Goal: Task Accomplishment & Management: Use online tool/utility

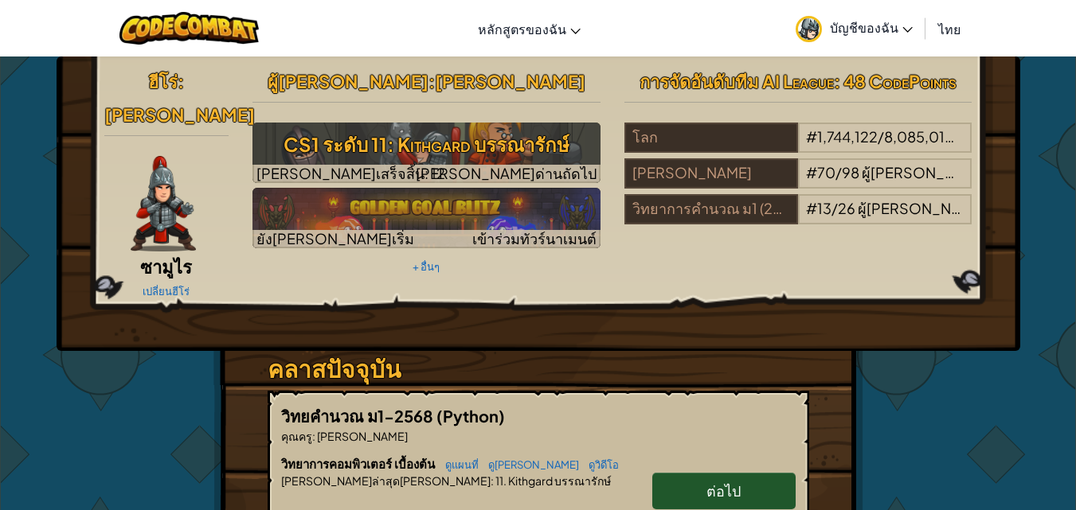
click at [748, 473] on link "ต่อไป" at bounding box center [723, 491] width 143 height 37
select select "th"
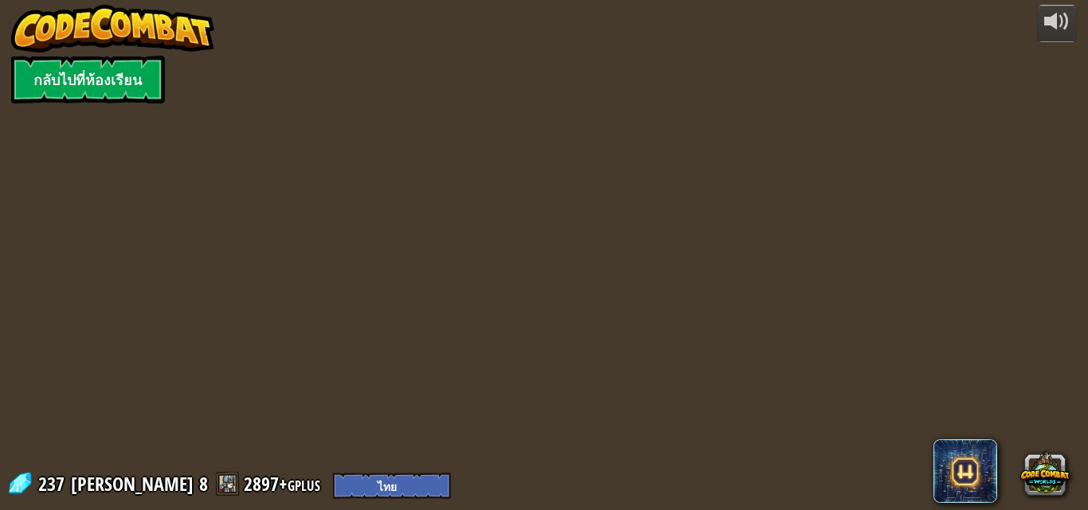
select select "th"
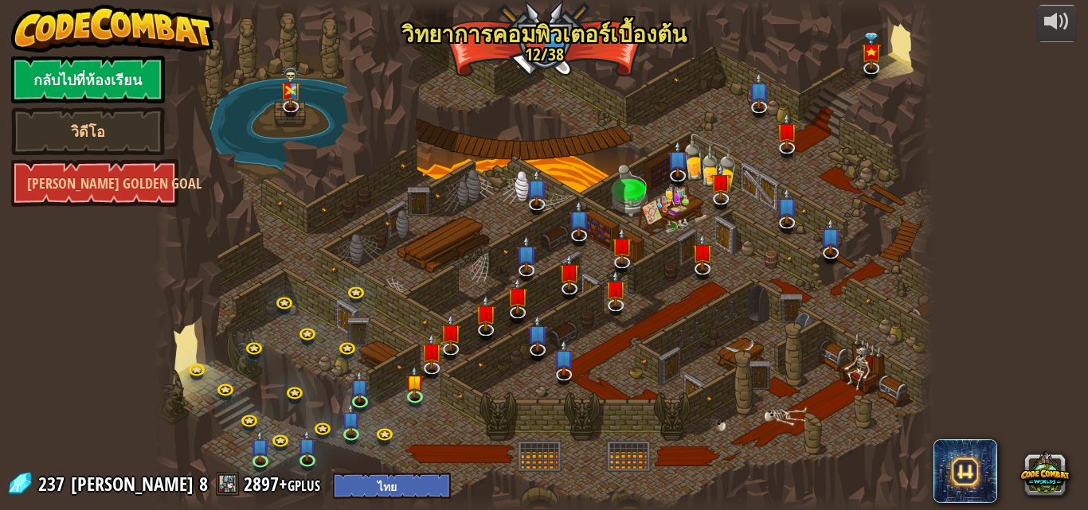
select select "th"
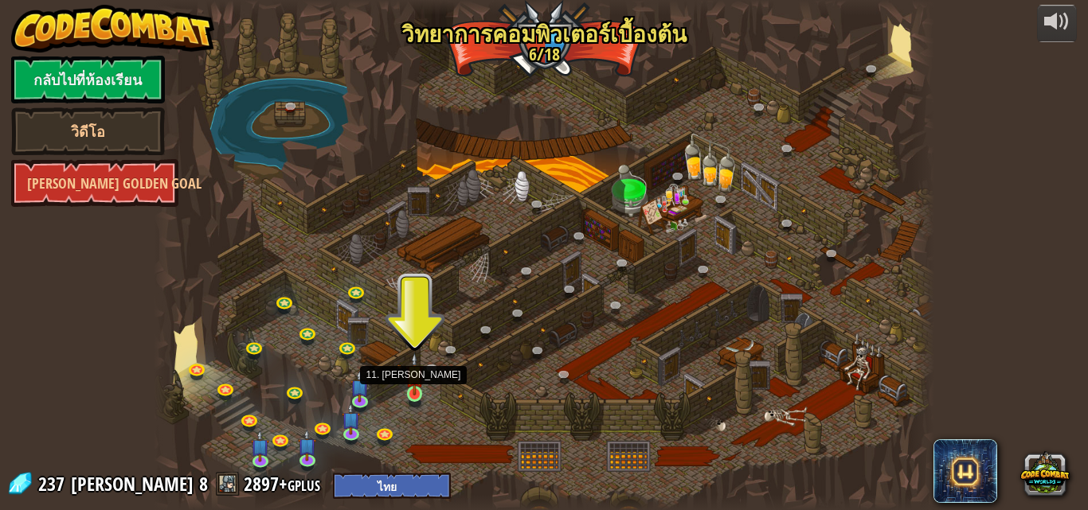
click at [417, 378] on img at bounding box center [414, 374] width 18 height 42
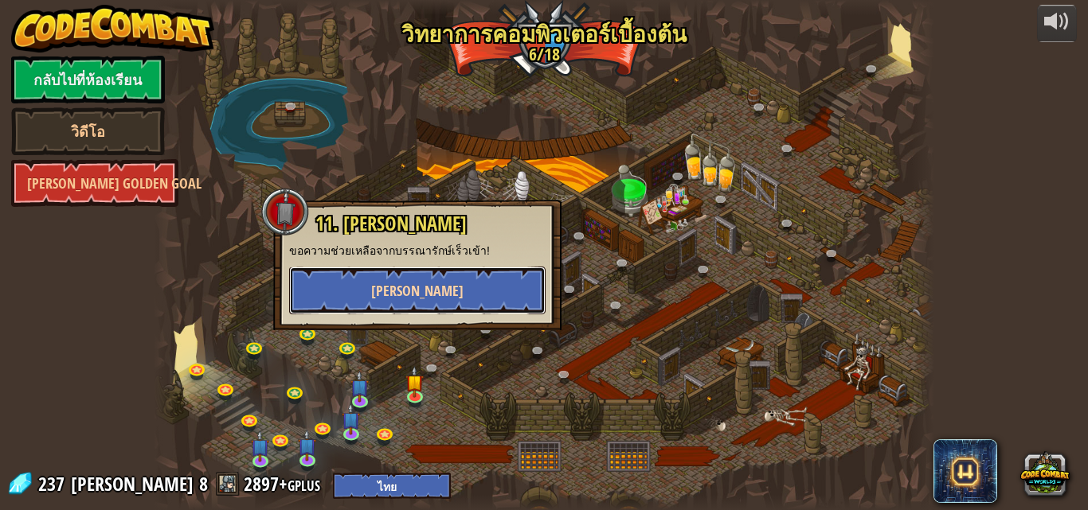
click at [441, 303] on button "[PERSON_NAME]" at bounding box center [417, 291] width 256 height 48
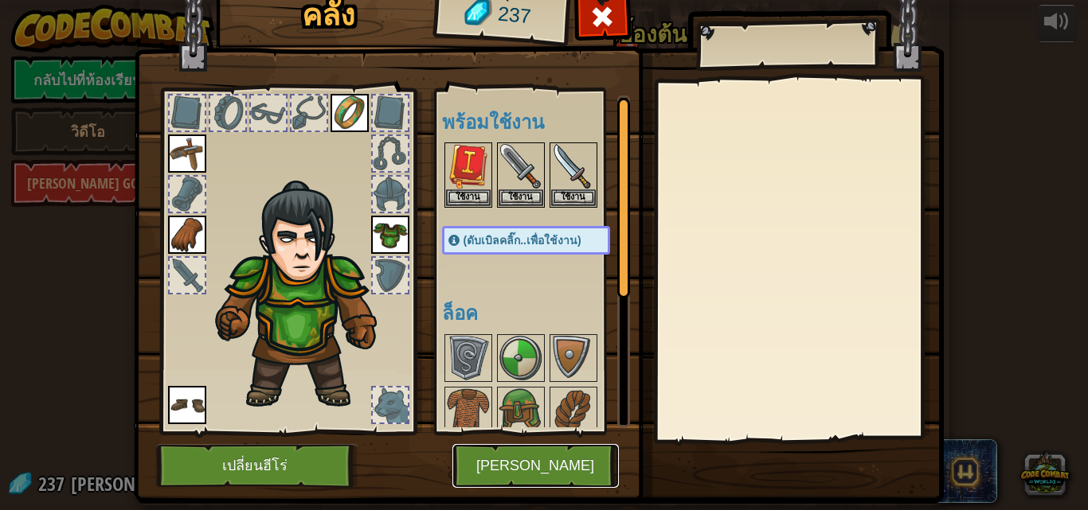
click at [588, 454] on button "[PERSON_NAME]" at bounding box center [535, 466] width 166 height 44
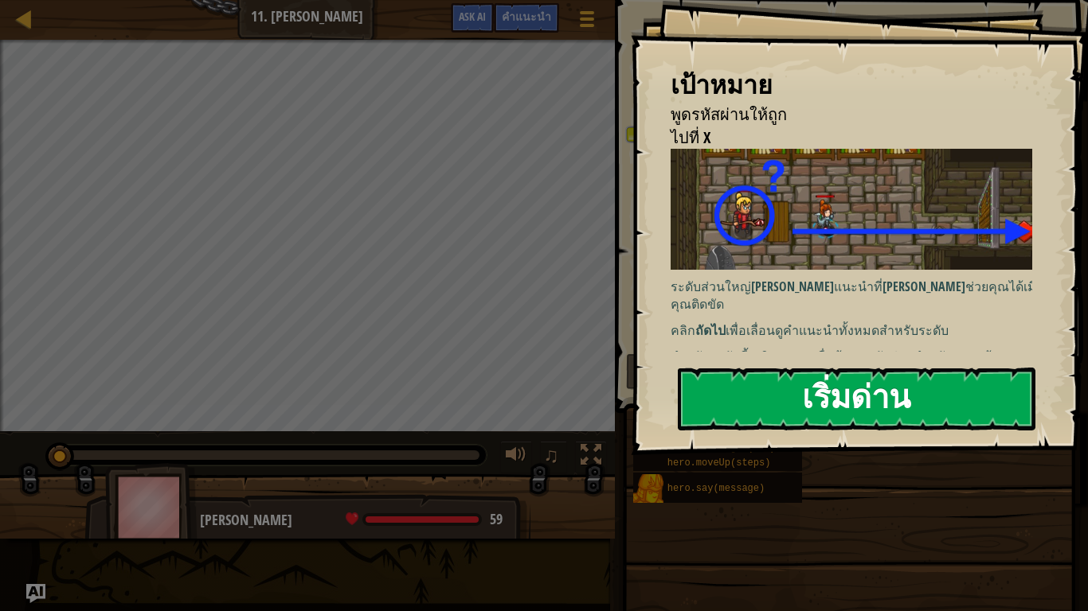
click at [770, 399] on button "เริ่มด่าน" at bounding box center [856, 399] width 357 height 63
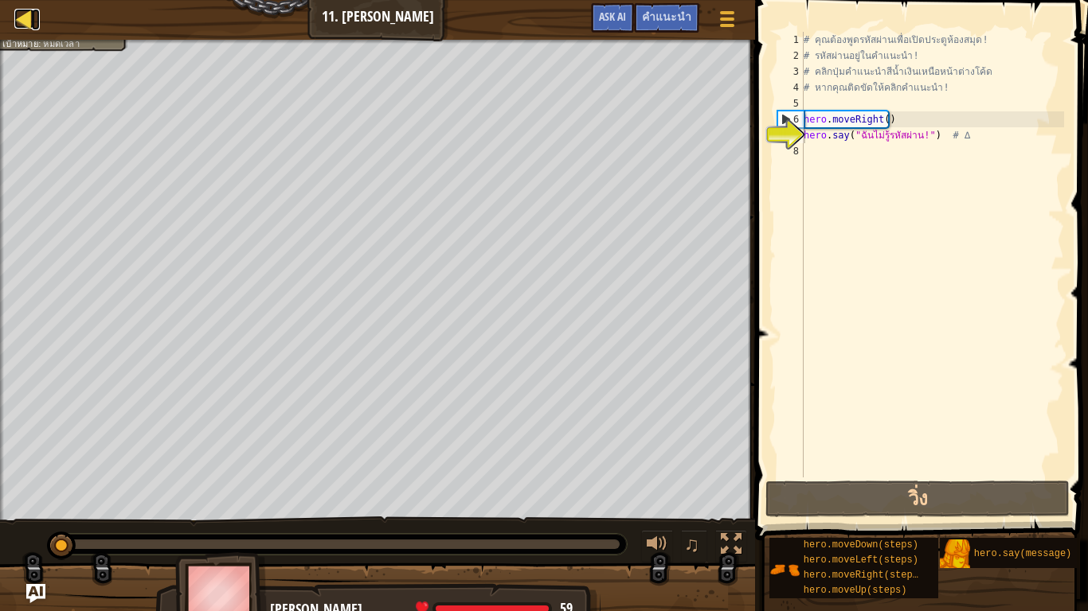
click at [33, 18] on div at bounding box center [24, 19] width 20 height 20
select select "th"
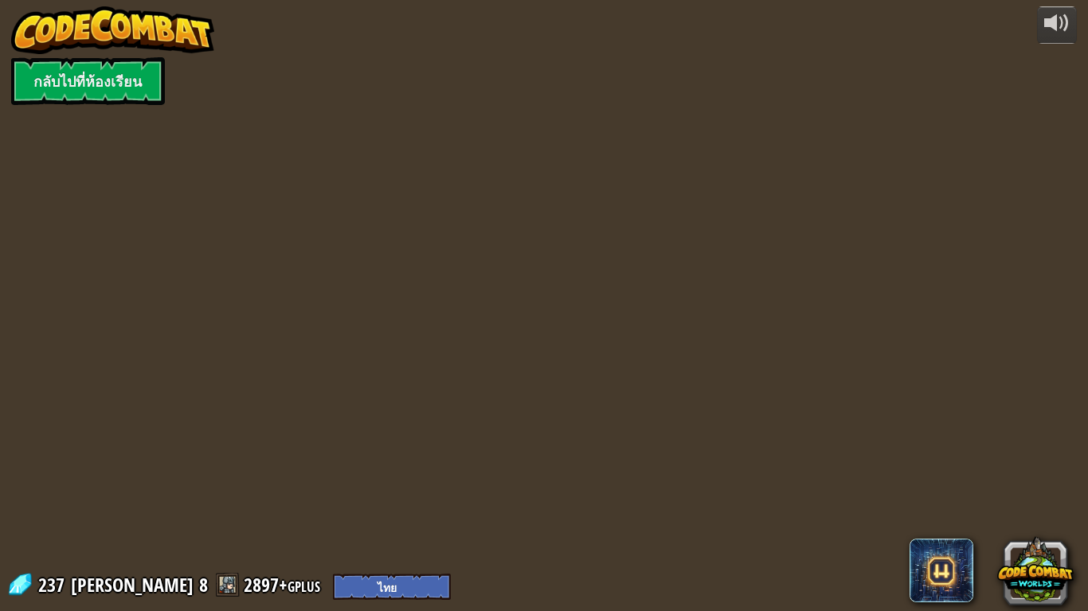
select select "th"
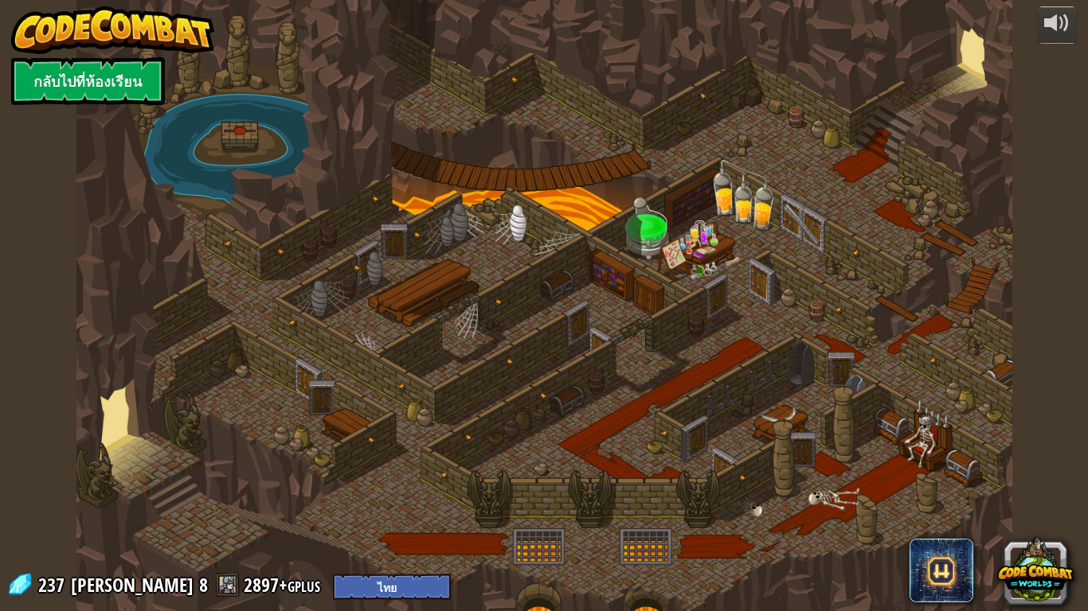
select select "th"
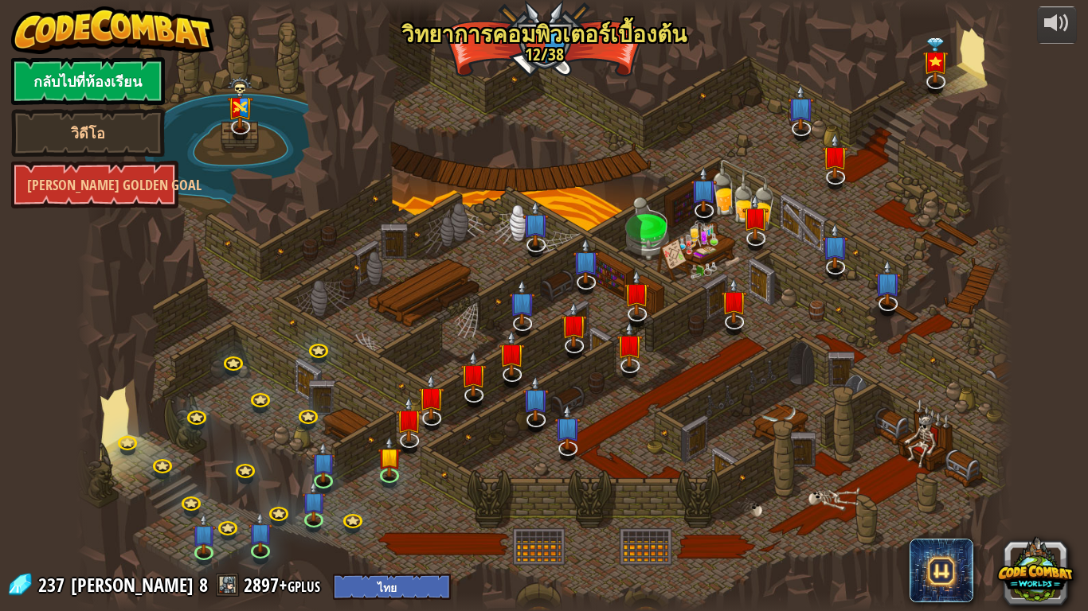
select select "th"
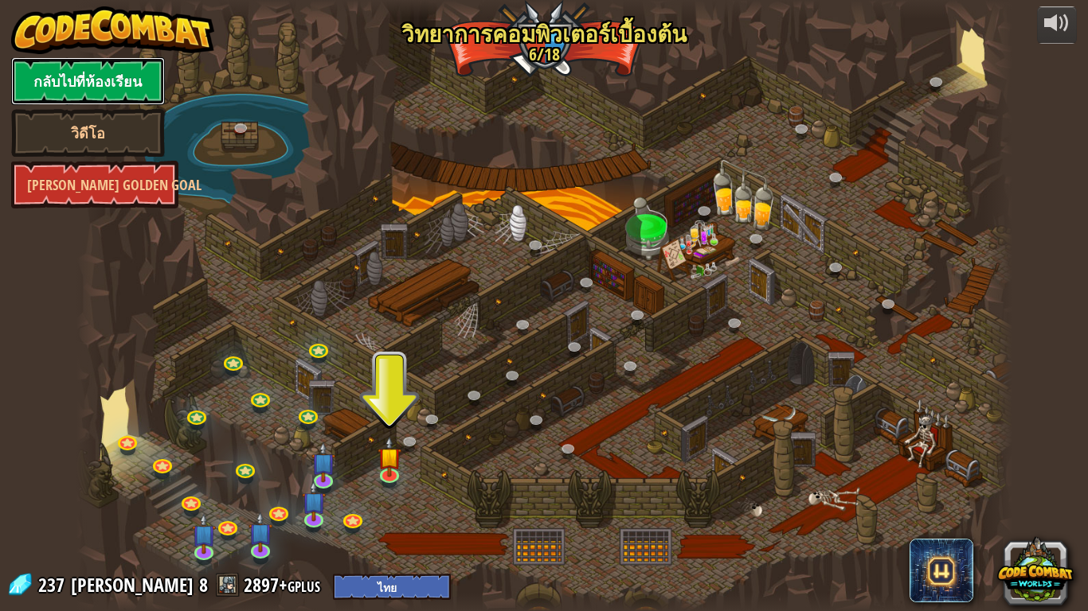
click at [138, 76] on link "กลับไปที่ห้องเรียน" at bounding box center [88, 81] width 154 height 48
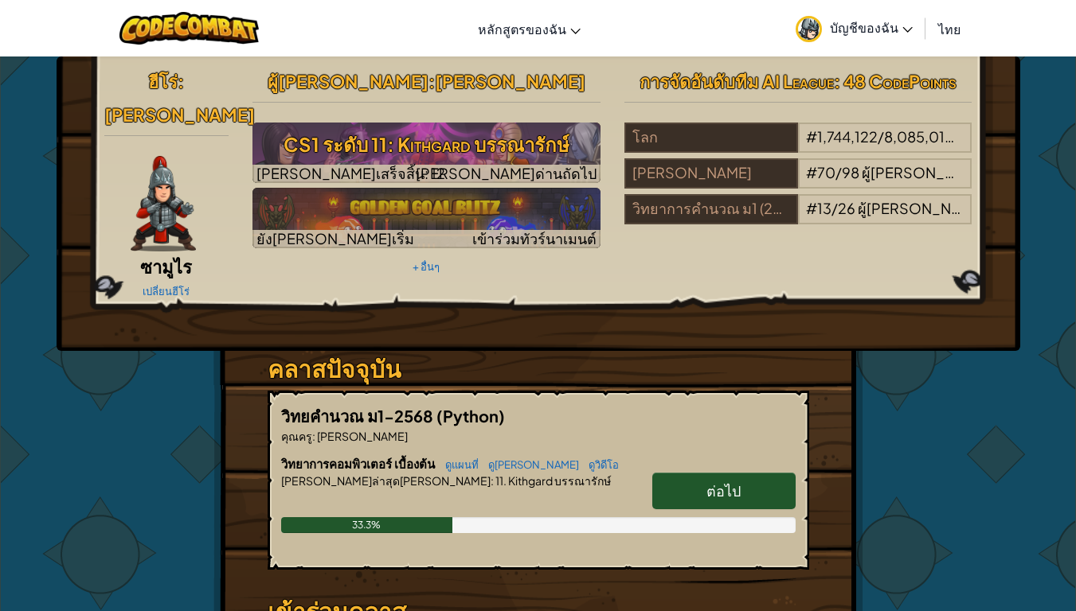
click at [710, 482] on span "ต่อไป" at bounding box center [723, 491] width 34 height 18
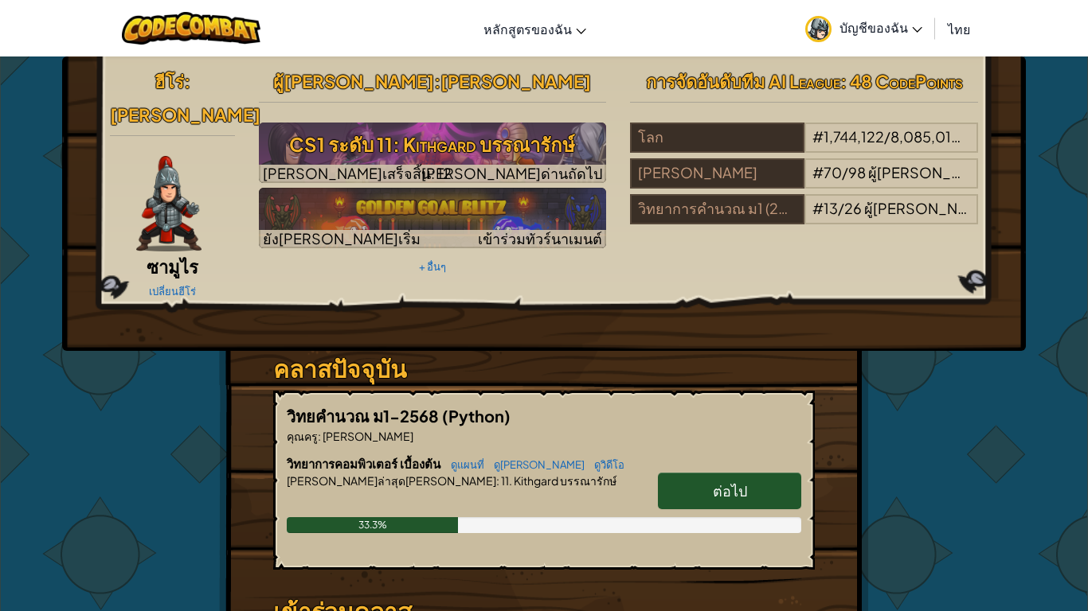
select select "th"
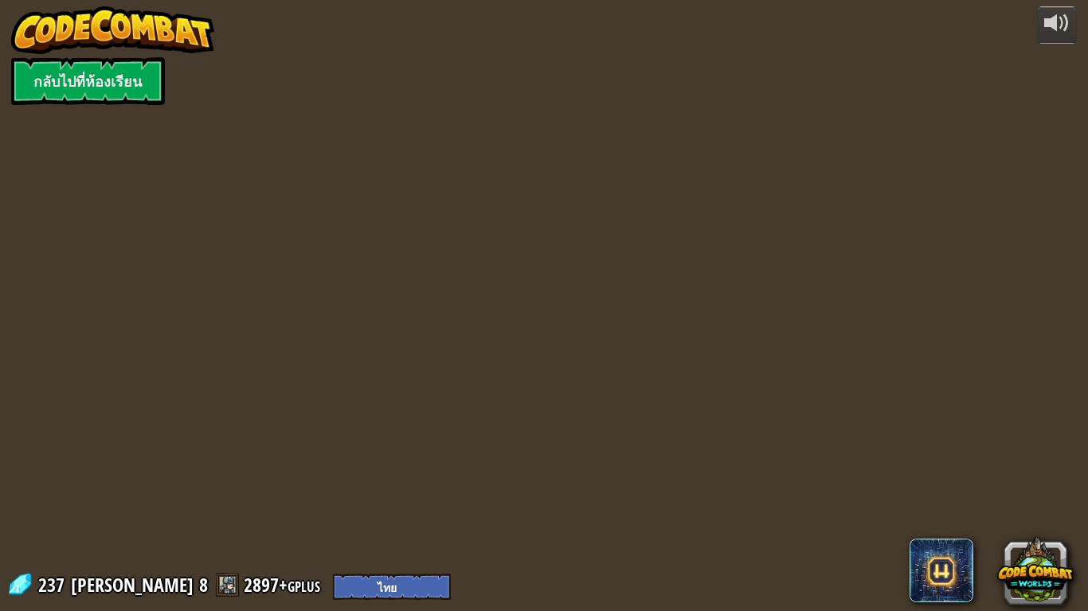
select select "th"
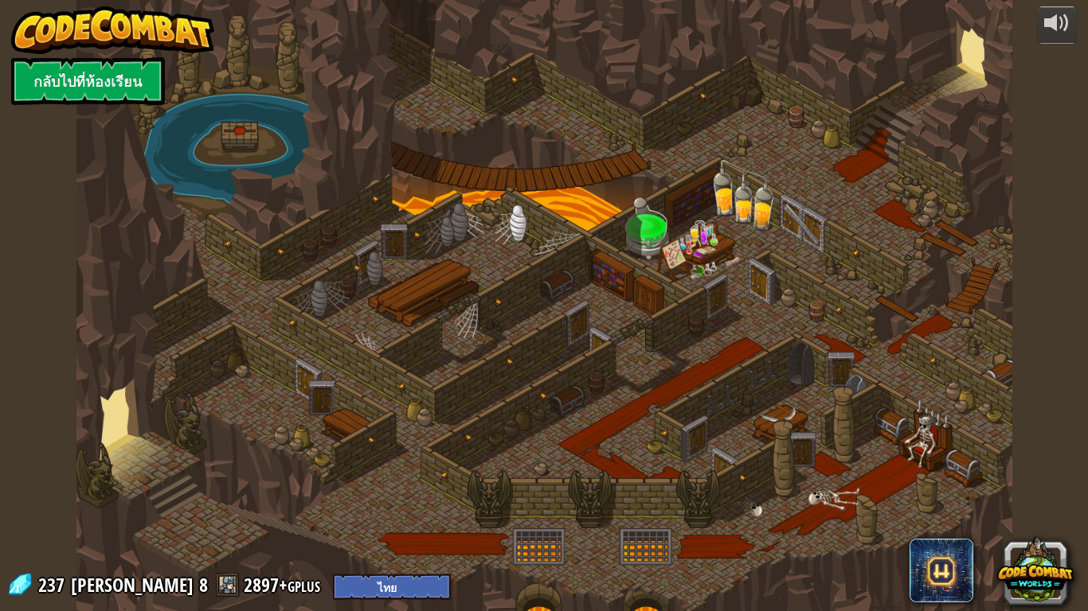
select select "th"
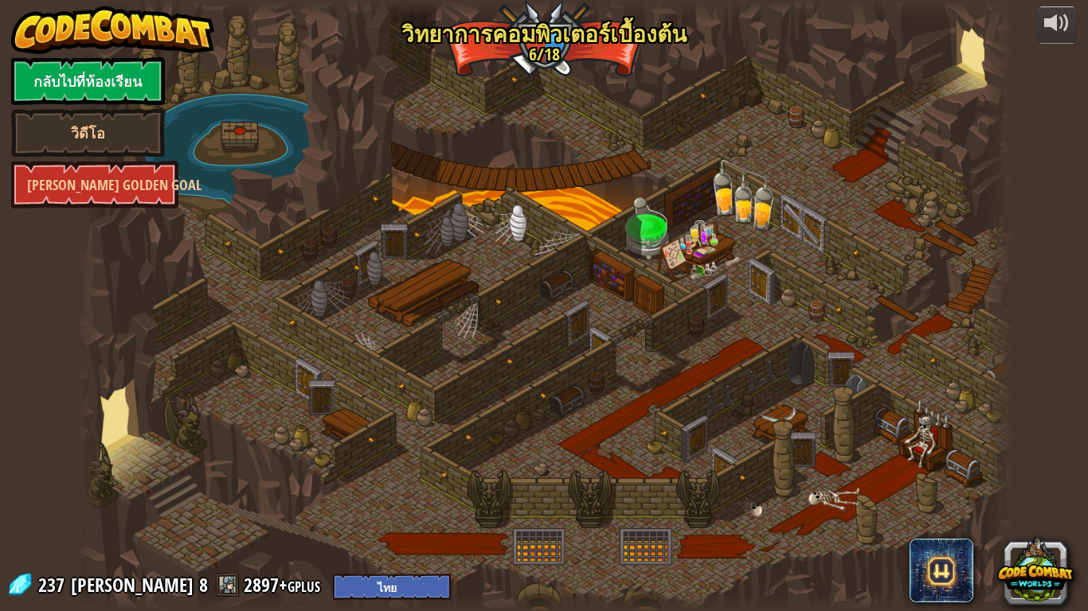
select select "th"
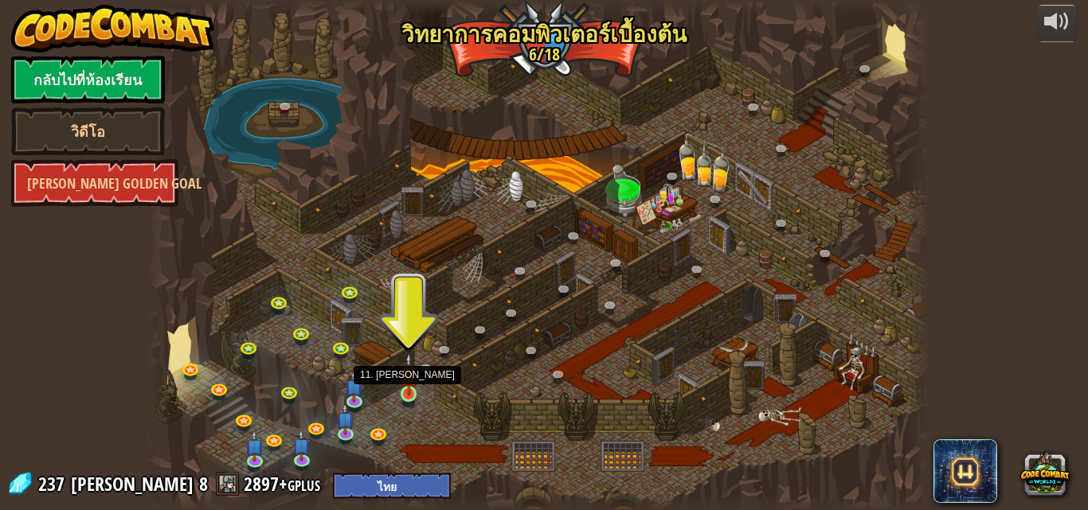
click at [404, 379] on img at bounding box center [409, 374] width 18 height 42
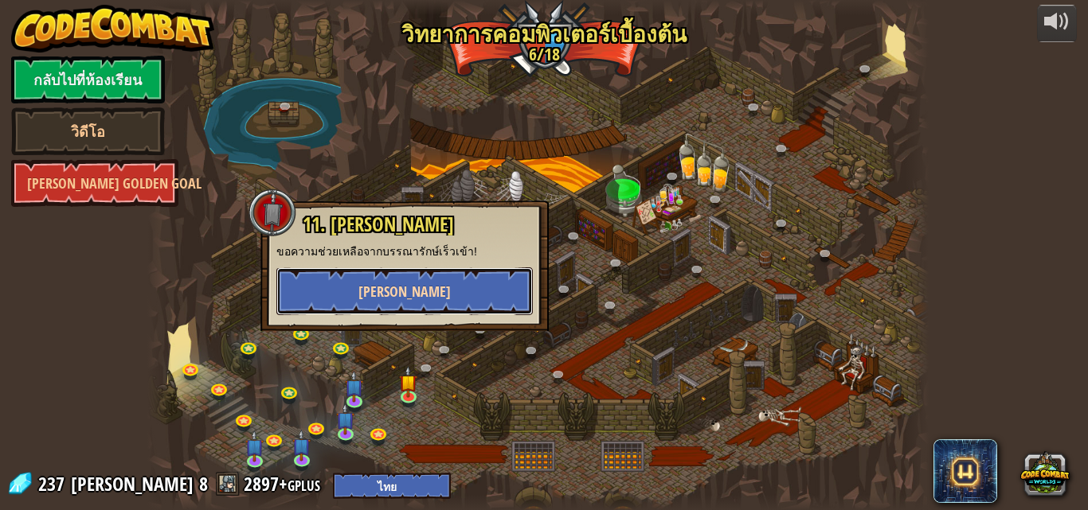
click at [439, 286] on button "[PERSON_NAME]" at bounding box center [404, 292] width 256 height 48
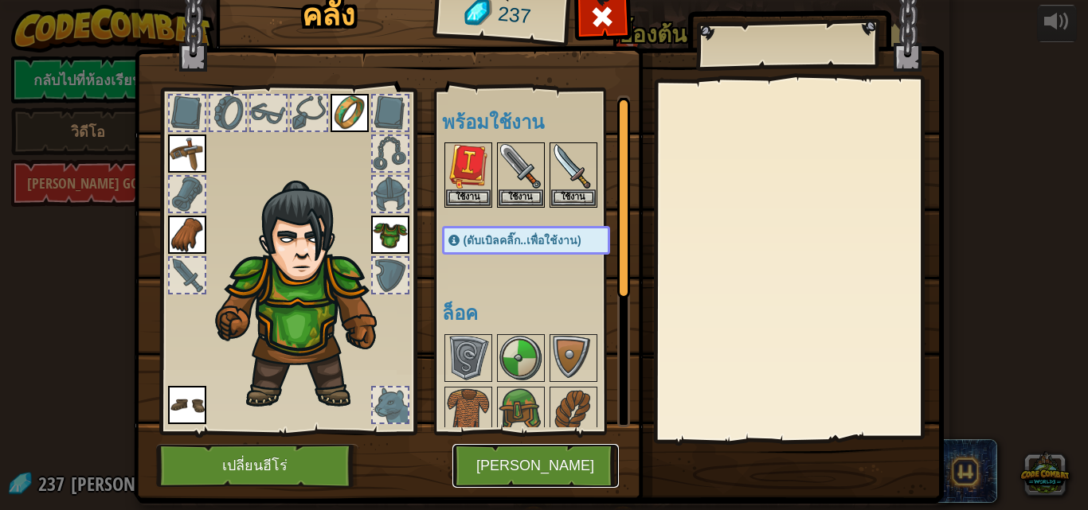
click at [527, 467] on button "[PERSON_NAME]" at bounding box center [535, 466] width 166 height 44
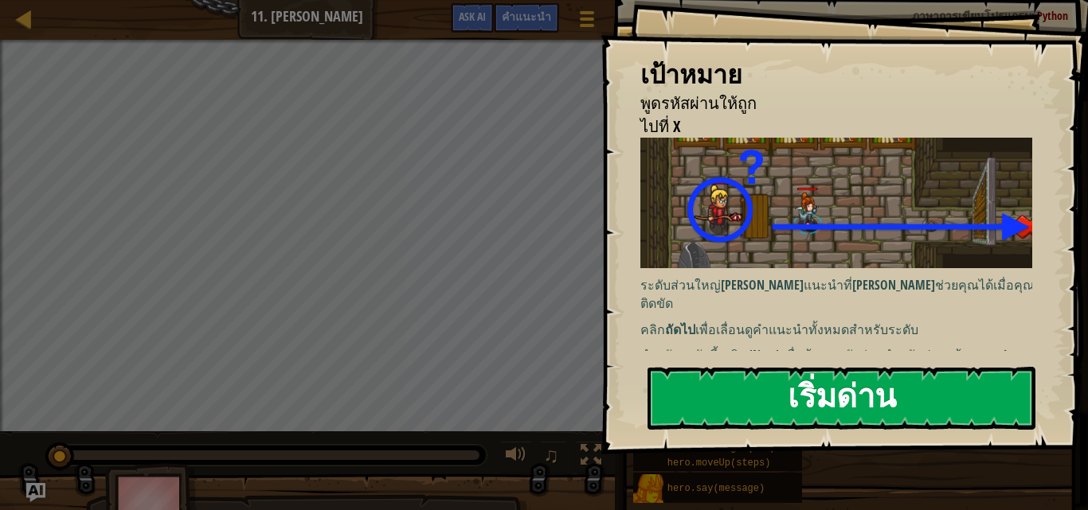
click at [818, 400] on button "เริ่มด่าน" at bounding box center [841, 398] width 388 height 63
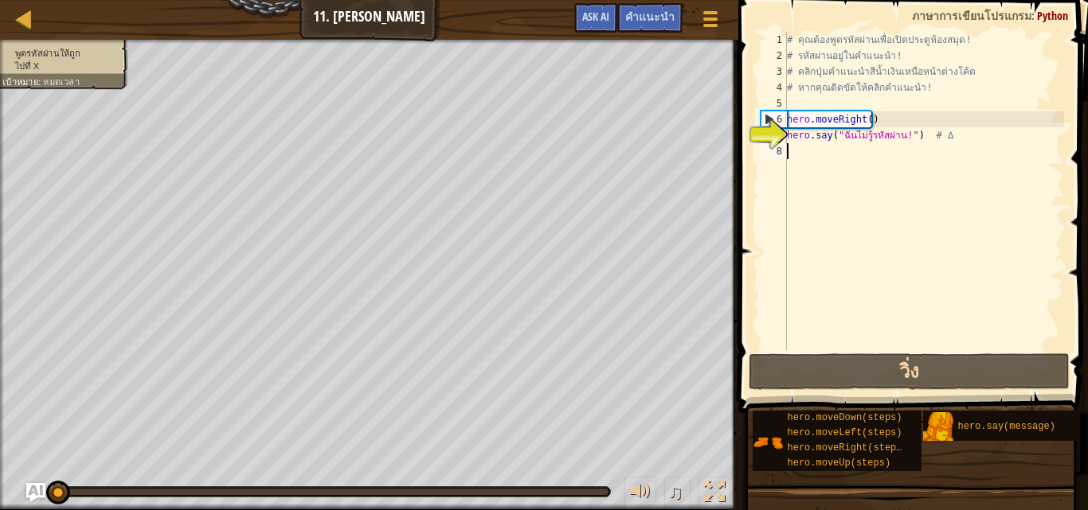
click at [795, 150] on div "# คุณต้องพูดรหัสผ่านเพื่อเปิดประตูห้องสมุด! # รหัสผ่านอยู่ในคำแนะนำ! # คลิกปุ่ม…" at bounding box center [923, 207] width 280 height 350
paste textarea "hero.moveRight(4)"
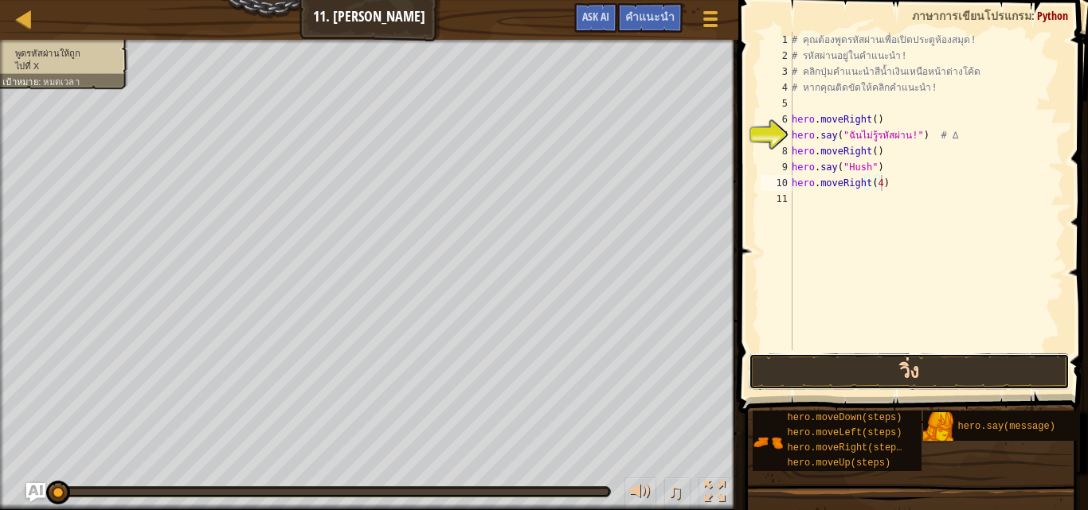
click at [877, 373] on button "วิ่ง" at bounding box center [908, 371] width 320 height 37
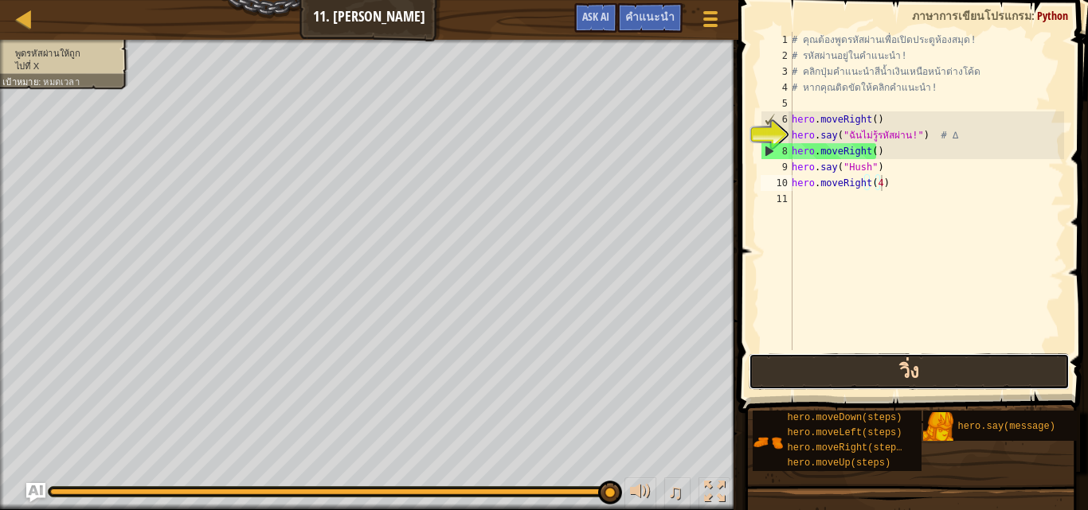
click at [875, 389] on button "วิ่ง" at bounding box center [908, 371] width 320 height 37
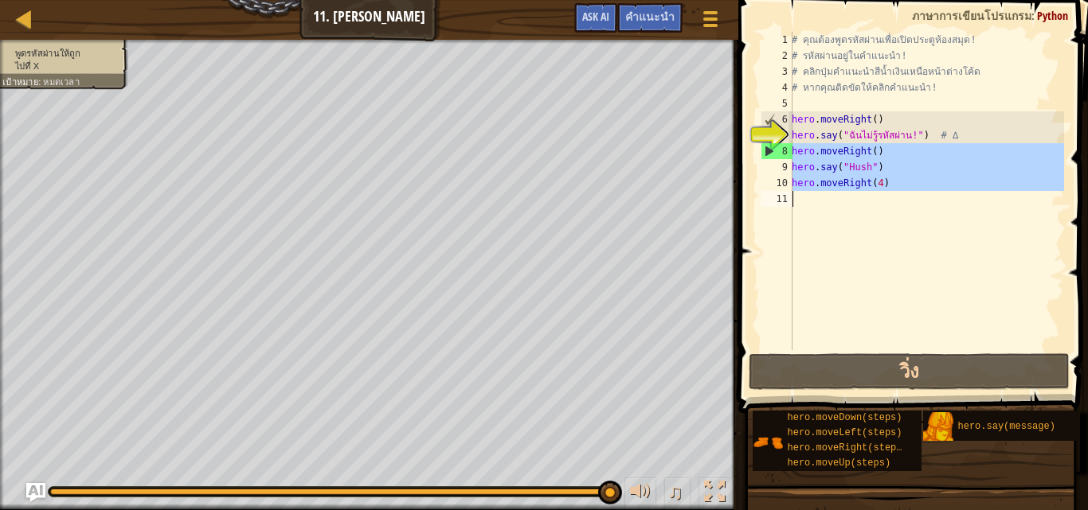
drag, startPoint x: 791, startPoint y: 149, endPoint x: 894, endPoint y: 182, distance: 108.0
click at [894, 182] on div "hero.moveRight(4) 1 2 3 4 5 6 7 8 9 10 11 # คุณต้องพูดรหัสผ่านเพื่อเปิดประตูห้อ…" at bounding box center [910, 191] width 307 height 318
drag, startPoint x: 894, startPoint y: 182, endPoint x: 922, endPoint y: 155, distance: 38.8
click at [922, 155] on div "# คุณต้องพูดรหัสผ่านเพื่อเปิดประตูห้องสมุด! # รหัสผ่านอยู่ในคำแนะนำ! # คลิกปุ่ม…" at bounding box center [925, 191] width 275 height 318
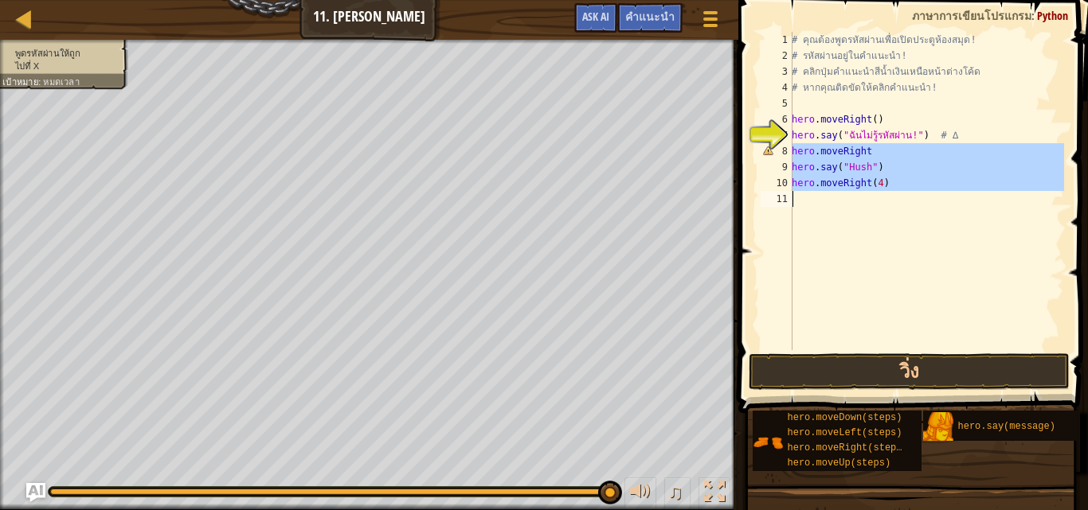
drag, startPoint x: 794, startPoint y: 150, endPoint x: 886, endPoint y: 218, distance: 114.5
click at [886, 218] on div "# คุณต้องพูดรหัสผ่านเพื่อเปิดประตูห้องสมุด! # รหัสผ่านอยู่ในคำแนะนำ! # คลิกปุ่ม…" at bounding box center [925, 207] width 275 height 350
type textarea "hero.moveRight(4)"
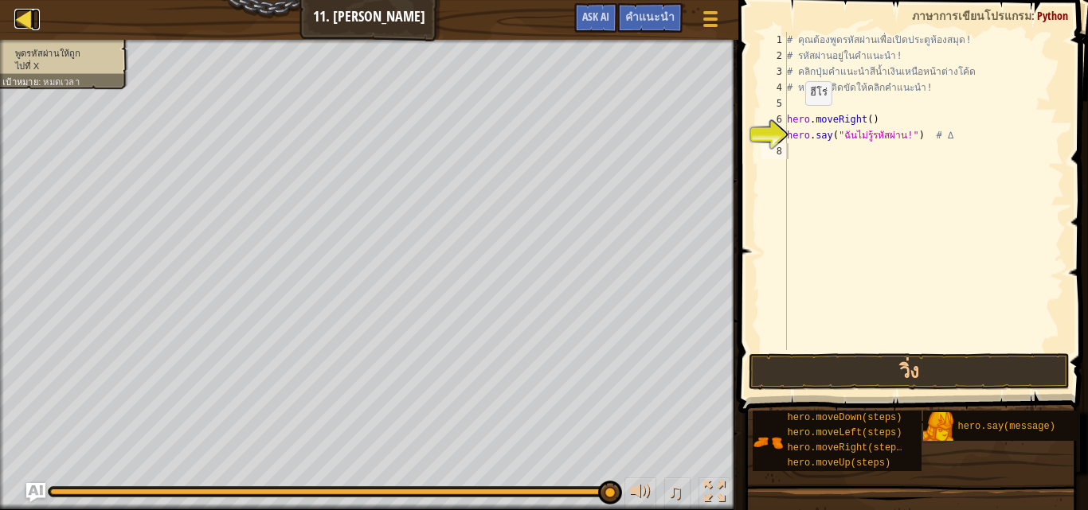
click at [21, 14] on div at bounding box center [24, 19] width 20 height 20
select select "th"
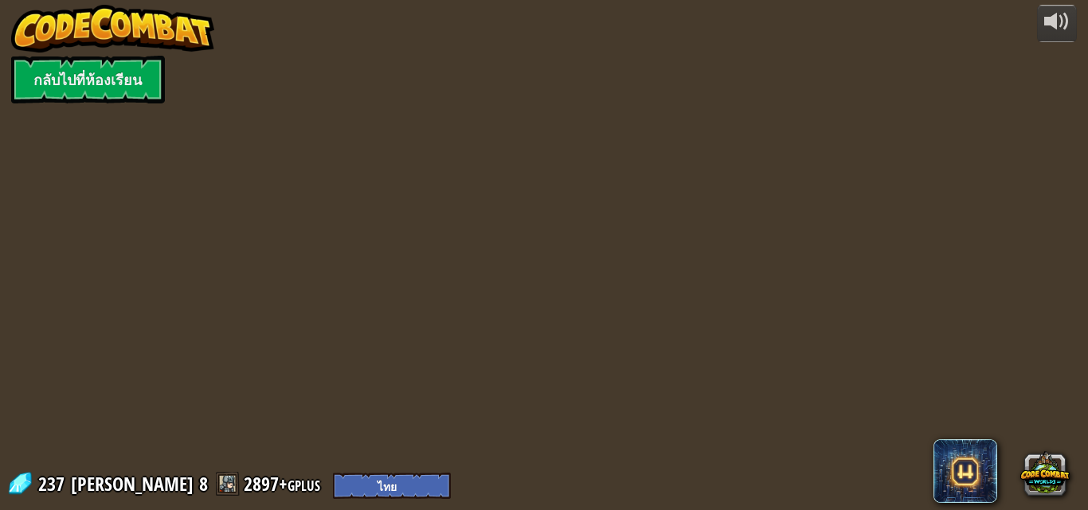
select select "th"
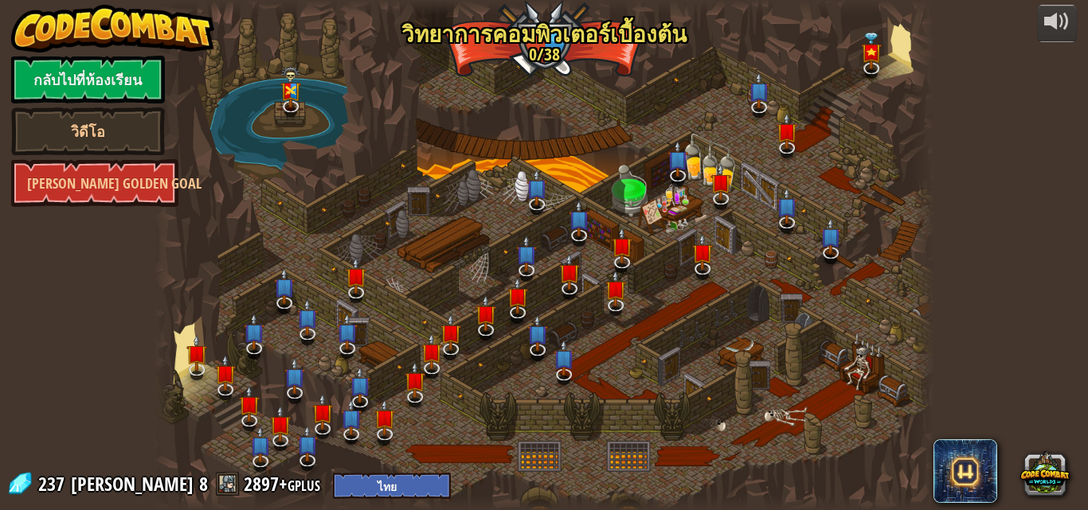
select select "th"
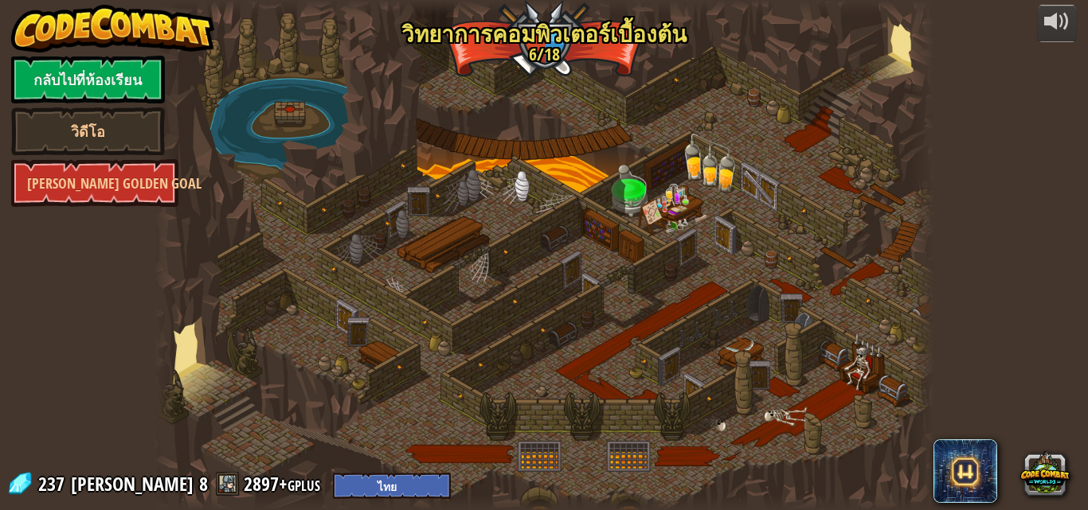
select select "th"
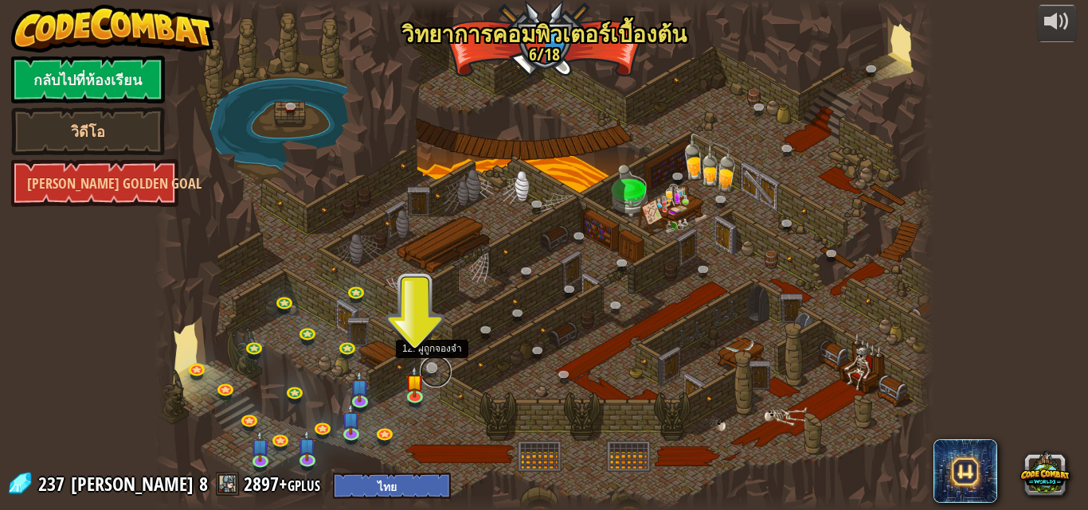
click at [432, 360] on link at bounding box center [436, 372] width 32 height 32
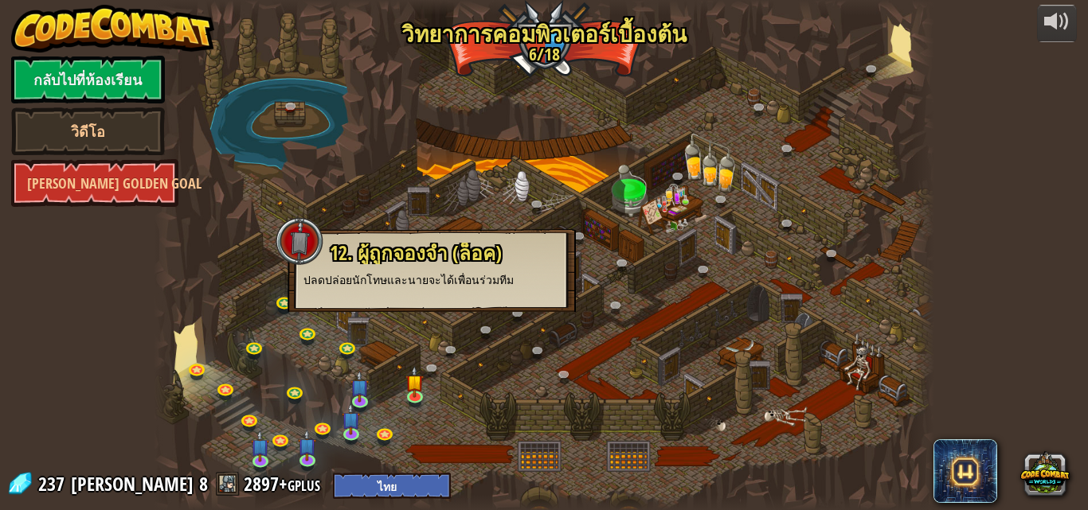
click at [469, 267] on div "12. ผู้ถูกจองจำ (ล็อค) ปลดปล่อยนักโทษและนายจะได้เพื่อนร่วมทีม" at bounding box center [431, 265] width 256 height 45
click at [417, 392] on img at bounding box center [414, 374] width 18 height 42
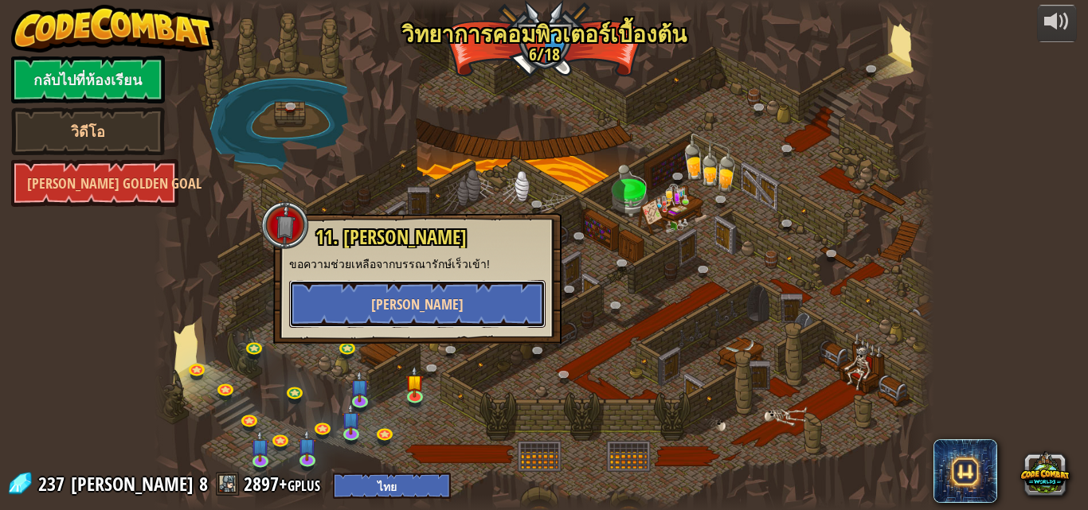
click at [486, 302] on button "[PERSON_NAME]" at bounding box center [417, 304] width 256 height 48
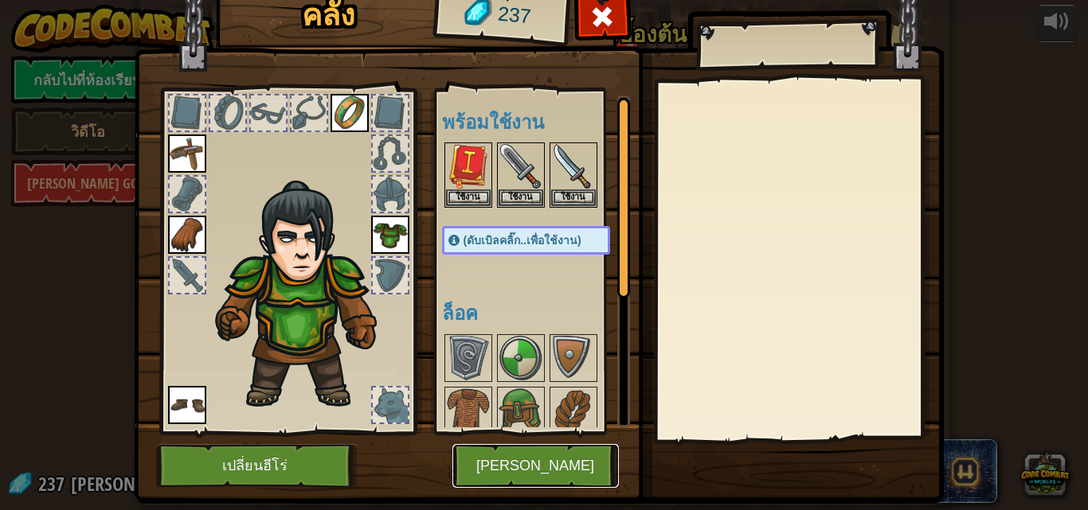
click at [548, 461] on button "[PERSON_NAME]" at bounding box center [535, 466] width 166 height 44
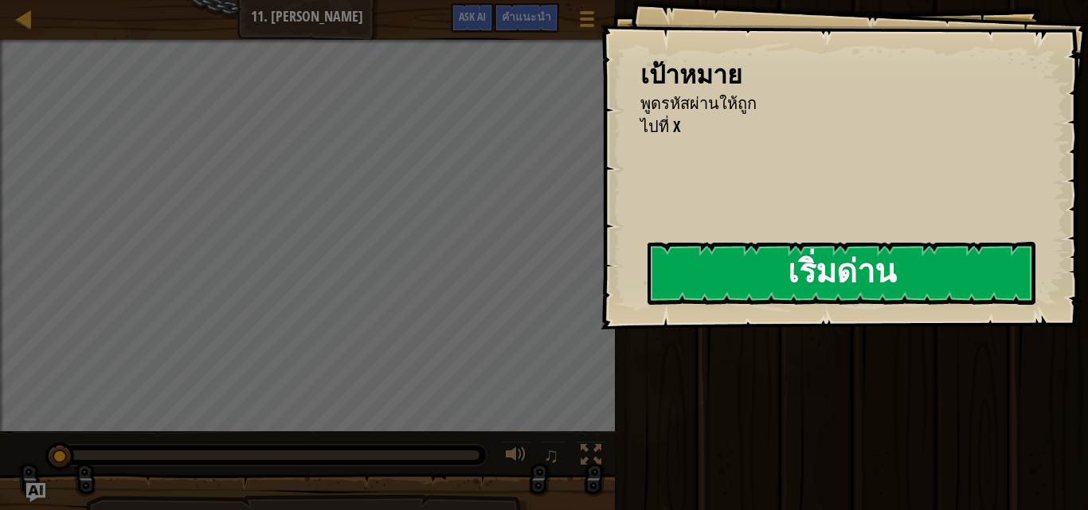
click at [808, 271] on button "เริ่มด่าน" at bounding box center [841, 273] width 388 height 63
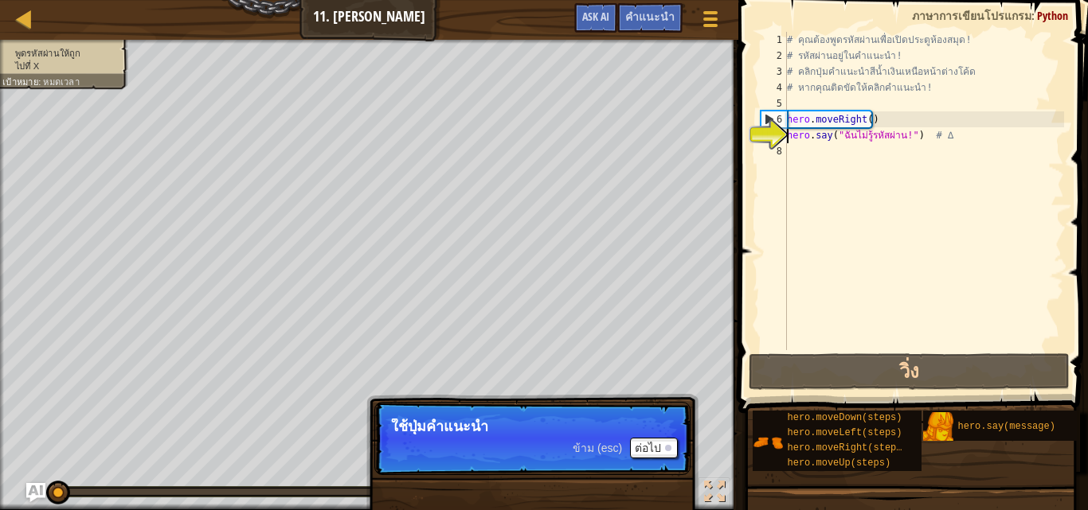
click at [794, 155] on div "# คุณต้องพูดรหัสผ่านเพื่อเปิดประตูห้องสมุด! # รหัสผ่านอยู่ในคำแนะนำ! # คลิกปุ่ม…" at bounding box center [923, 207] width 280 height 350
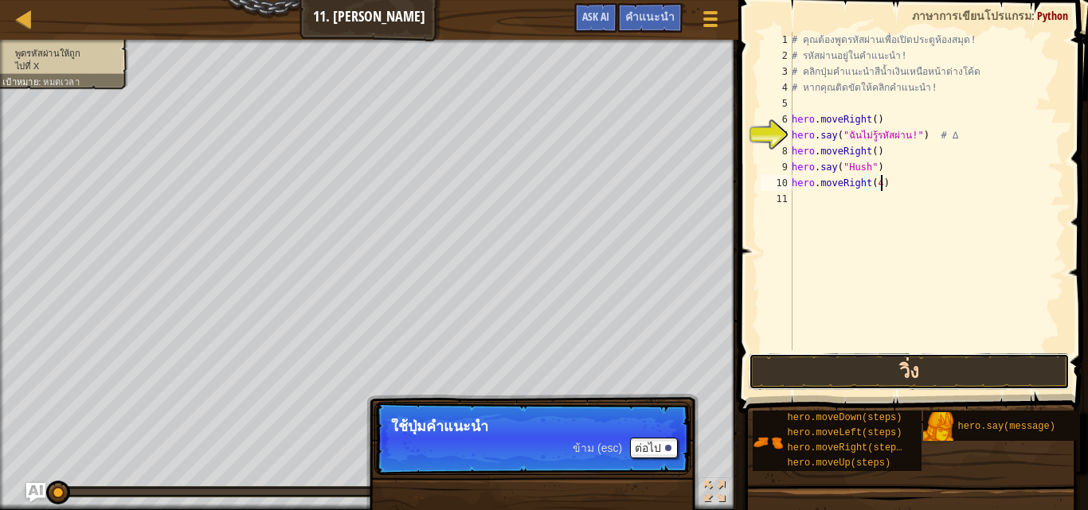
click at [805, 368] on button "วิ่ง" at bounding box center [908, 371] width 320 height 37
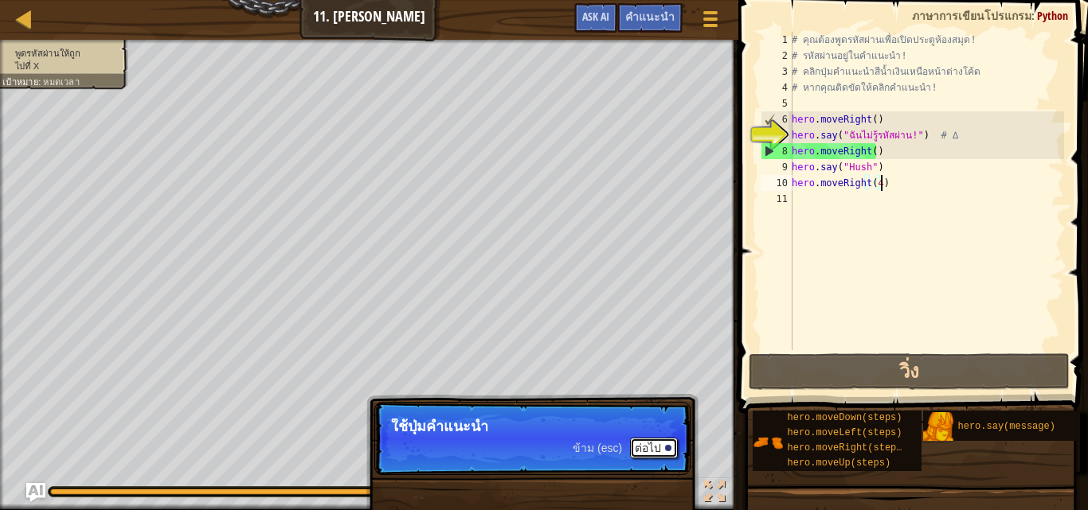
click at [673, 447] on button "ต่อไป" at bounding box center [654, 448] width 48 height 21
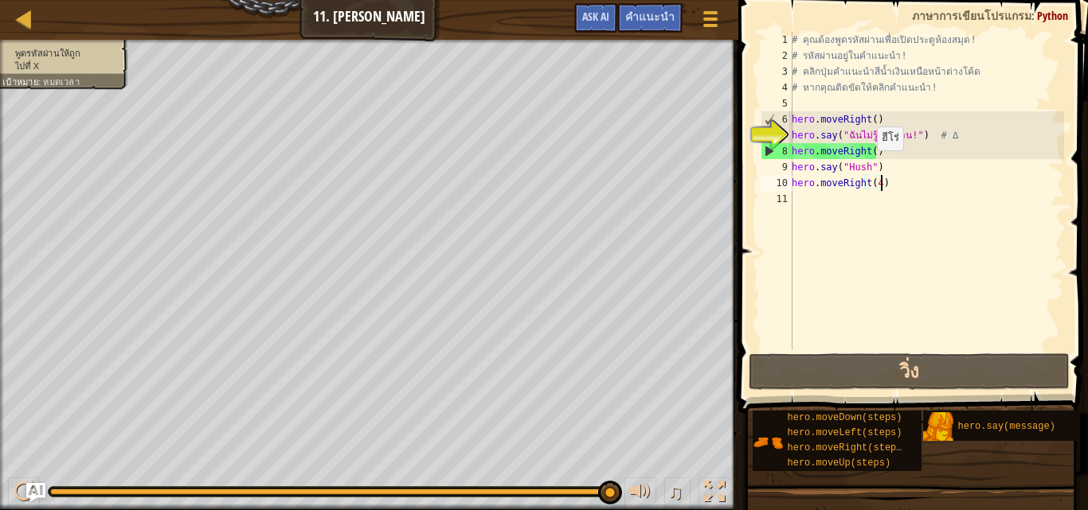
click at [868, 166] on div "# คุณต้องพูดรหัสผ่านเพื่อเปิดประตูห้องสมุด! # รหัสผ่านอยู่ในคำแนะนำ! # คลิกปุ่ม…" at bounding box center [925, 207] width 275 height 350
click at [869, 154] on div "# คุณต้องพูดรหัสผ่านเพื่อเปิดประตูห้องสมุด! # รหัสผ่านอยู่ในคำแนะนำ! # คลิกปุ่ม…" at bounding box center [925, 207] width 275 height 350
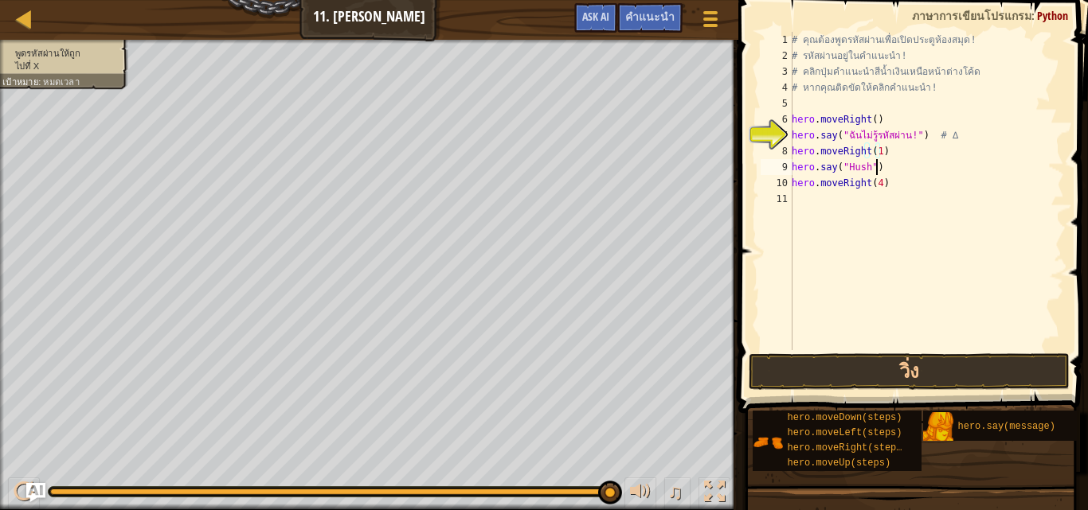
click at [873, 166] on div "# คุณต้องพูดรหัสผ่านเพื่อเปิดประตูห้องสมุด! # รหัสผ่านอยู่ในคำแนะนำ! # คลิกปุ่ม…" at bounding box center [925, 207] width 275 height 350
click at [868, 166] on div "# คุณต้องพูดรหัสผ่านเพื่อเปิดประตูห้องสมุด! # รหัสผ่านอยู่ในคำแนะนำ! # คลิกปุ่ม…" at bounding box center [925, 207] width 275 height 350
click at [873, 369] on button "วิ่ง" at bounding box center [908, 371] width 320 height 37
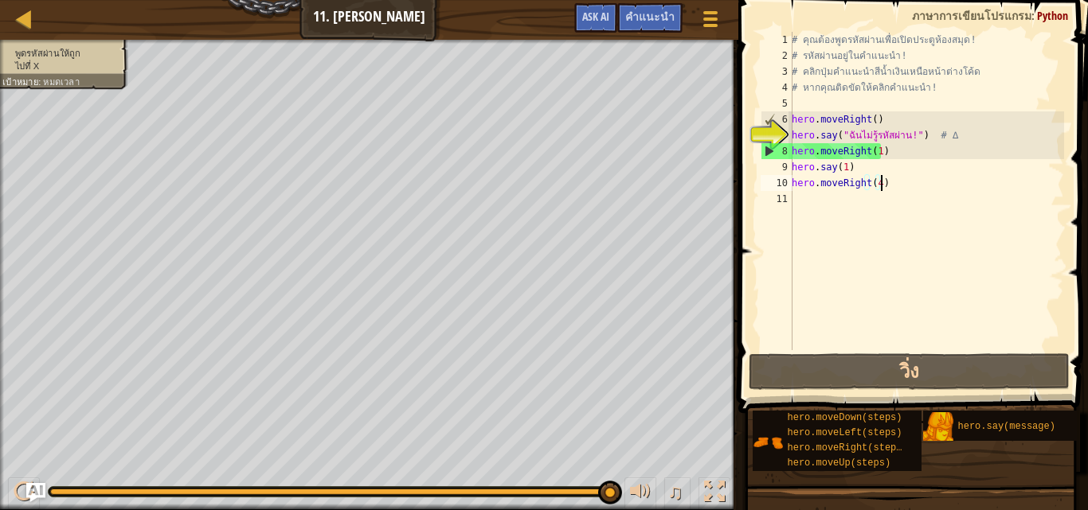
click at [892, 184] on div "# คุณต้องพูดรหัสผ่านเพื่อเปิดประตูห้องสมุด! # รหัสผ่านอยู่ในคำแนะนำ! # คลิกปุ่ม…" at bounding box center [925, 207] width 275 height 350
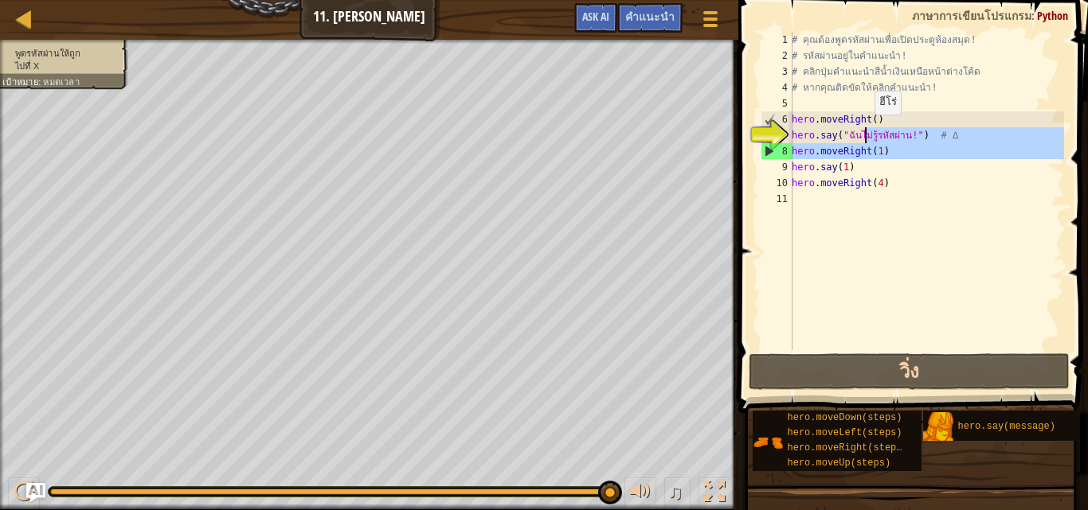
drag, startPoint x: 792, startPoint y: 164, endPoint x: 865, endPoint y: 131, distance: 80.5
click at [865, 131] on div "# คุณต้องพูดรหัสผ่านเพื่อเปิดประตูห้องสมุด! # รหัสผ่านอยู่ในคำแนะนำ! # คลิกปุ่ม…" at bounding box center [925, 207] width 275 height 350
click at [904, 146] on div "# คุณต้องพูดรหัสผ่านเพื่อเปิดประตูห้องสมุด! # รหัสผ่านอยู่ในคำแนะนำ! # คลิกปุ่ม…" at bounding box center [925, 191] width 275 height 318
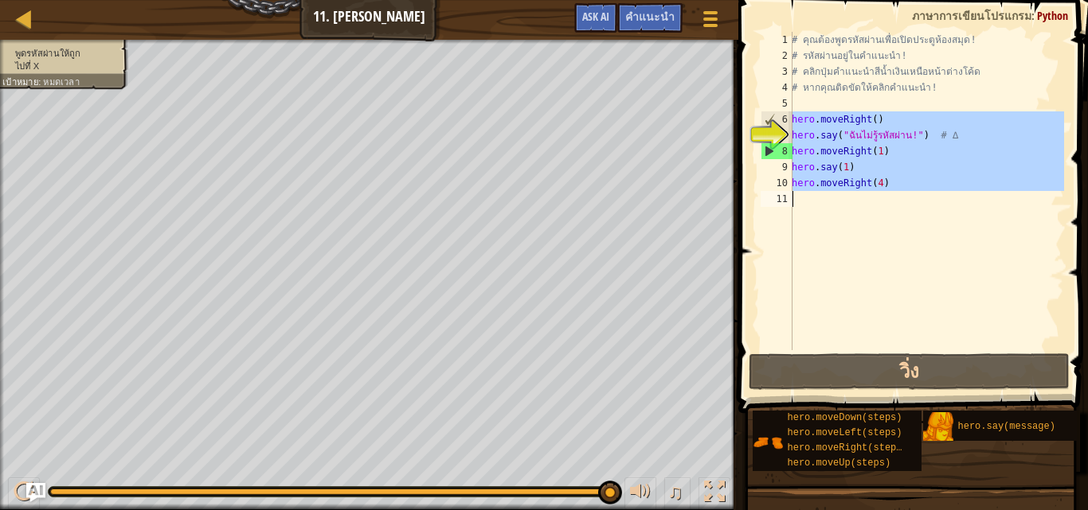
drag, startPoint x: 792, startPoint y: 115, endPoint x: 806, endPoint y: 216, distance: 101.3
click at [806, 216] on div "# คุณต้องพูดรหัสผ่านเพื่อเปิดประตูห้องสมุด! # รหัสผ่านอยู่ในคำแนะนำ! # คลิกปุ่ม…" at bounding box center [925, 207] width 275 height 350
type textarea "hero.moveRight(4)"
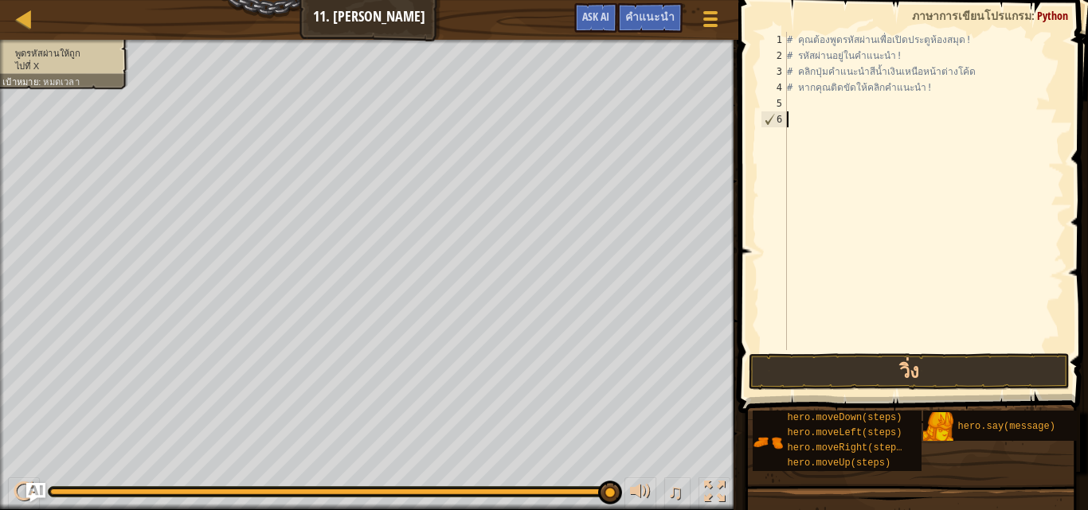
scroll to position [7, 0]
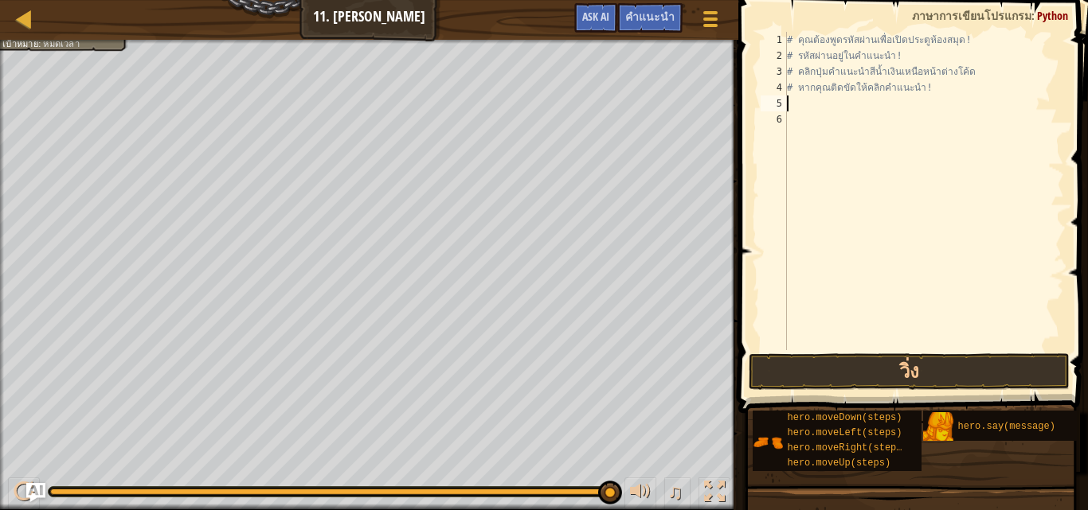
click at [796, 99] on div "# คุณต้องพูดรหัสผ่านเพื่อเปิดประตูห้องสมุด! # รหัสผ่านอยู่ในคำแนะนำ! # คลิกปุ่ม…" at bounding box center [923, 207] width 280 height 350
paste textarea "hero.moveRight(4)"
type textarea "hero.moveRight(4)"
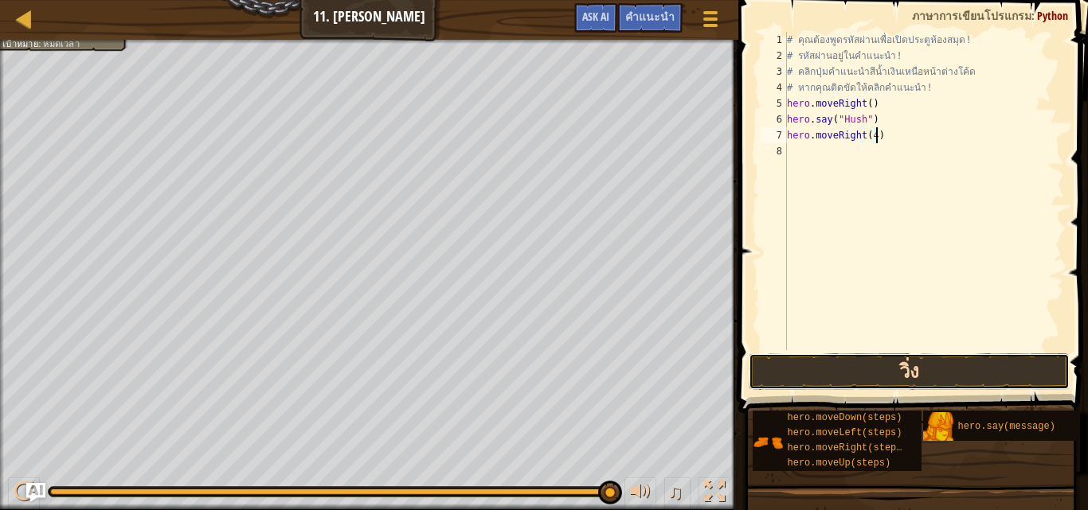
click at [933, 355] on button "วิ่ง" at bounding box center [908, 371] width 320 height 37
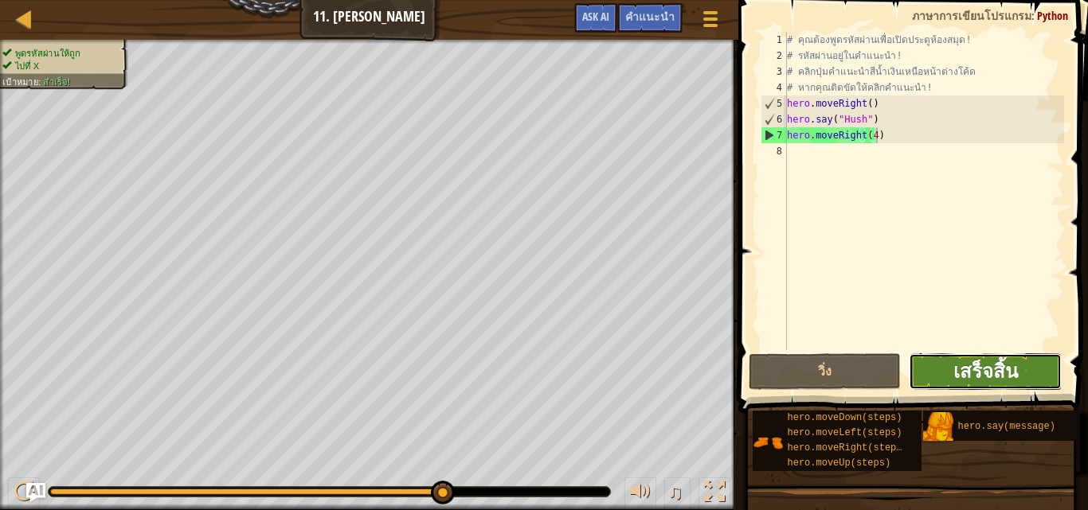
click at [984, 372] on span "เสร็จสิ้น" at bounding box center [985, 370] width 64 height 25
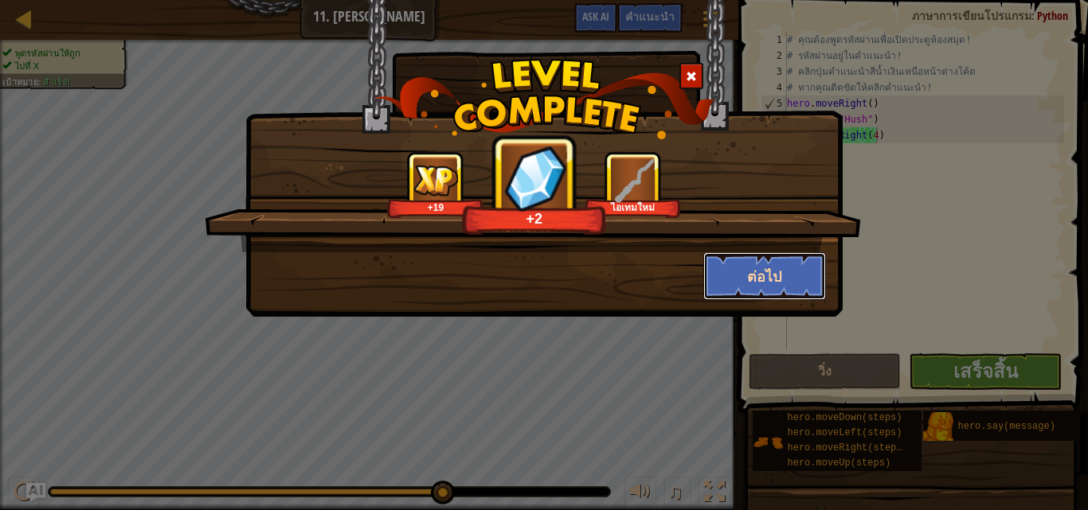
click at [799, 267] on button "ต่อไป" at bounding box center [764, 276] width 123 height 48
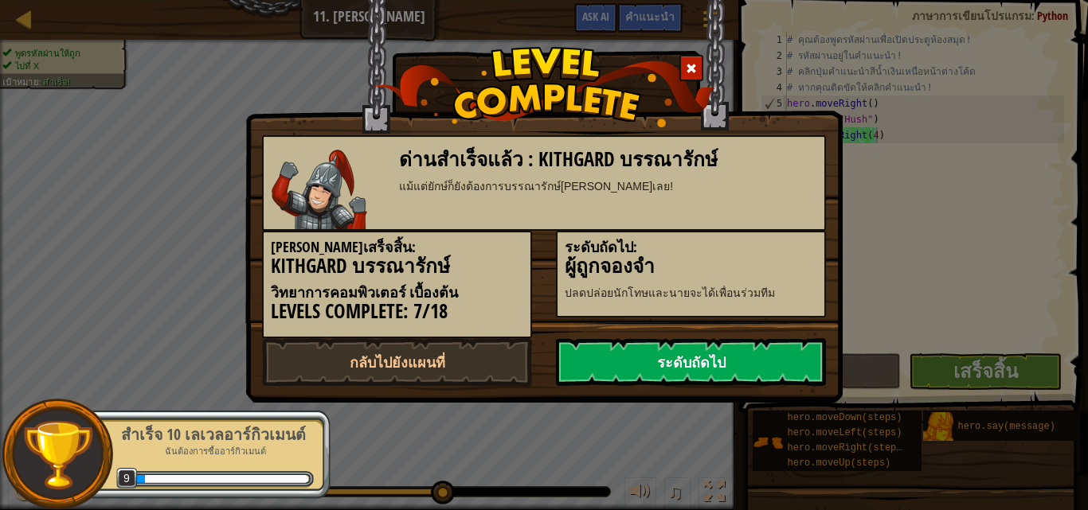
click at [708, 363] on link "ระดับถัดไป" at bounding box center [691, 362] width 270 height 48
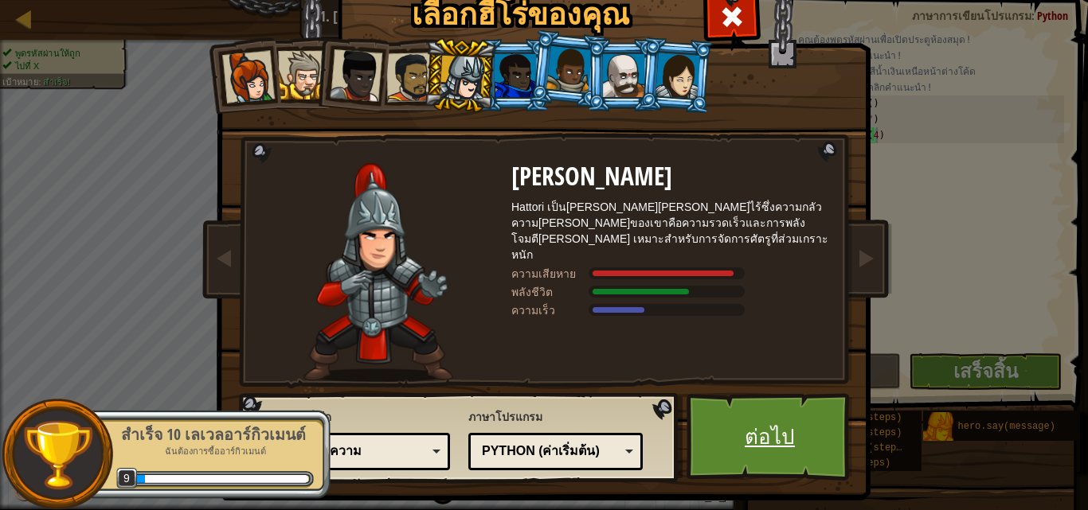
click at [806, 417] on link "ต่อไป" at bounding box center [769, 437] width 166 height 88
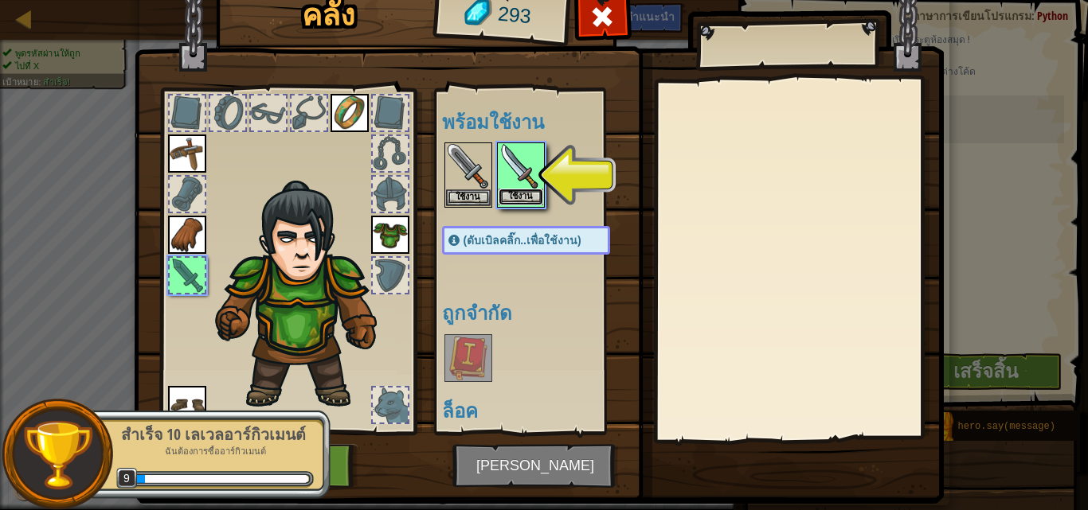
click at [517, 192] on button "ใช้งาน" at bounding box center [520, 197] width 45 height 17
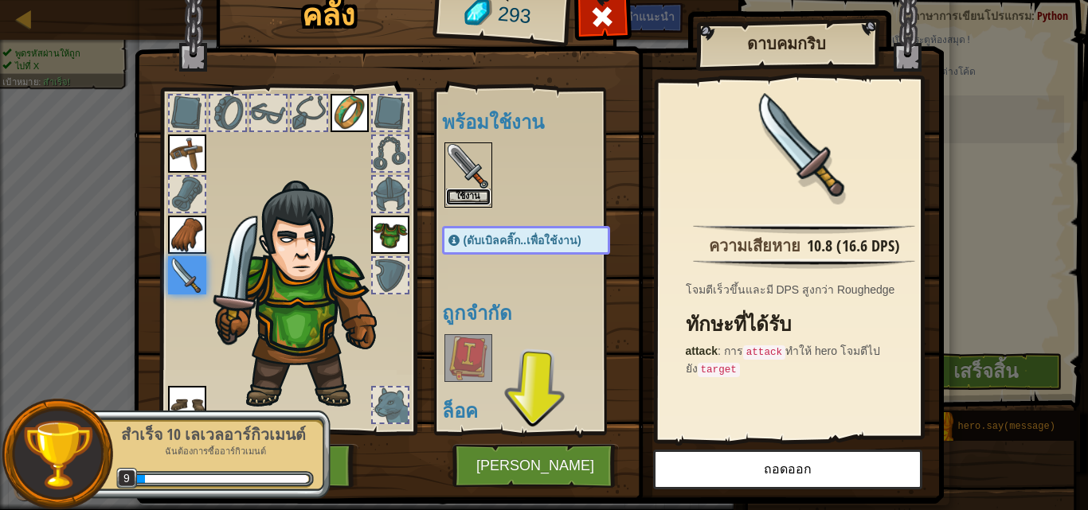
click at [455, 197] on button "ใช้งาน" at bounding box center [468, 197] width 45 height 17
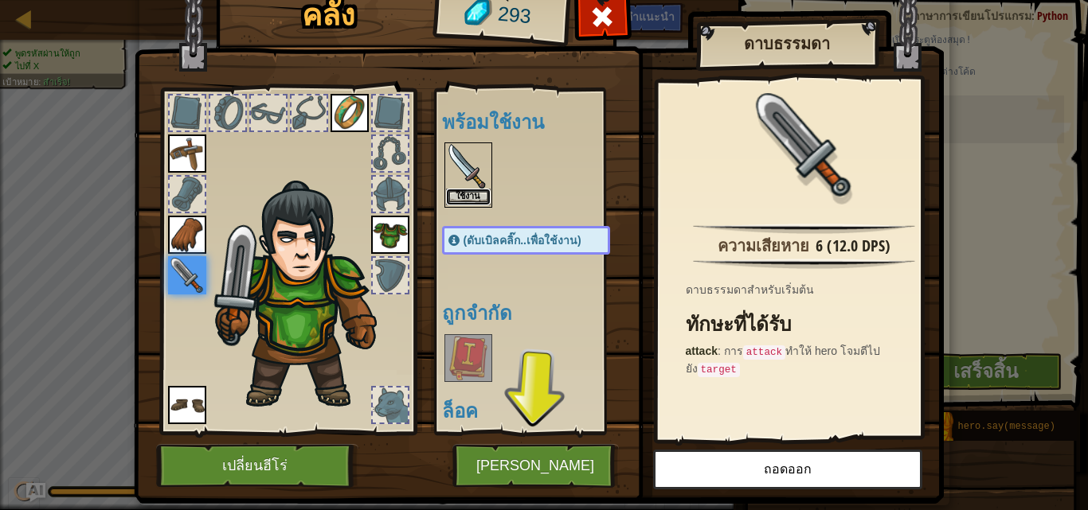
click at [466, 194] on button "ใช้งาน" at bounding box center [468, 197] width 45 height 17
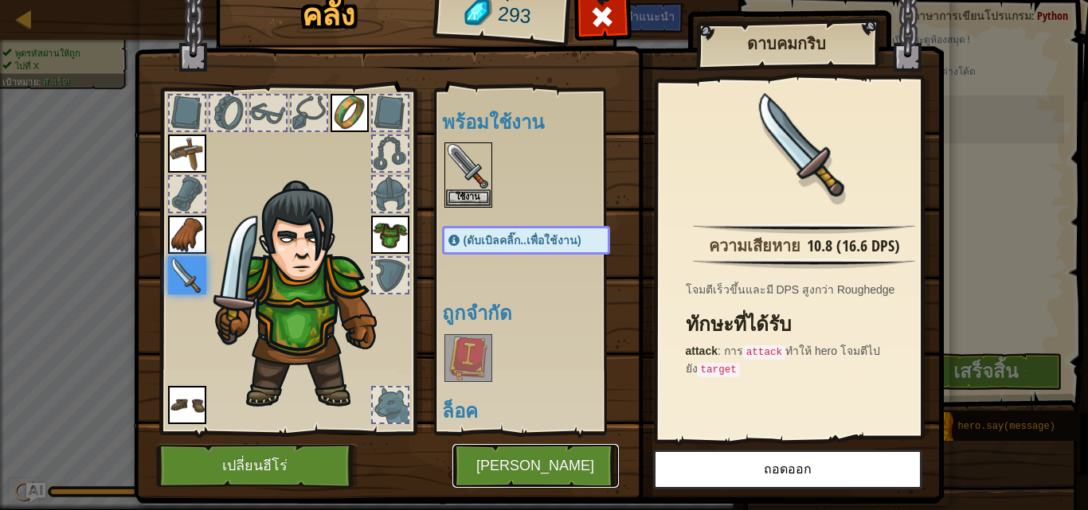
click at [572, 447] on button "[PERSON_NAME]" at bounding box center [535, 466] width 166 height 44
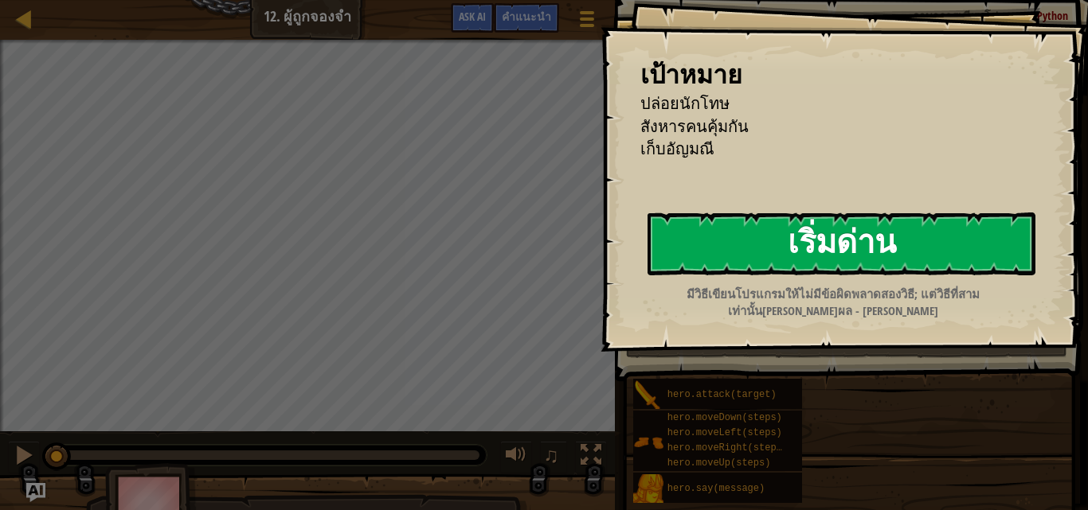
click at [748, 235] on button "เริ่มด่าน" at bounding box center [841, 244] width 388 height 63
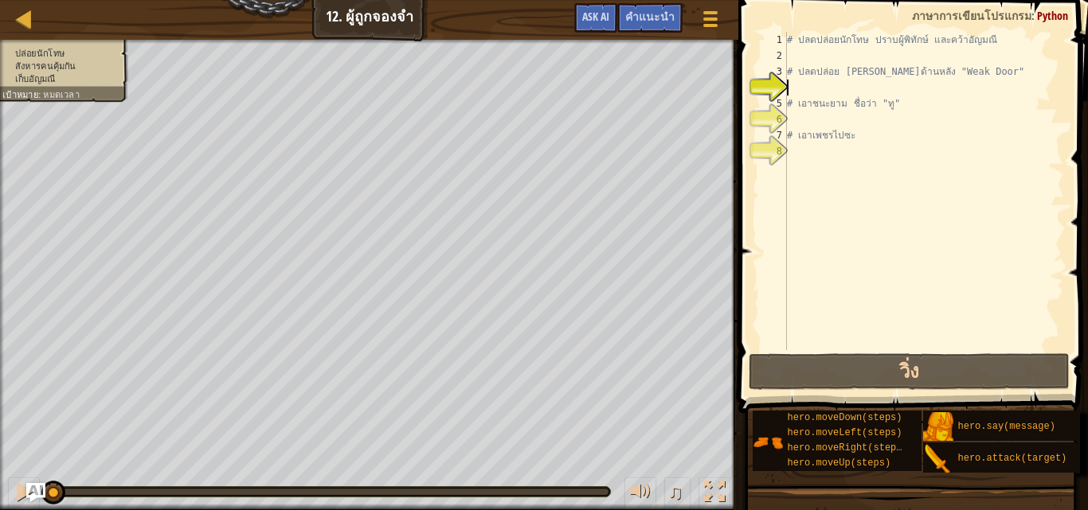
paste textarea "hero.moveDown(3)"
type textarea "hero.moveDown(3)"
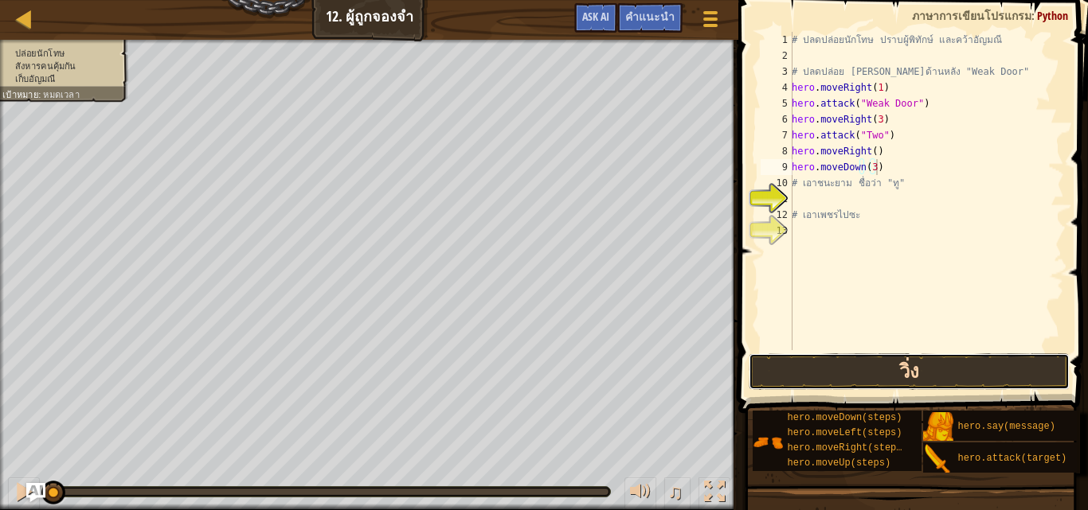
click at [854, 364] on button "วิ่ง" at bounding box center [908, 371] width 320 height 37
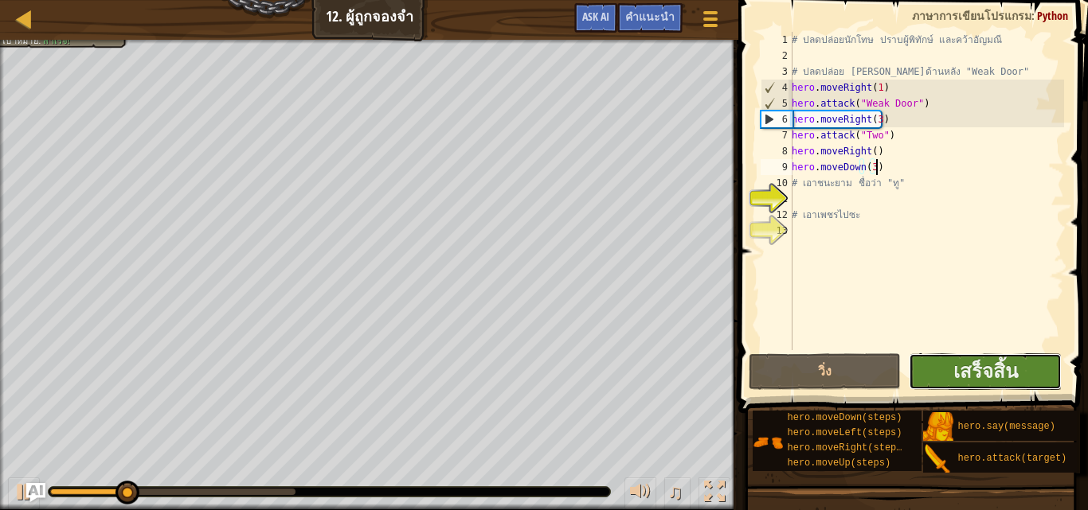
click at [931, 367] on button "เสร็จสิ้น" at bounding box center [984, 371] width 152 height 37
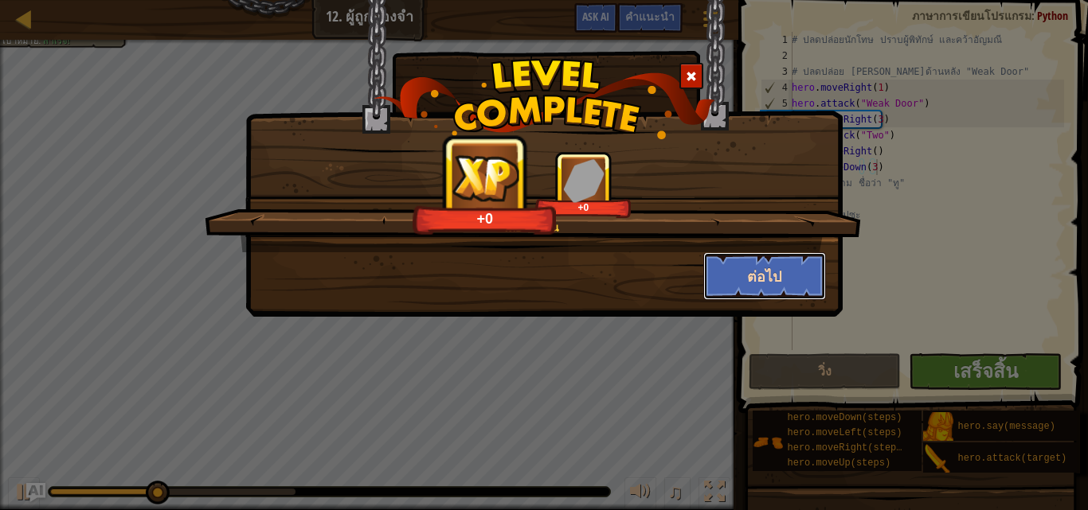
click at [740, 272] on button "ต่อไป" at bounding box center [764, 276] width 123 height 48
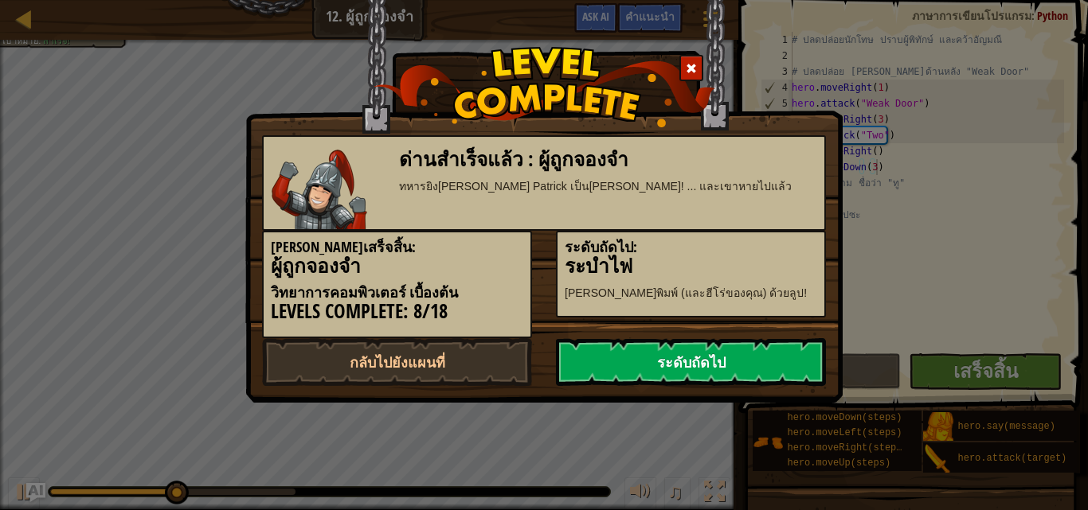
click at [662, 370] on link "ระดับถัดไป" at bounding box center [691, 362] width 270 height 48
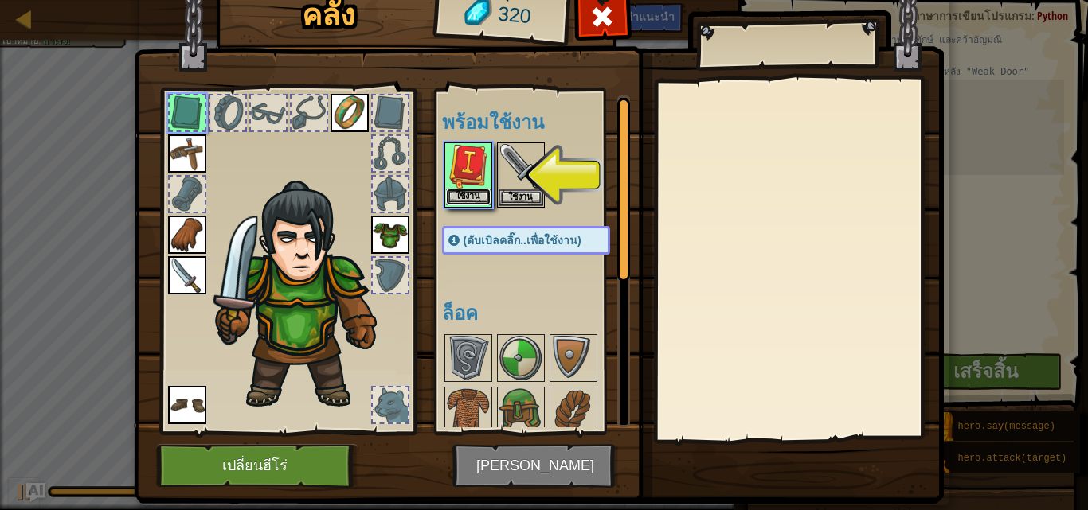
click at [466, 197] on button "ใช้งาน" at bounding box center [468, 197] width 45 height 17
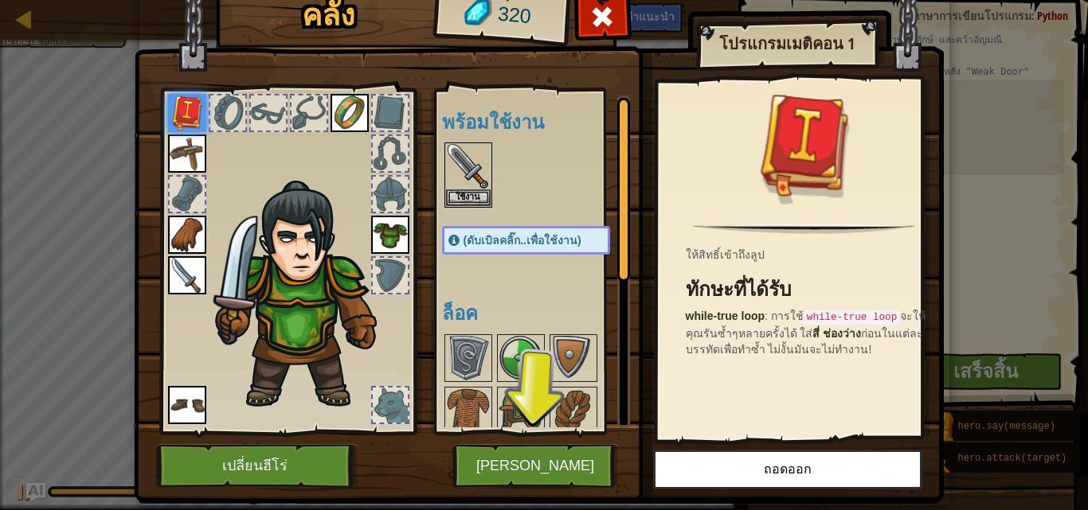
click at [507, 443] on img at bounding box center [539, 215] width 810 height 578
click at [510, 447] on button "[PERSON_NAME]" at bounding box center [535, 466] width 166 height 44
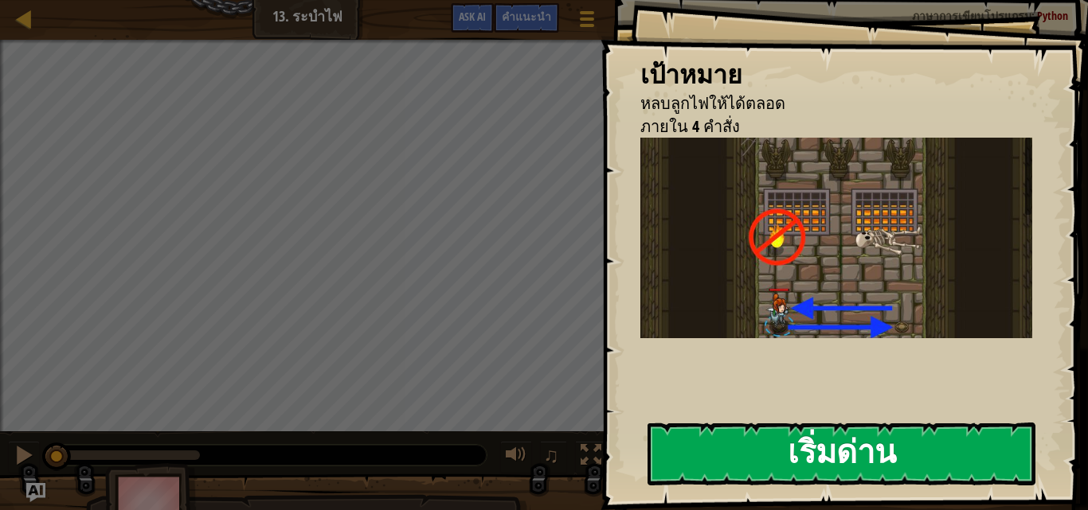
click at [942, 437] on button "เริ่มด่าน" at bounding box center [841, 454] width 388 height 63
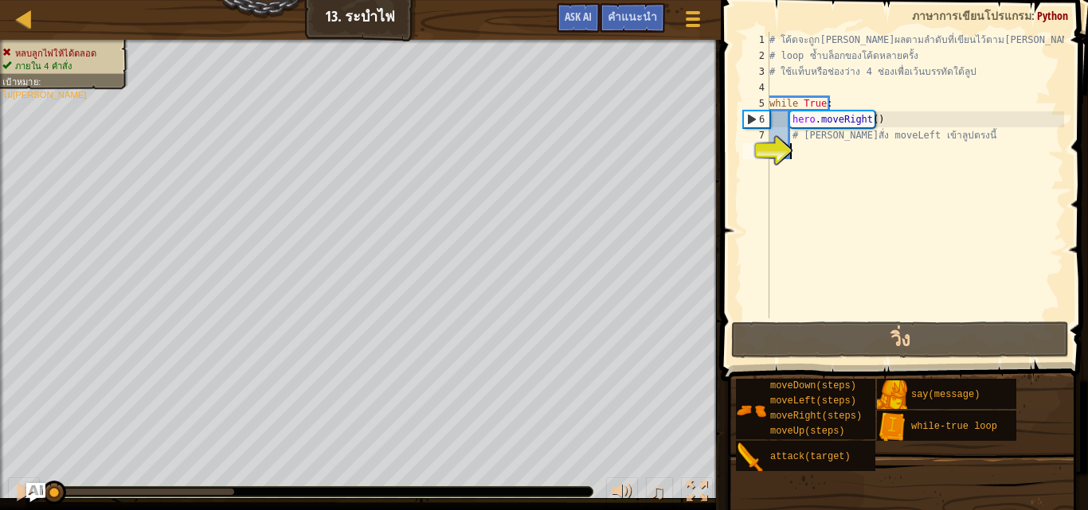
paste textarea "hero.moveLeft()"
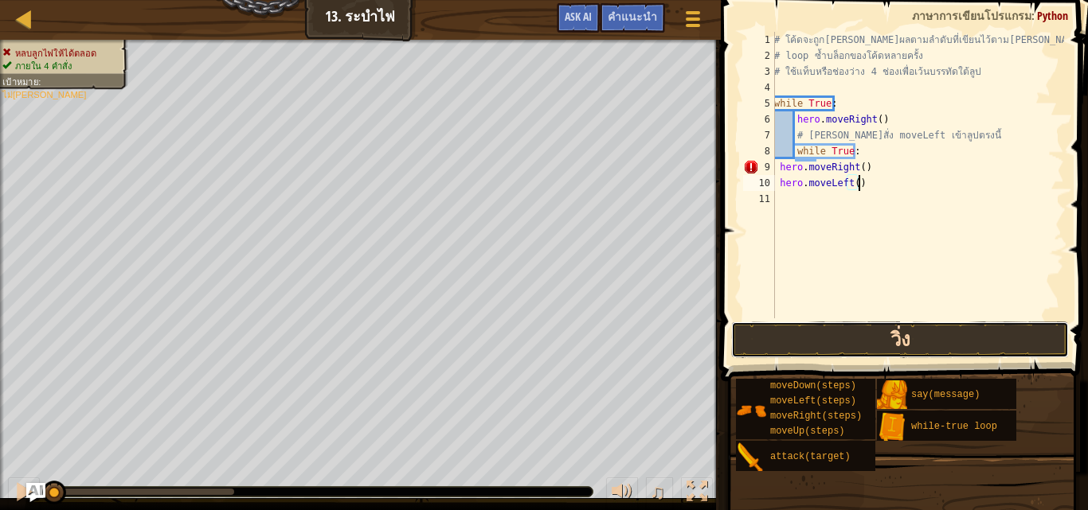
click at [888, 336] on button "วิ่ง" at bounding box center [900, 340] width 338 height 37
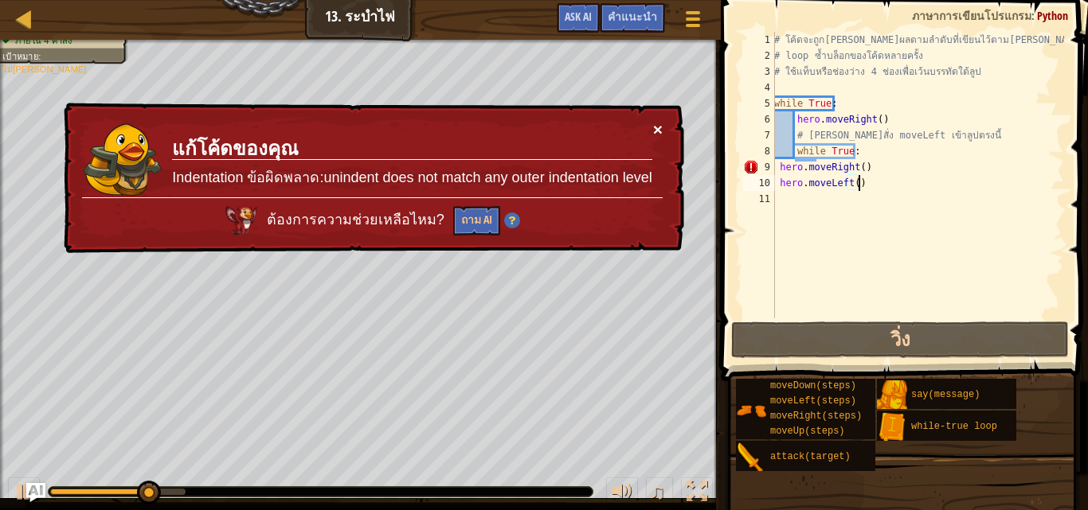
click at [654, 124] on button "×" at bounding box center [658, 129] width 10 height 17
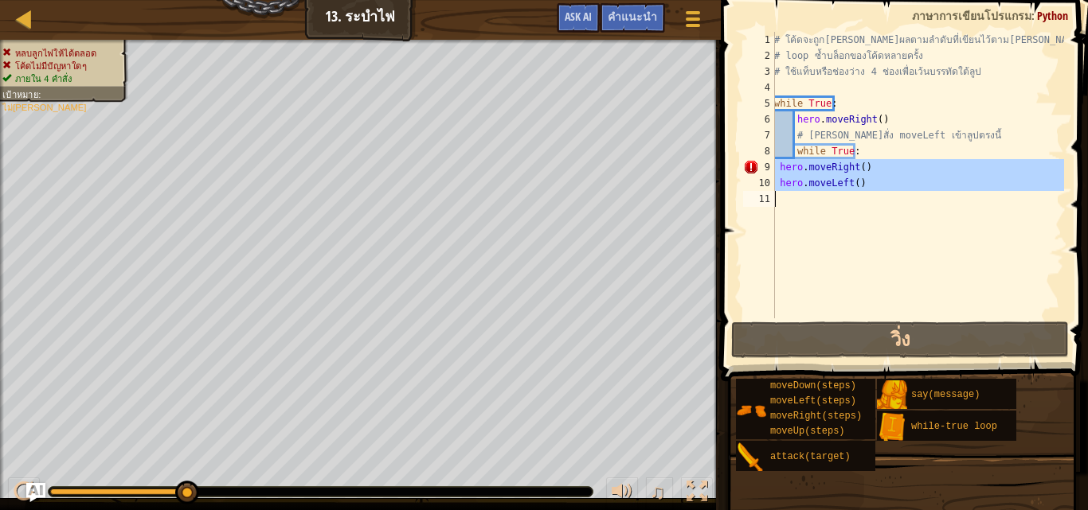
drag, startPoint x: 776, startPoint y: 167, endPoint x: 861, endPoint y: 214, distance: 97.3
click at [861, 214] on div "# โค้ดจะถูก[PERSON_NAME]ผลตามลำดับที่เขียนไว้ตาม[PERSON_NAME] # loop ซ้ำบล็อกขอ…" at bounding box center [917, 191] width 293 height 318
type textarea "hero.moveLeft()"
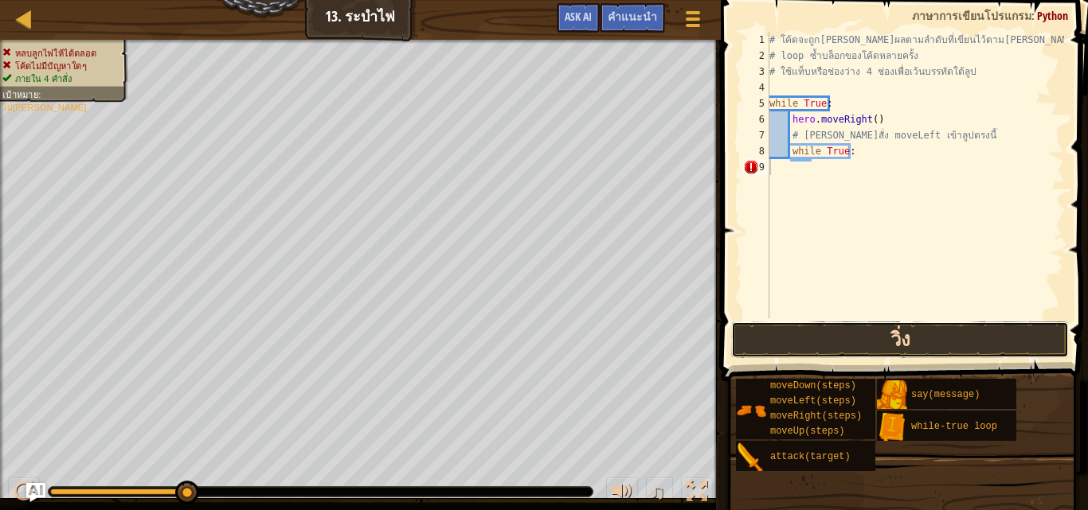
click at [863, 341] on button "วิ่ง" at bounding box center [900, 340] width 338 height 37
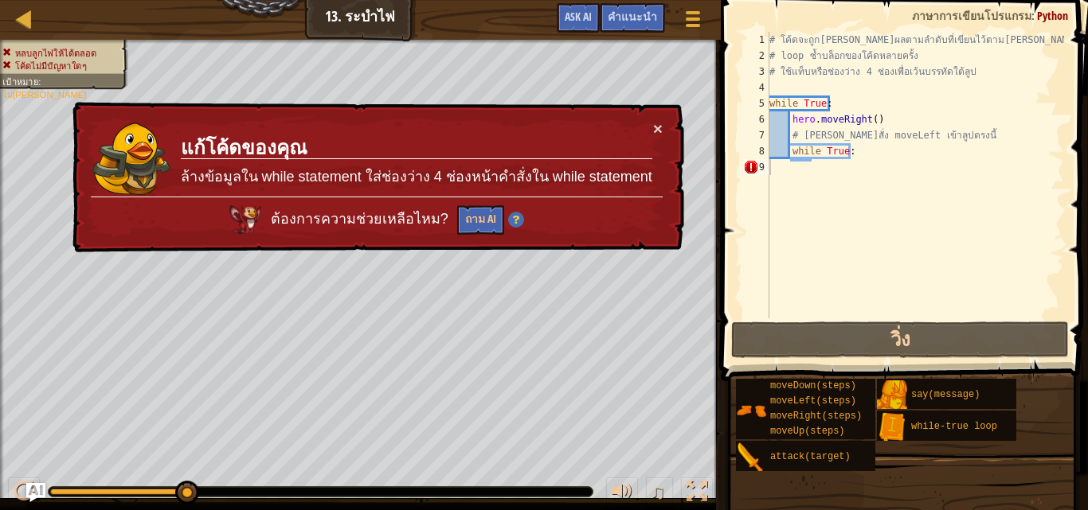
click at [662, 127] on div "× แก้โค้ดของคุณ ล้างข้อมูลใน while statement ใส่ช่องว่าง 4 ช่องหน้าคำสั่งใน whi…" at bounding box center [376, 177] width 615 height 151
click at [661, 127] on button "×" at bounding box center [658, 128] width 10 height 17
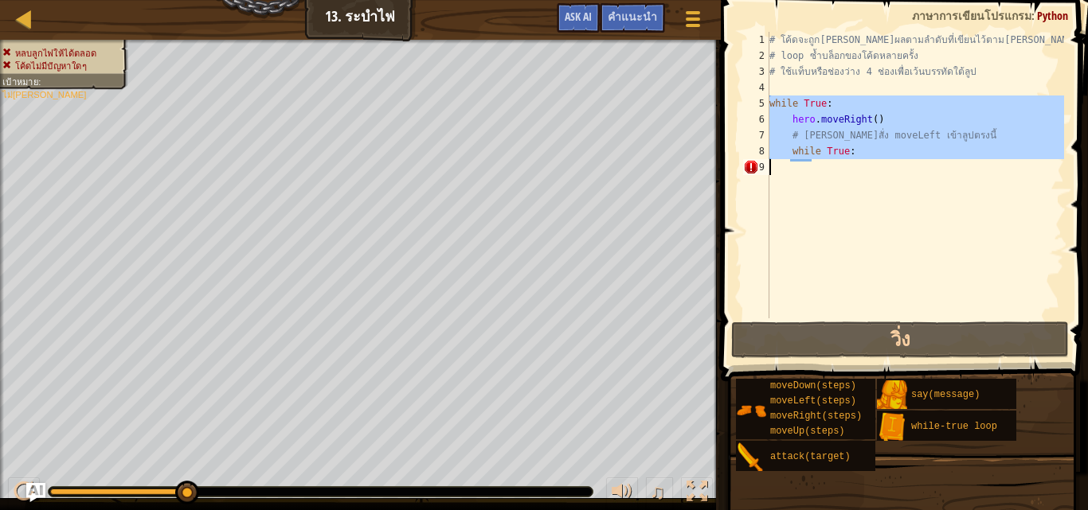
drag, startPoint x: 770, startPoint y: 99, endPoint x: 830, endPoint y: 197, distance: 115.8
click at [830, 197] on div "# โค้ดจะถูก[PERSON_NAME]ผลตามลำดับที่เขียนไว้ตาม[PERSON_NAME] # loop ซ้ำบล็อกขอ…" at bounding box center [915, 191] width 298 height 318
type textarea "while True:"
drag, startPoint x: 837, startPoint y: 132, endPoint x: 806, endPoint y: 183, distance: 59.3
click at [806, 183] on div "# โค้ดจะถูก[PERSON_NAME]ผลตามลำดับที่เขียนไว้ตาม[PERSON_NAME] # loop ซ้ำบล็อกขอ…" at bounding box center [915, 175] width 298 height 287
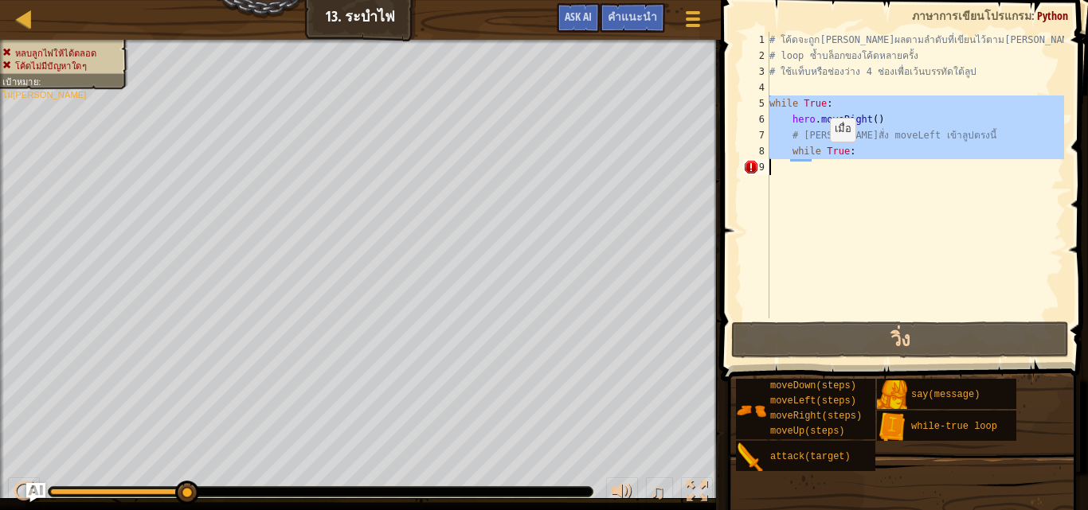
drag, startPoint x: 763, startPoint y: 99, endPoint x: 816, endPoint y: 158, distance: 79.5
click at [816, 158] on div "1 2 3 4 5 6 7 8 9 # โค้ดจะถูก[PERSON_NAME]ผลตามลำดับที่เขียนไว้ตาม[PERSON_NAME]…" at bounding box center [902, 175] width 324 height 287
type textarea "while True:"
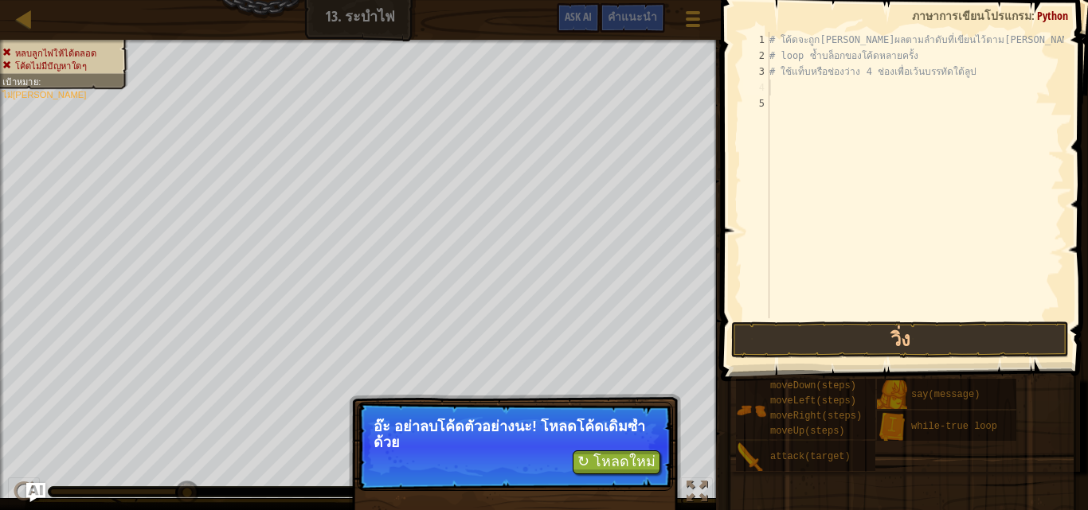
click at [778, 92] on div "# โค้ดจะถูก[PERSON_NAME]ผลตามลำดับที่เขียนไว้ตาม[PERSON_NAME] # loop ซ้ำบล็อกขอ…" at bounding box center [915, 191] width 298 height 318
click at [768, 107] on div "5" at bounding box center [756, 104] width 26 height 16
click at [772, 85] on div "# โค้ดจะถูก[PERSON_NAME]ผลตามลำดับที่เขียนไว้ตาม[PERSON_NAME] # loop ซ้ำบล็อกขอ…" at bounding box center [915, 191] width 298 height 318
click at [773, 85] on div "# โค้ดจะถูก[PERSON_NAME]ผลตามลำดับที่เขียนไว้ตาม[PERSON_NAME] # loop ซ้ำบล็อกขอ…" at bounding box center [915, 191] width 298 height 318
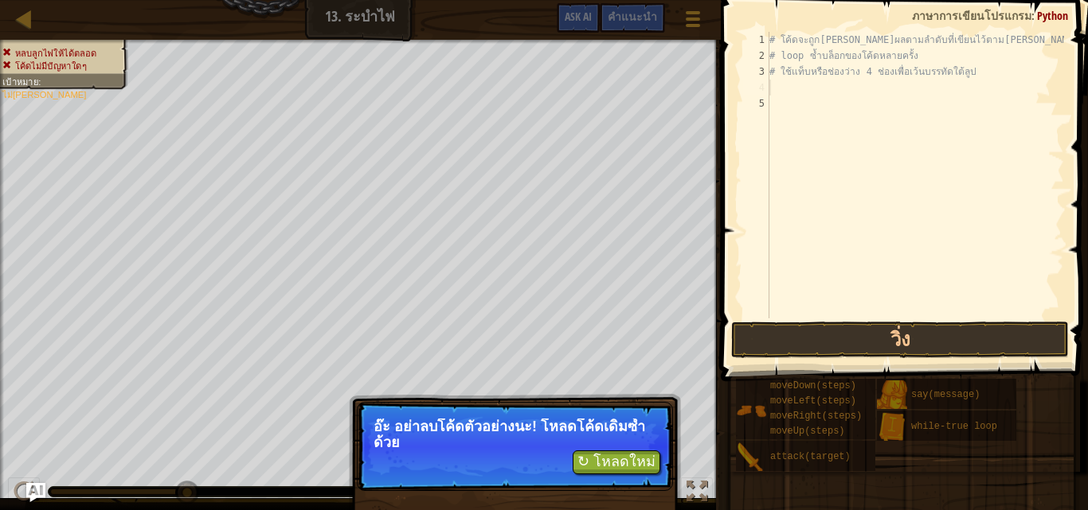
drag, startPoint x: 773, startPoint y: 85, endPoint x: 766, endPoint y: 96, distance: 13.3
click at [772, 86] on div "# โค้ดจะถูก[PERSON_NAME]ผลตามลำดับที่เขียนไว้ตาม[PERSON_NAME] # loop ซ้ำบล็อกขอ…" at bounding box center [915, 191] width 298 height 318
click at [766, 96] on div "5" at bounding box center [756, 104] width 26 height 16
click at [779, 91] on div "# โค้ดจะถูก[PERSON_NAME]ผลตามลำดับที่เขียนไว้ตาม[PERSON_NAME] # loop ซ้ำบล็อกขอ…" at bounding box center [915, 191] width 298 height 318
click at [780, 115] on div "# โค้ดจะถูก[PERSON_NAME]ผลตามลำดับที่เขียนไว้ตาม[PERSON_NAME] # loop ซ้ำบล็อกขอ…" at bounding box center [915, 191] width 298 height 318
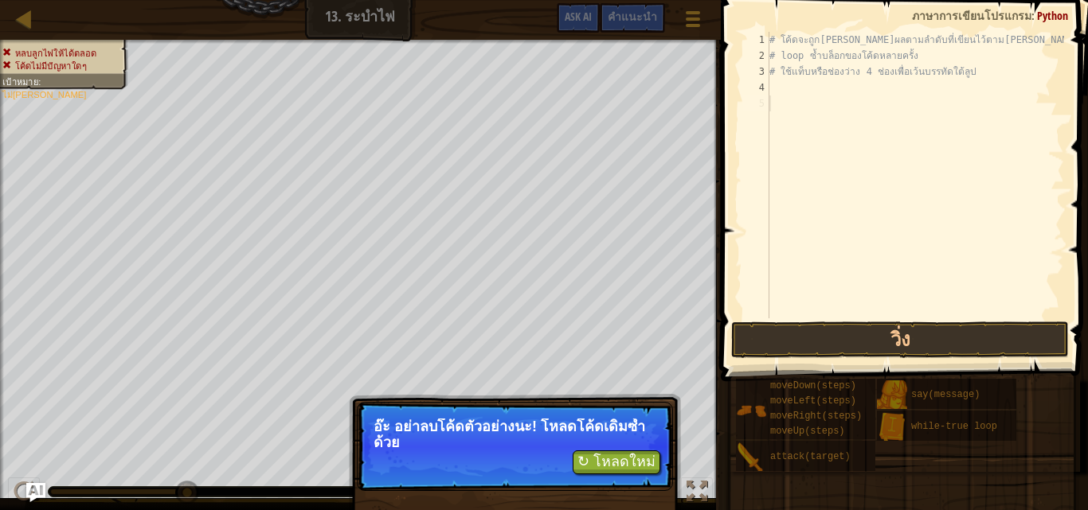
click at [792, 102] on div "# โค้ดจะถูก[PERSON_NAME]ผลตามลำดับที่เขียนไว้ตาม[PERSON_NAME] # loop ซ้ำบล็อกขอ…" at bounding box center [915, 191] width 298 height 318
click at [779, 88] on div "# โค้ดจะถูก[PERSON_NAME]ผลตามลำดับที่เขียนไว้ตาม[PERSON_NAME] # loop ซ้ำบล็อกขอ…" at bounding box center [915, 191] width 298 height 318
click at [783, 95] on div "# โค้ดจะถูก[PERSON_NAME]ผลตามลำดับที่เขียนไว้ตาม[PERSON_NAME] # loop ซ้ำบล็อกขอ…" at bounding box center [915, 191] width 298 height 318
click at [777, 100] on div "# โค้ดจะถูก[PERSON_NAME]ผลตามลำดับที่เขียนไว้ตาม[PERSON_NAME] # loop ซ้ำบล็อกขอ…" at bounding box center [915, 191] width 298 height 318
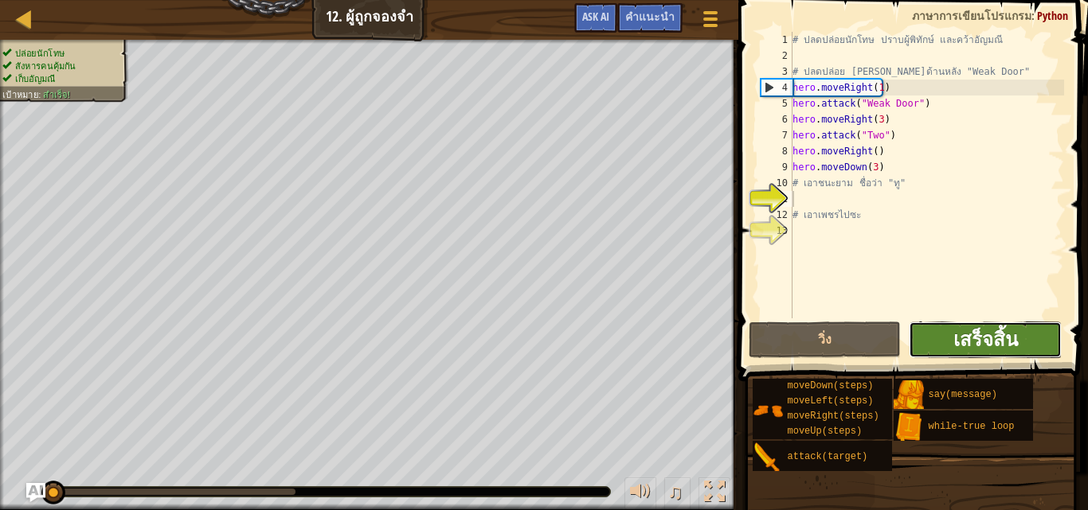
click at [1012, 336] on span "เสร็จสิ้น" at bounding box center [985, 338] width 64 height 25
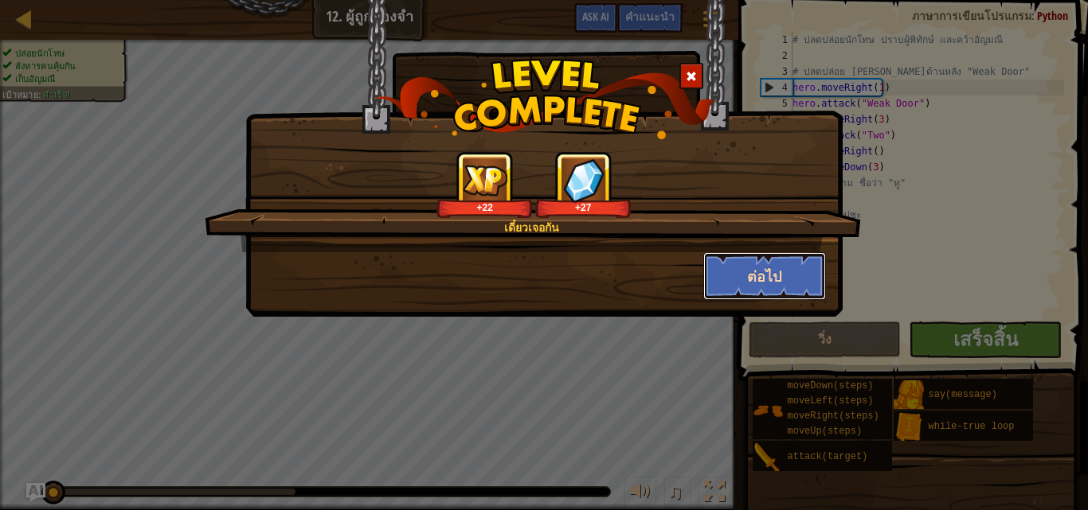
click at [795, 264] on button "ต่อไป" at bounding box center [764, 276] width 123 height 48
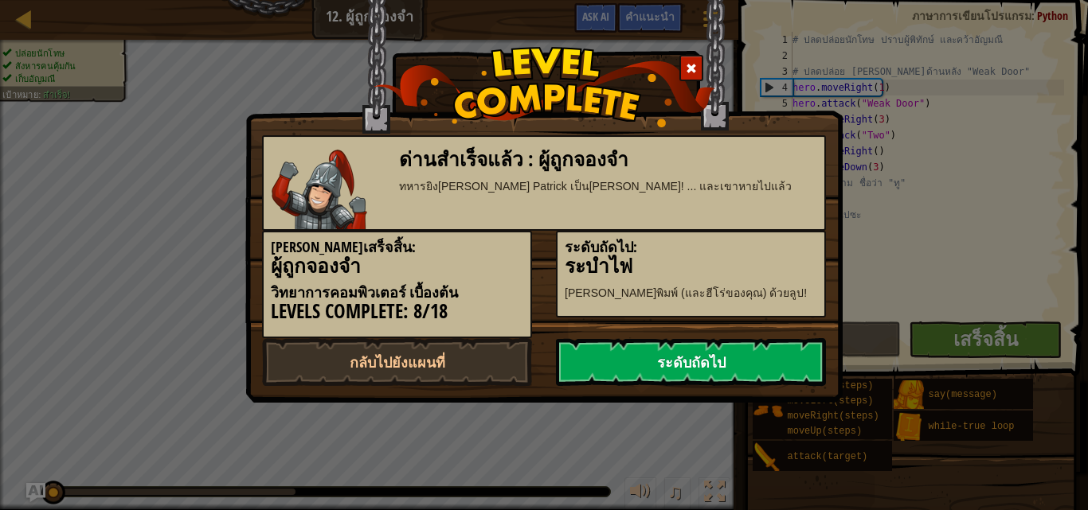
click at [748, 350] on link "ระดับถัดไป" at bounding box center [691, 362] width 270 height 48
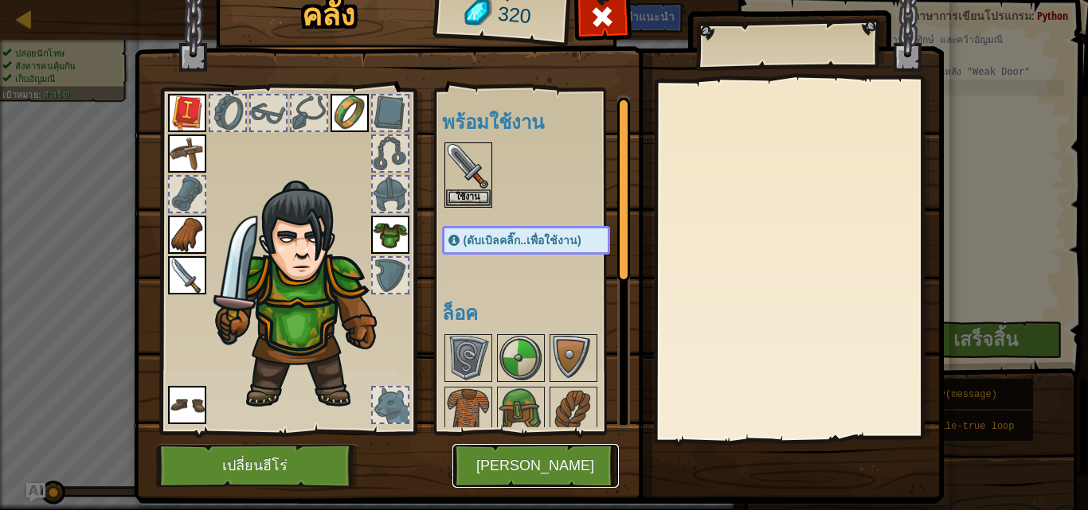
click at [571, 466] on button "[PERSON_NAME]" at bounding box center [535, 466] width 166 height 44
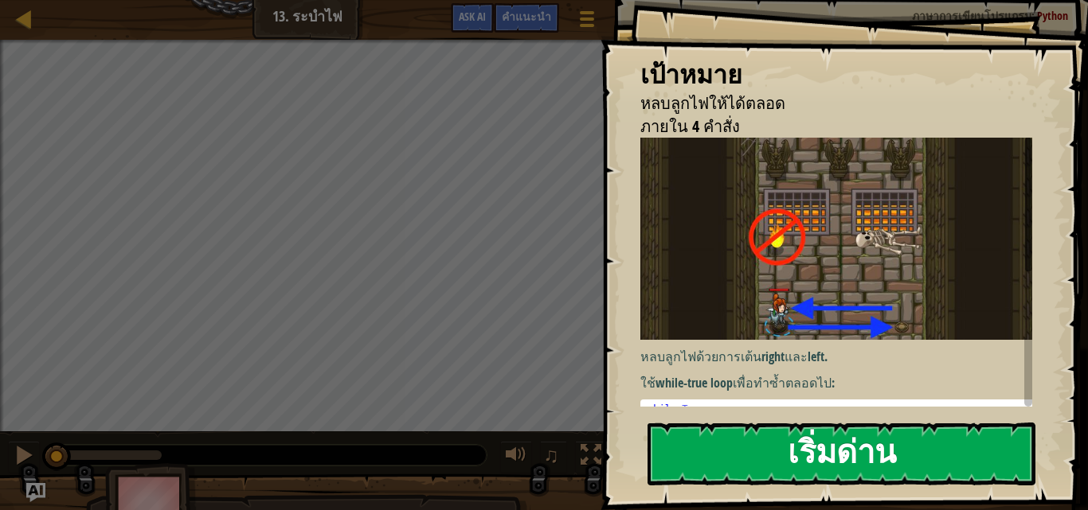
click at [732, 448] on button "เริ่มด่าน" at bounding box center [841, 454] width 388 height 63
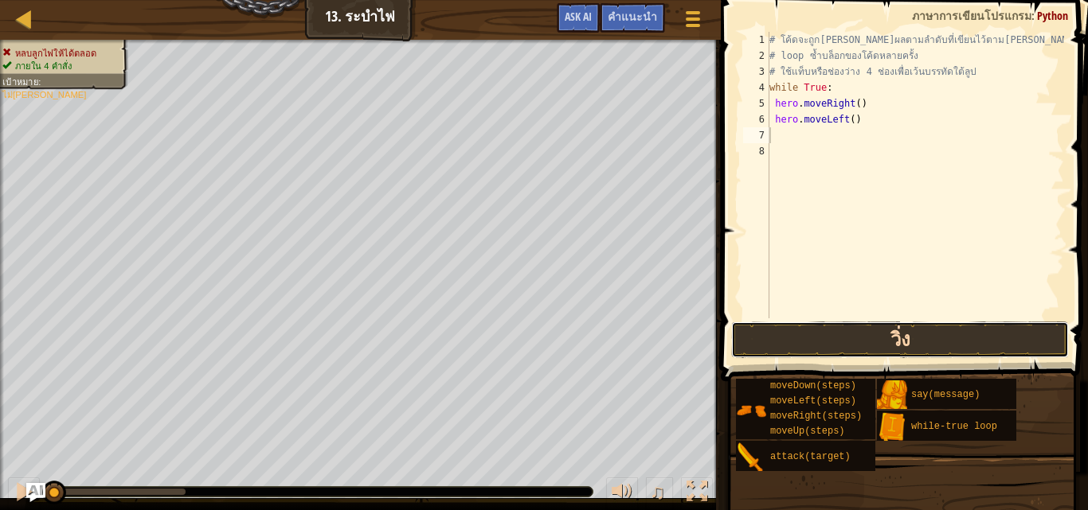
click at [874, 346] on button "วิ่ง" at bounding box center [900, 340] width 338 height 37
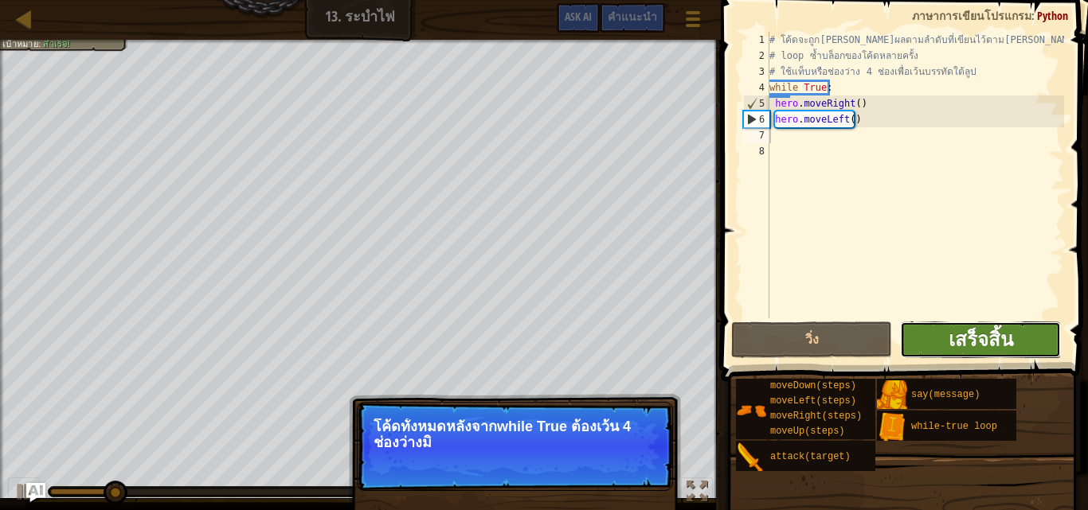
click at [968, 339] on span "เสร็จสิ้น" at bounding box center [980, 338] width 64 height 25
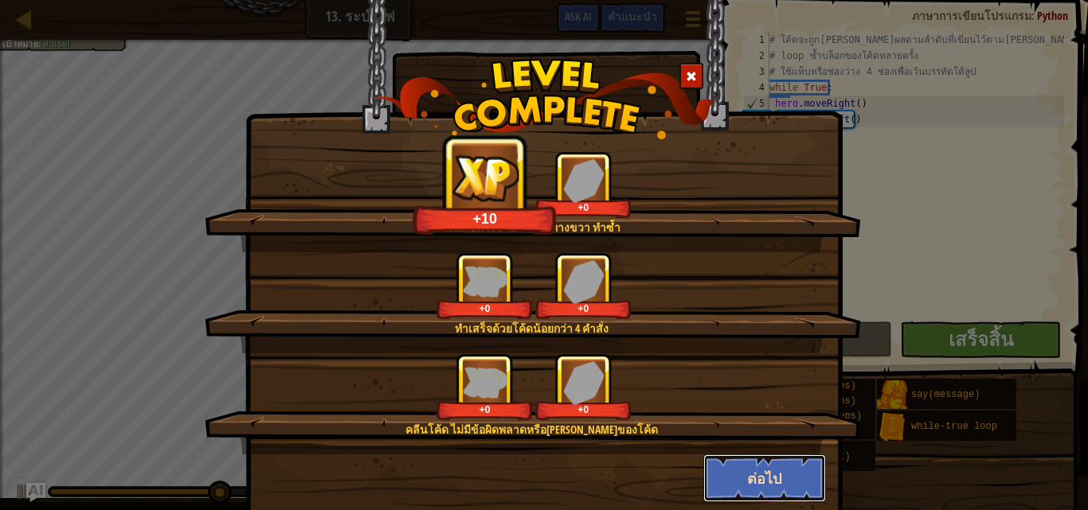
click at [710, 480] on button "ต่อไป" at bounding box center [764, 479] width 123 height 48
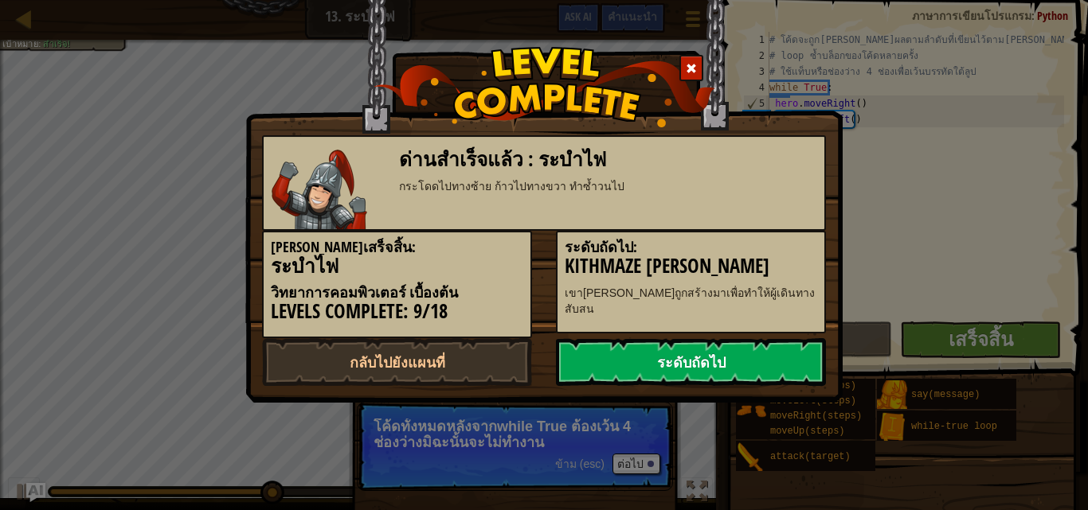
click at [688, 372] on link "ระดับถัดไป" at bounding box center [691, 362] width 270 height 48
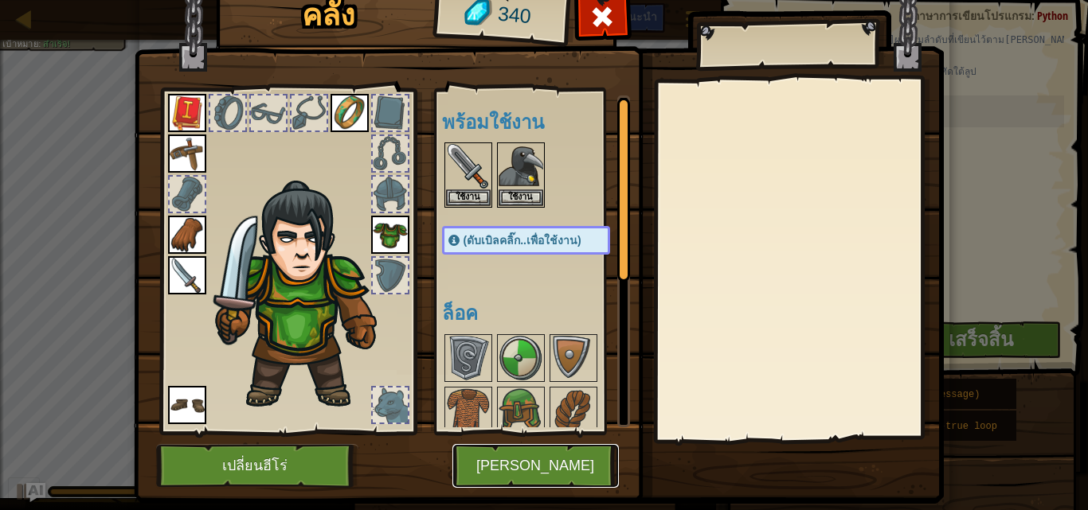
click at [532, 459] on button "[PERSON_NAME]" at bounding box center [535, 466] width 166 height 44
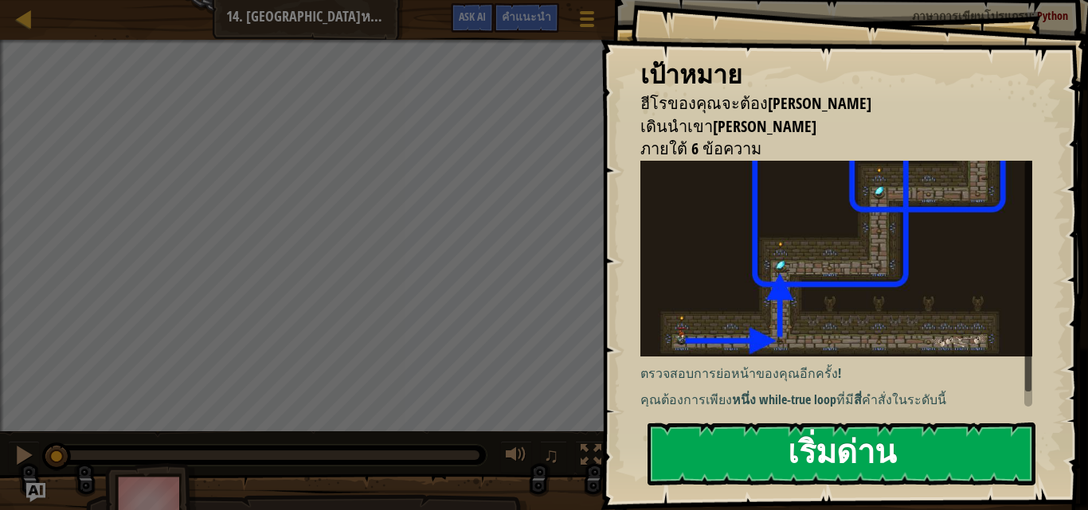
click at [709, 456] on button "เริ่มด่าน" at bounding box center [841, 454] width 388 height 63
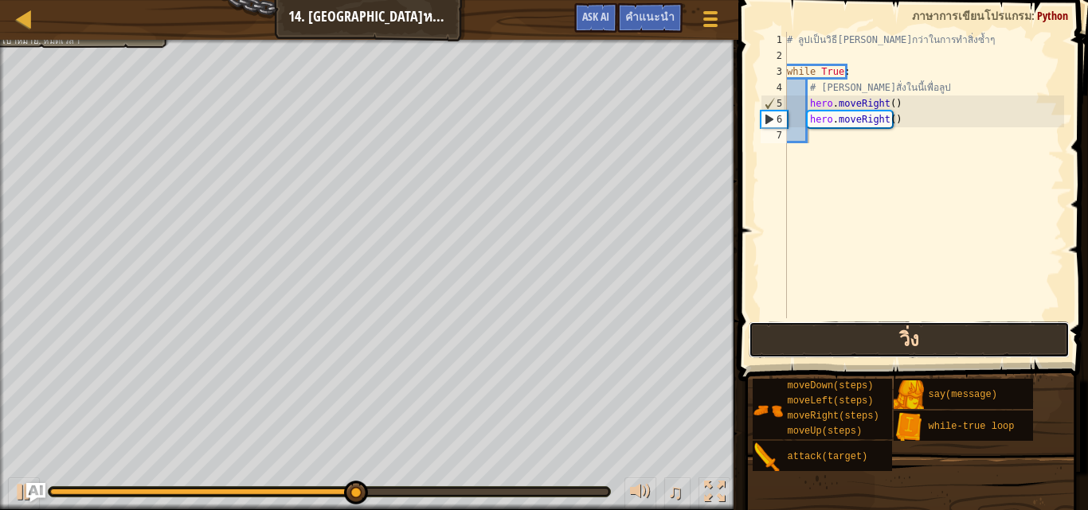
click at [877, 346] on button "วิ่ง" at bounding box center [908, 340] width 320 height 37
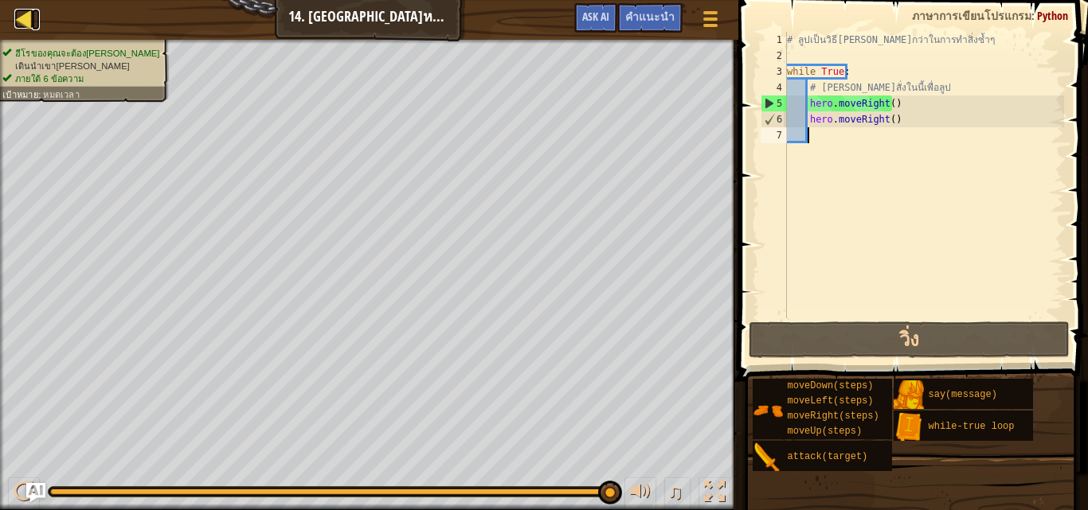
click at [27, 16] on div at bounding box center [24, 19] width 20 height 20
select select "th"
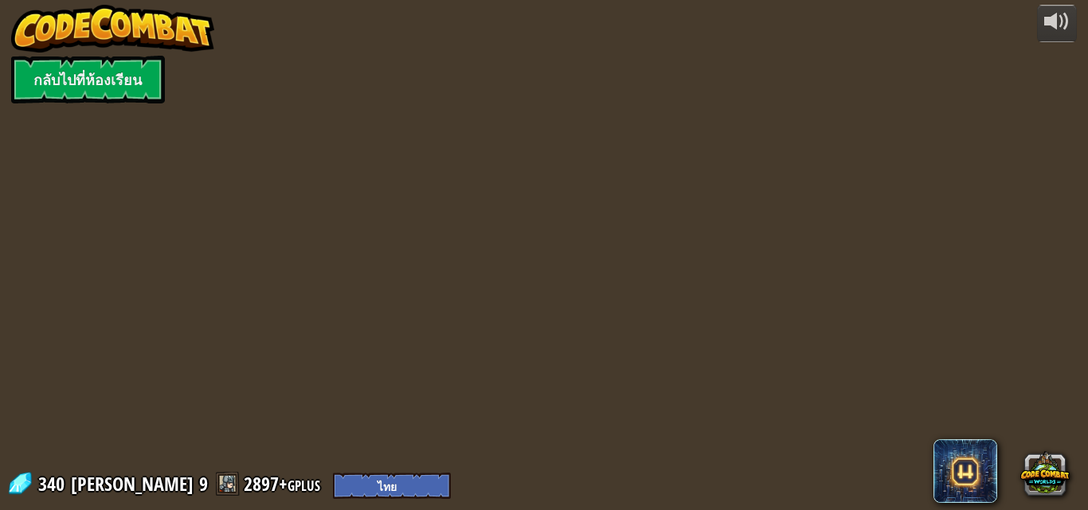
select select "th"
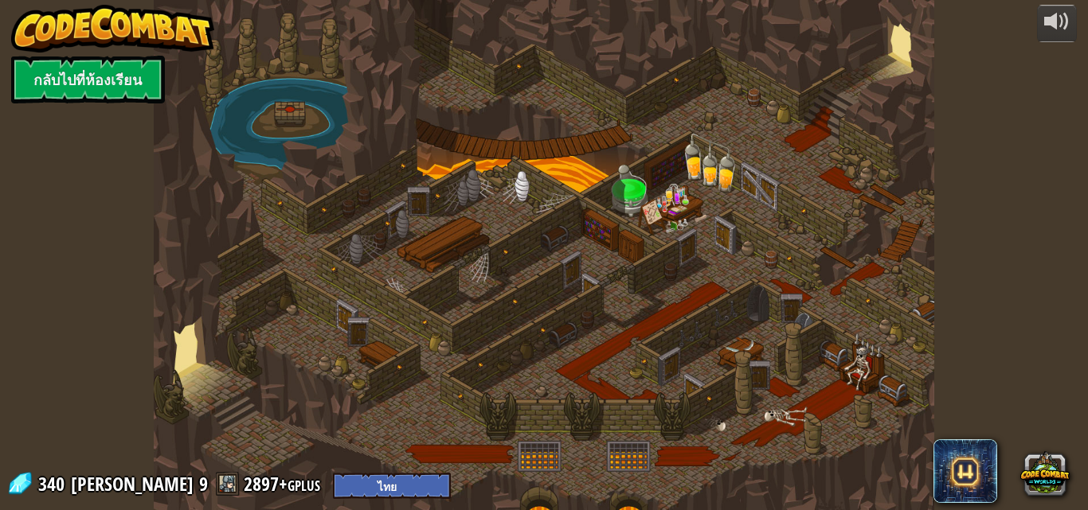
select select "th"
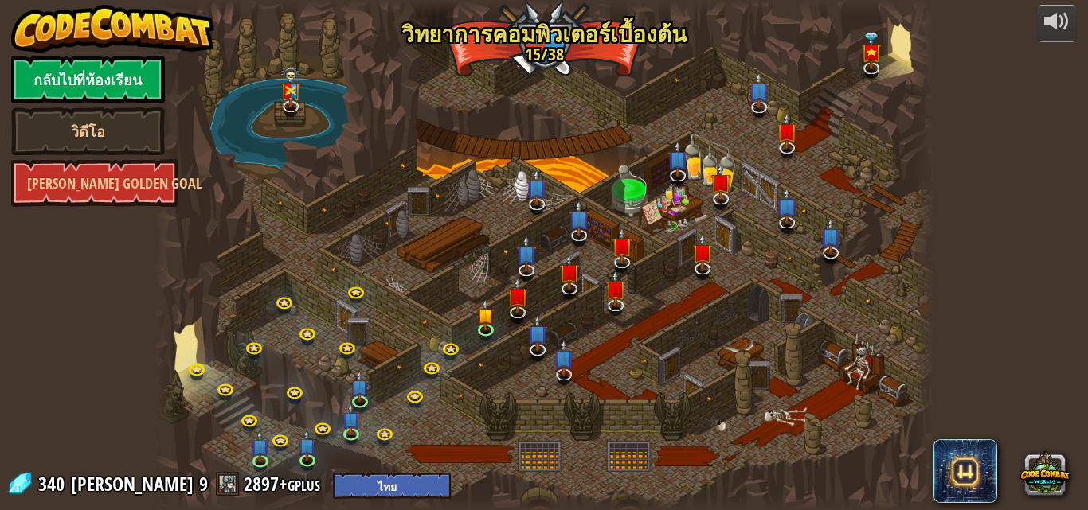
select select "th"
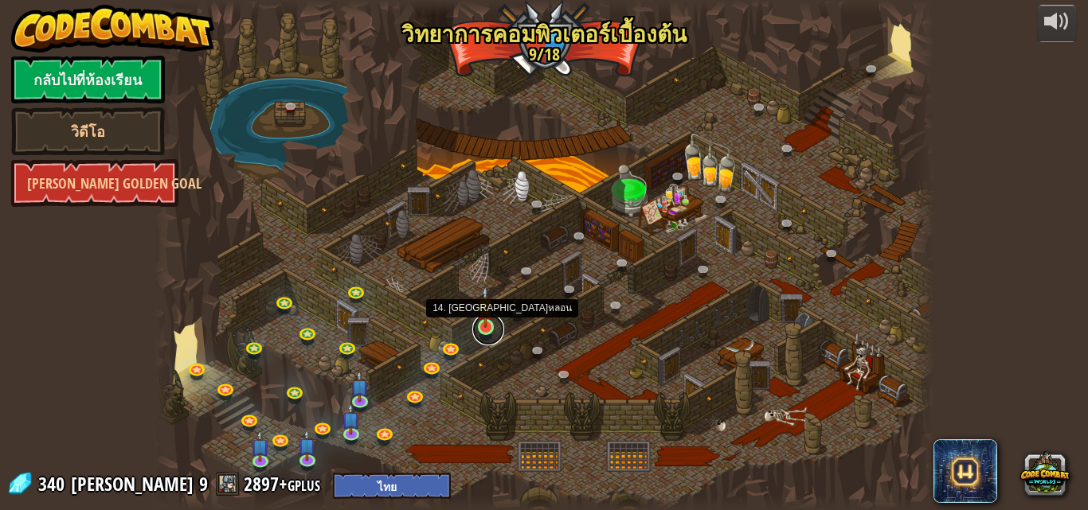
click at [489, 330] on link at bounding box center [488, 330] width 32 height 32
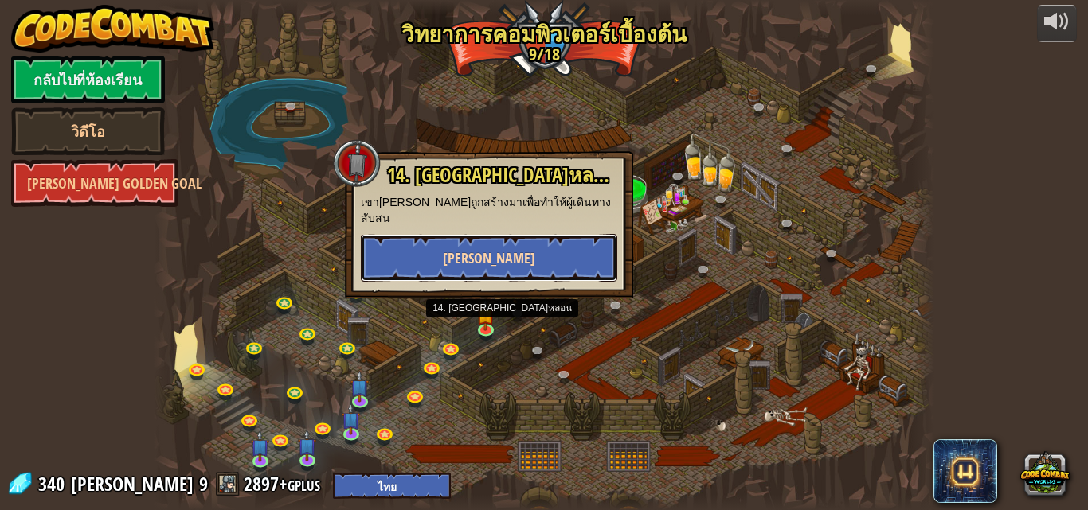
click at [514, 251] on button "[PERSON_NAME]" at bounding box center [489, 258] width 256 height 48
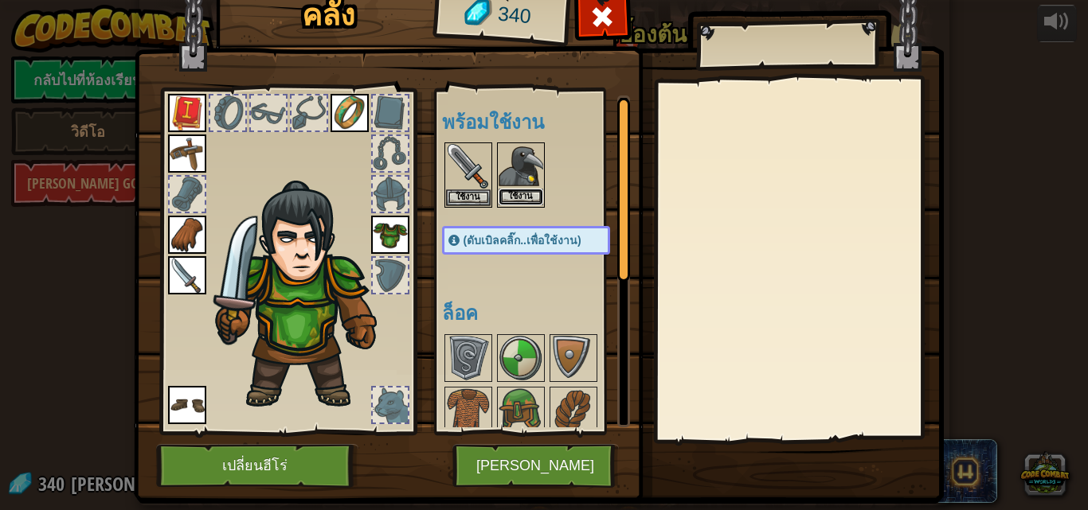
click at [518, 199] on button "ใช้งาน" at bounding box center [520, 197] width 45 height 17
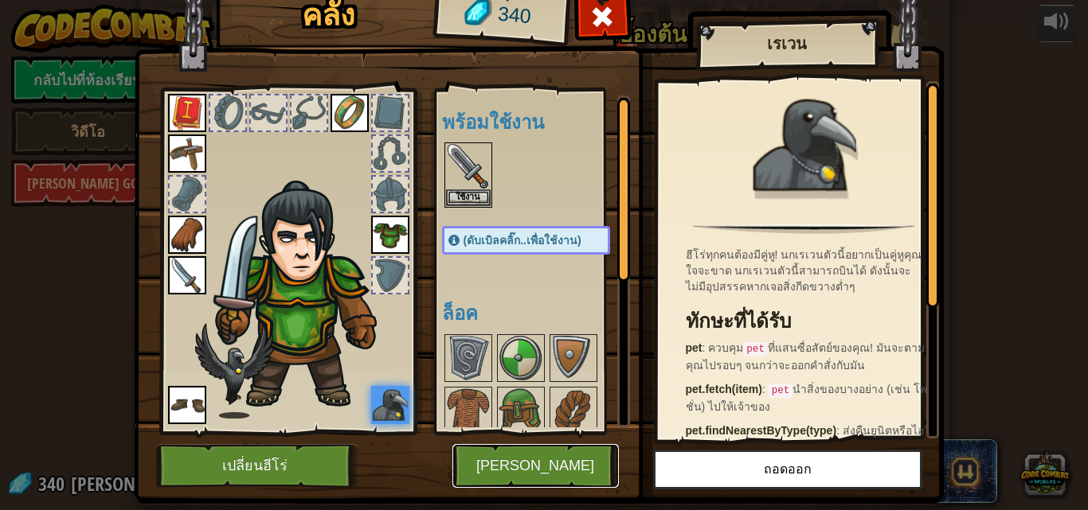
click at [551, 460] on button "[PERSON_NAME]" at bounding box center [535, 466] width 166 height 44
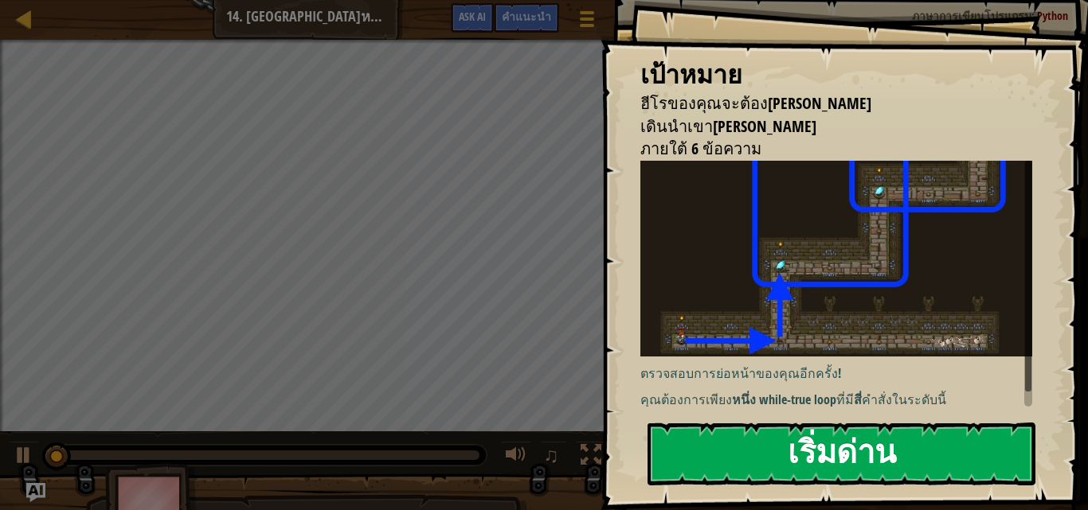
click at [920, 304] on div "เป้าหมาย ฮีโรของคุณจะต้อง[PERSON_NAME] เดินนำเขา[PERSON_NAME] ภายใต้ 6 ข้อความ …" at bounding box center [843, 255] width 487 height 510
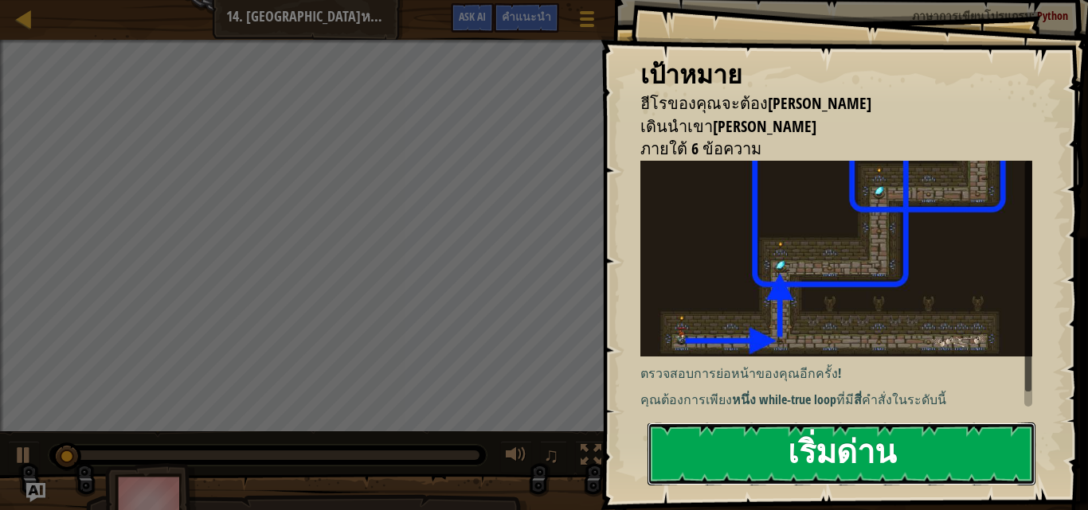
click at [952, 477] on button "เริ่มด่าน" at bounding box center [841, 454] width 388 height 63
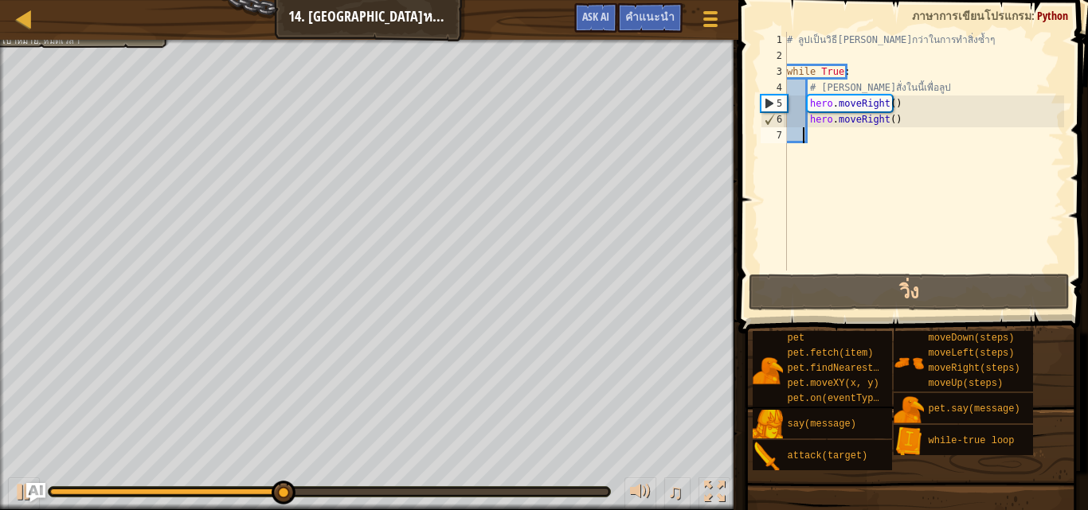
paste textarea
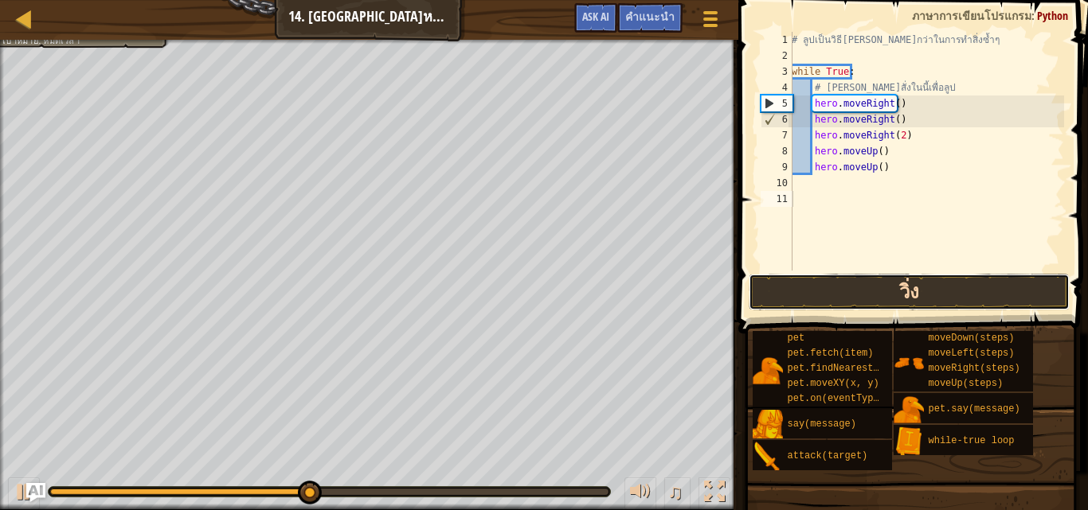
click at [874, 293] on button "วิ่ง" at bounding box center [908, 292] width 320 height 37
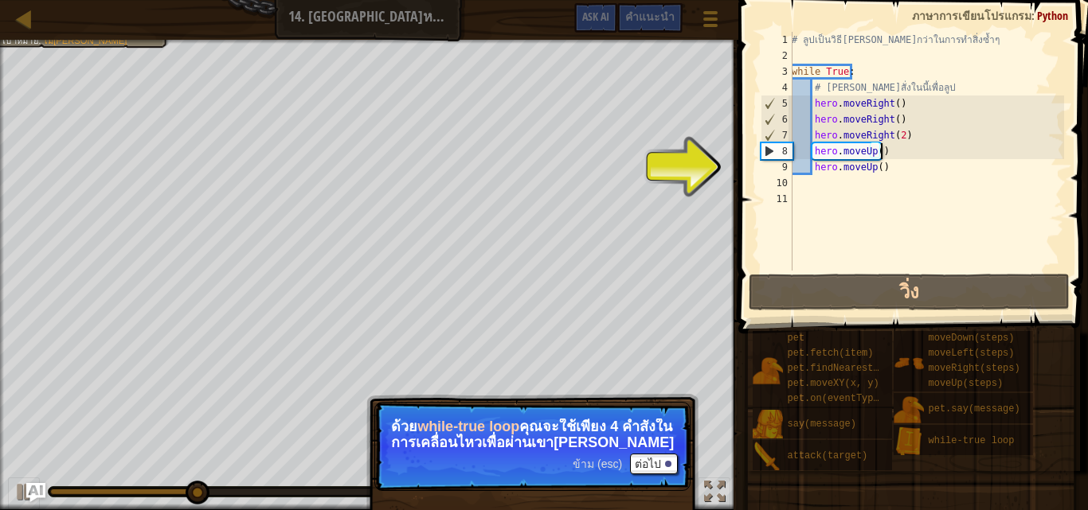
drag, startPoint x: 880, startPoint y: 153, endPoint x: 905, endPoint y: 154, distance: 25.5
click at [905, 154] on div "# ลูปเป็นวิธี[PERSON_NAME]กว่าในการทำสิ่งซ้ำๆ while True : # [PERSON_NAME]สั่งใ…" at bounding box center [925, 167] width 275 height 271
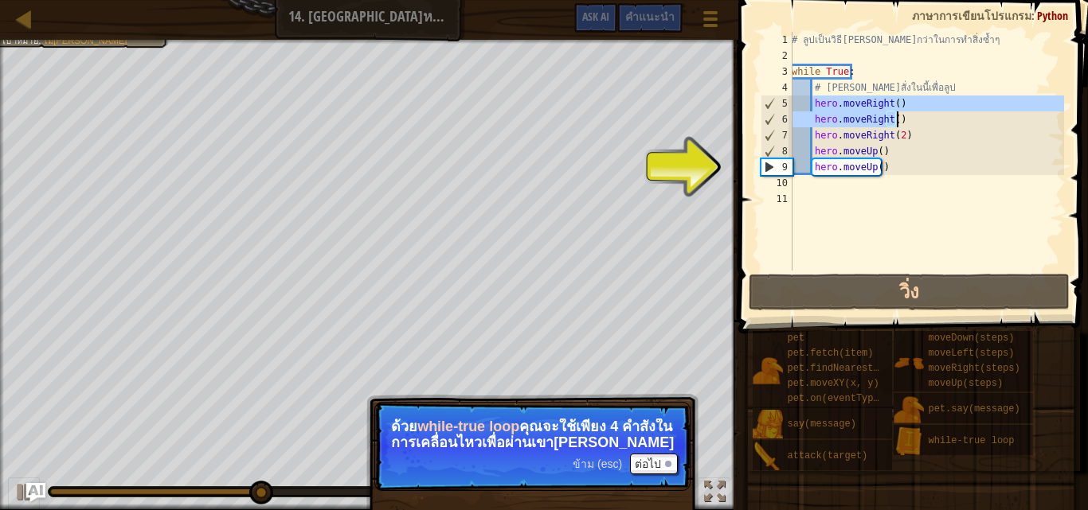
drag, startPoint x: 811, startPoint y: 103, endPoint x: 951, endPoint y: 113, distance: 140.4
click at [951, 113] on div "# ลูปเป็นวิธี[PERSON_NAME]กว่าในการทำสิ่งซ้ำๆ while True : # [PERSON_NAME]สั่งใ…" at bounding box center [925, 167] width 275 height 271
type textarea "hero.moveRight() hero.moveRight()"
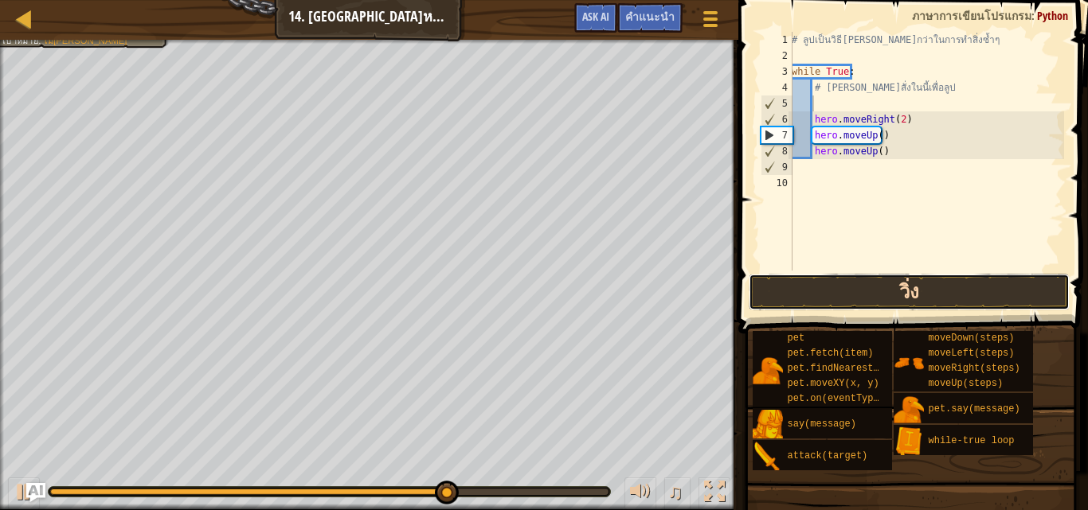
click at [891, 289] on button "วิ่ง" at bounding box center [908, 292] width 320 height 37
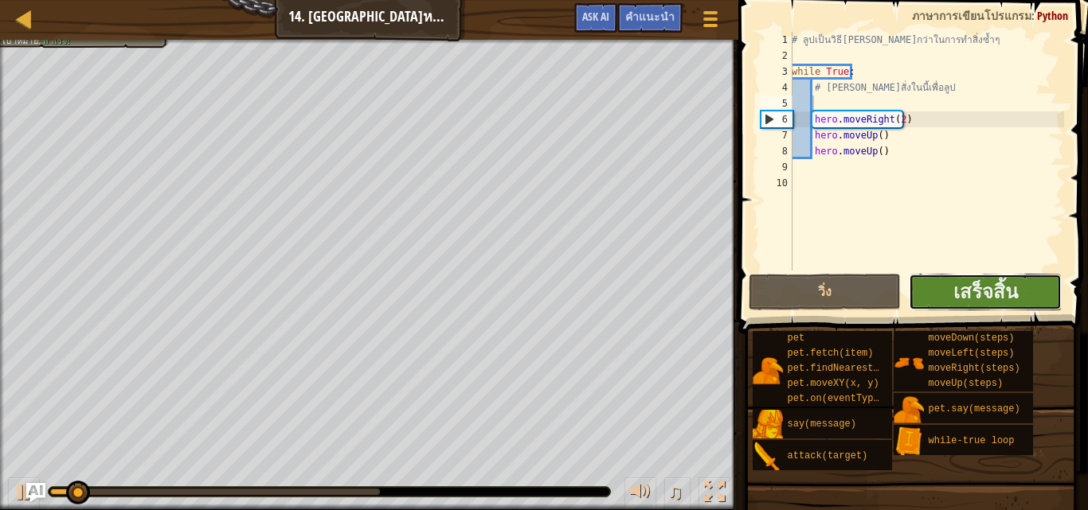
click at [945, 283] on button "เสร็จสิ้น" at bounding box center [984, 292] width 152 height 37
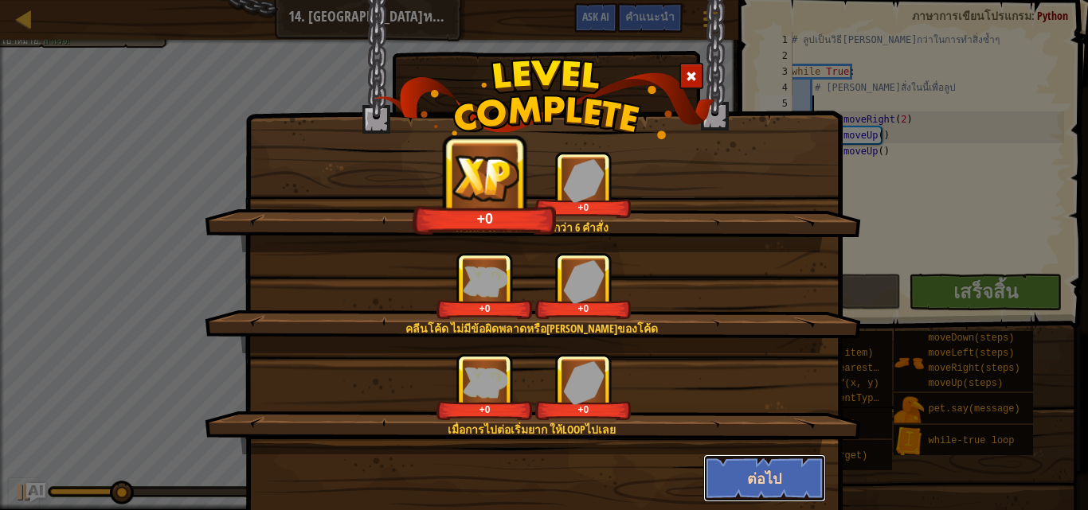
click at [731, 471] on button "ต่อไป" at bounding box center [764, 479] width 123 height 48
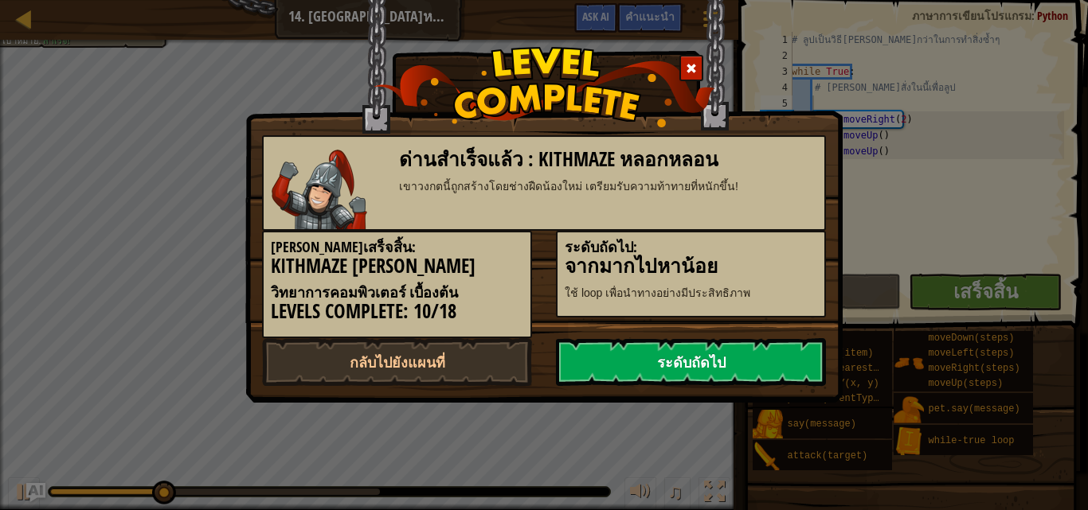
click at [730, 355] on link "ระดับถัดไป" at bounding box center [691, 362] width 270 height 48
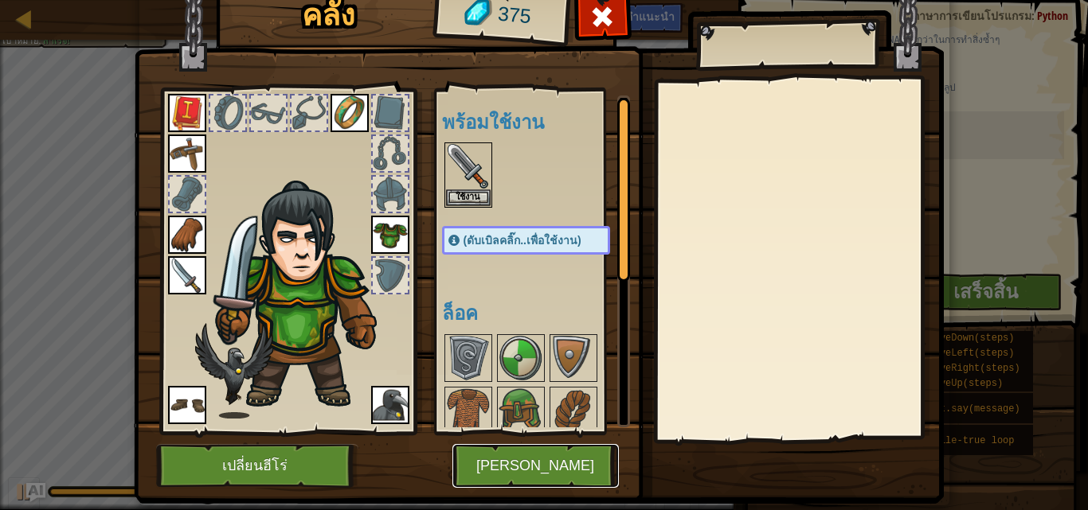
click at [495, 451] on button "[PERSON_NAME]" at bounding box center [535, 466] width 166 height 44
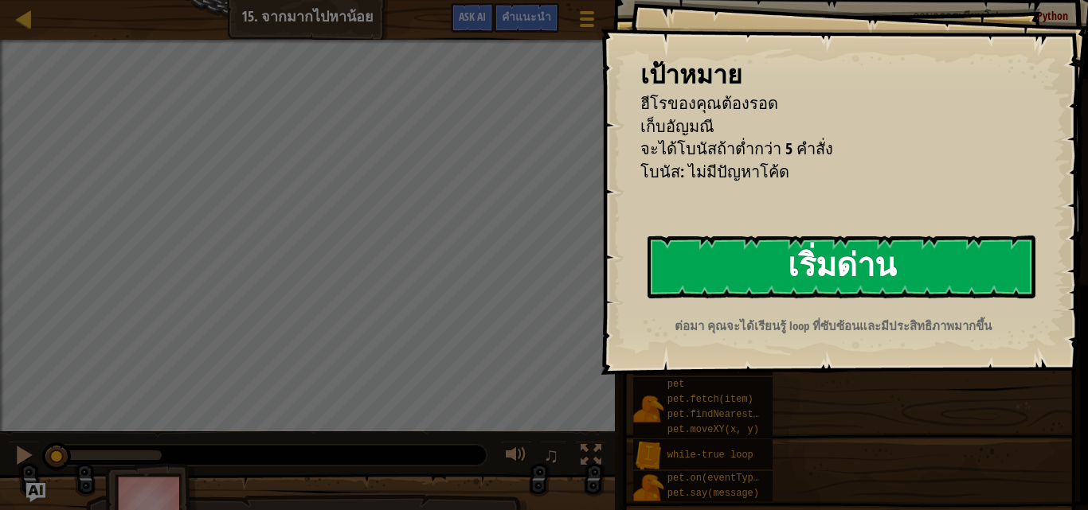
click at [787, 284] on button "เริ่มด่าน" at bounding box center [841, 267] width 388 height 63
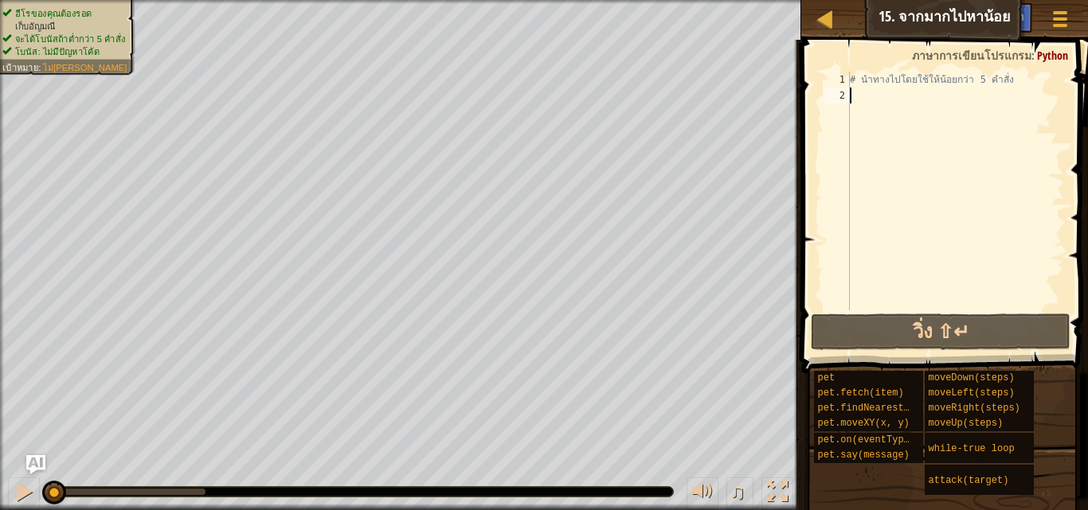
paste textarea "hero.moveUp()"
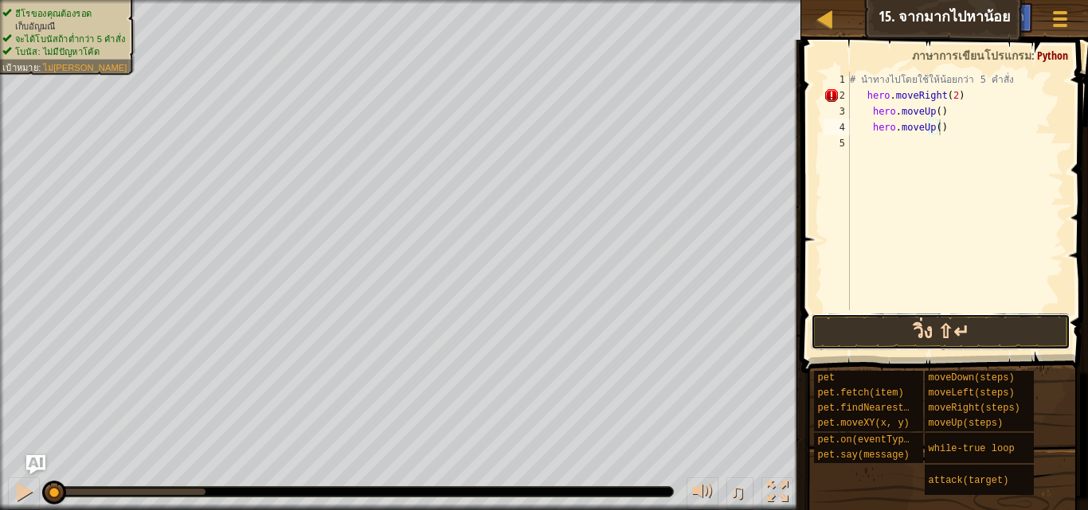
click at [927, 327] on button "วิ่ง ⇧↵" at bounding box center [940, 332] width 260 height 37
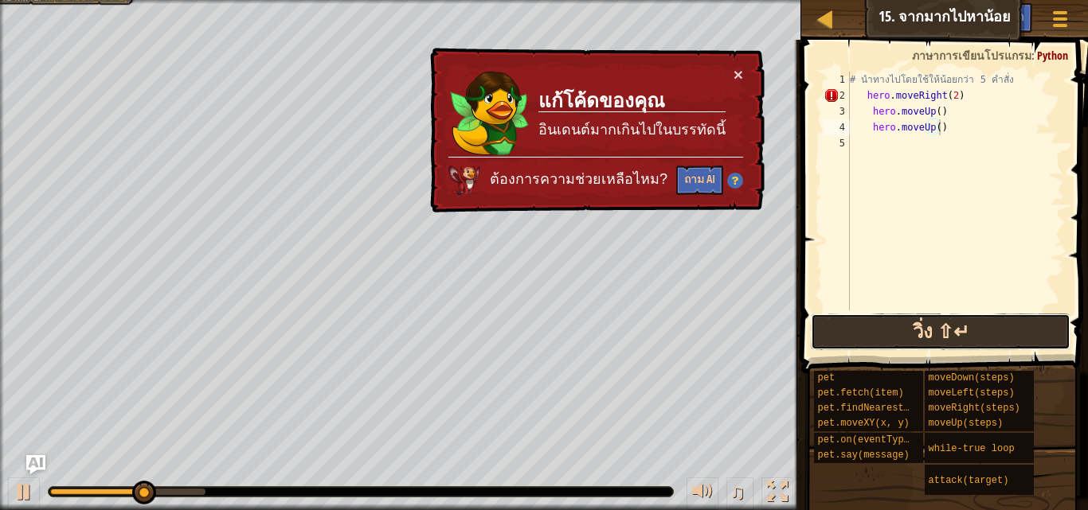
click at [901, 338] on button "วิ่ง ⇧↵" at bounding box center [940, 332] width 260 height 37
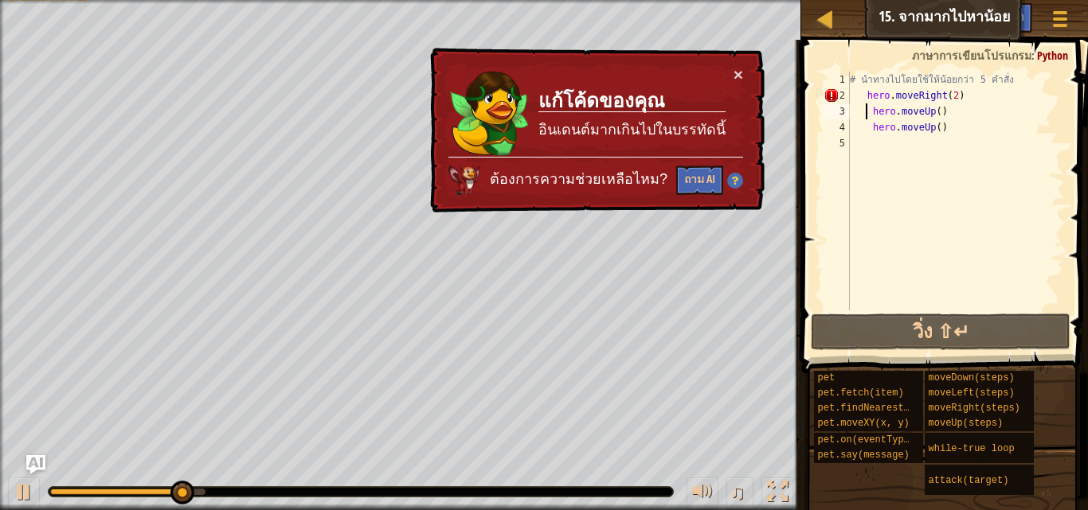
click at [864, 110] on div "# นำทางไปโดยใช้ให้น้อยกว่า 5 คำสั่ง hero . moveRight ( 2 ) hero . moveUp ( ) he…" at bounding box center [954, 207] width 217 height 271
click at [873, 115] on div "# นำทางไปโดยใช้ให้น้อยกว่า 5 คำสั่ง hero . moveRight ( 2 ) hero . moveUp ( ) he…" at bounding box center [954, 207] width 217 height 271
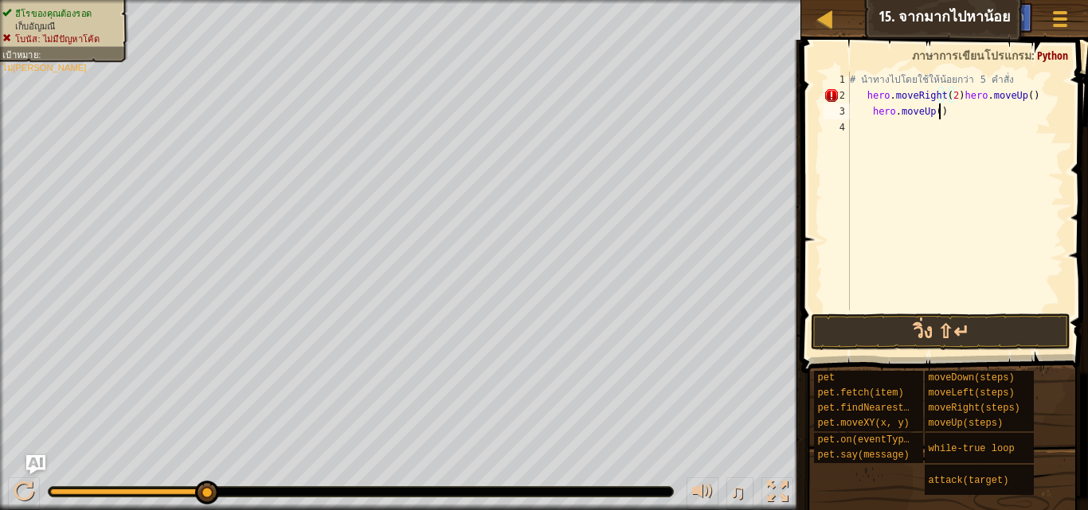
click at [1037, 105] on div "# นำทางไปโดยใช้ให้น้อยกว่า 5 คำสั่ง hero . moveRight ( 2 ) hero . moveUp ( ) he…" at bounding box center [954, 207] width 217 height 271
click at [1041, 89] on div "# นำทางไปโดยใช้ให้น้อยกว่า 5 คำสั่ง hero . moveRight ( 2 ) hero . moveUp ( ) he…" at bounding box center [954, 207] width 217 height 271
type textarea "h"
click at [963, 110] on div "# นำทางไปโดยใช้ให้น้อยกว่า 5 คำสั่ง hero . mo" at bounding box center [954, 207] width 217 height 271
type textarea "h"
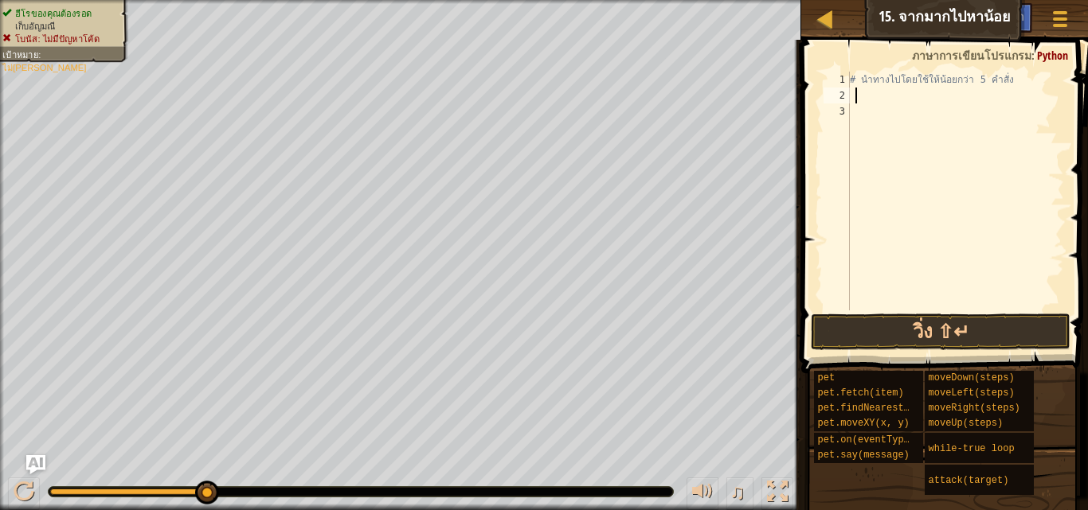
paste textarea "hero.moveUp()"
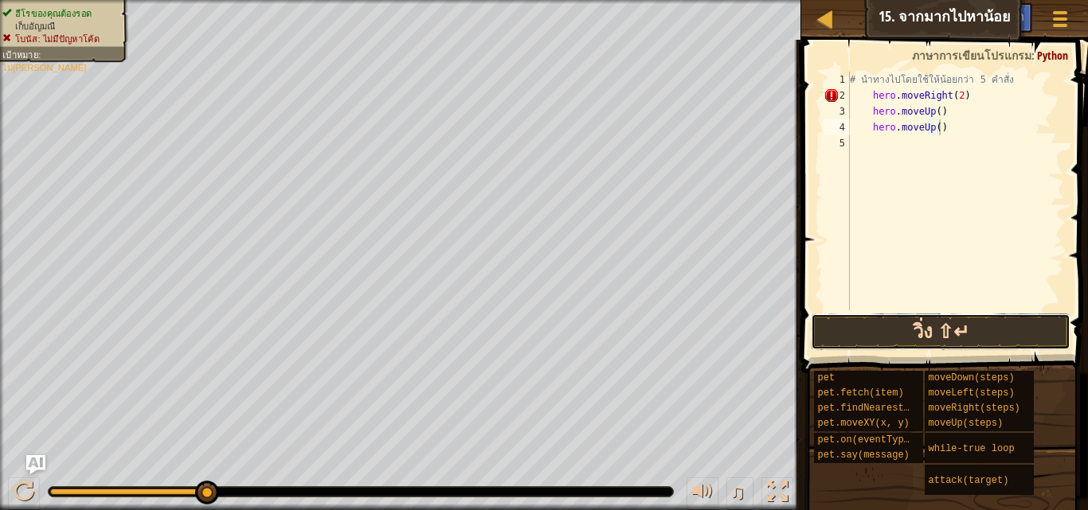
click at [990, 323] on button "วิ่ง ⇧↵" at bounding box center [940, 332] width 260 height 37
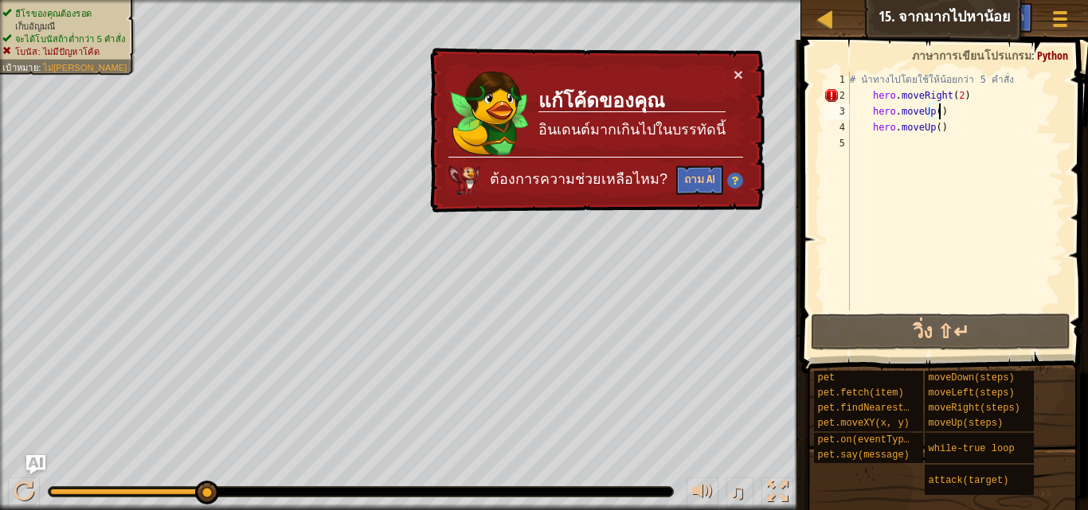
click at [985, 103] on div "# นำทางไปโดยใช้ให้น้อยกว่า 5 คำสั่ง hero . moveRight ( 2 ) hero . moveUp ( ) he…" at bounding box center [954, 207] width 217 height 271
drag, startPoint x: 985, startPoint y: 103, endPoint x: 952, endPoint y: 145, distance: 52.7
click at [952, 146] on div "# นำทางไปโดยใช้ให้น้อยกว่า 5 คำสั่ง hero . moveRight ( 2 ) hero . moveUp ( ) he…" at bounding box center [954, 207] width 217 height 271
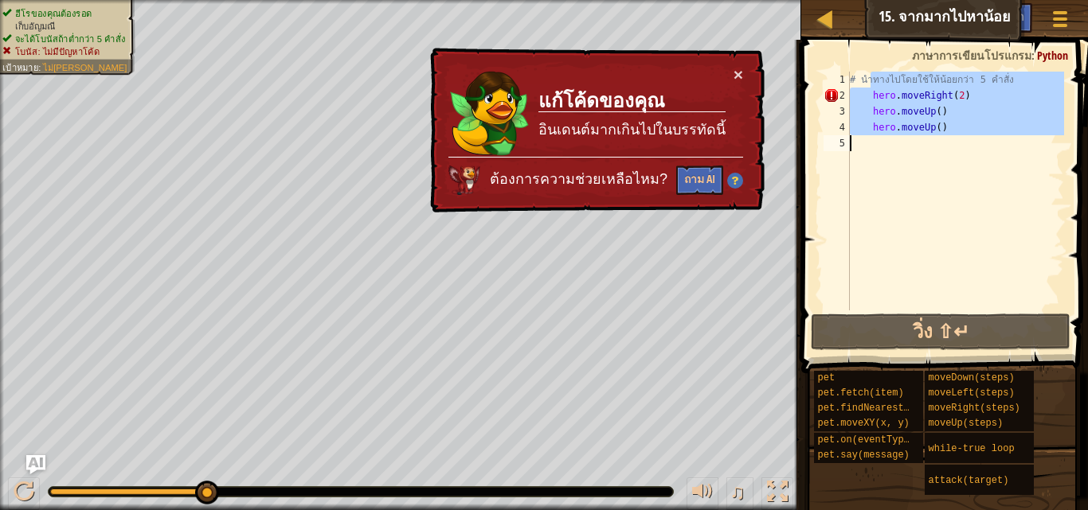
drag, startPoint x: 869, startPoint y: 87, endPoint x: 894, endPoint y: 158, distance: 75.3
click at [894, 158] on div "# นำทางไปโดยใช้ให้น้อยกว่า 5 คำสั่ง hero . moveRight ( 2 ) hero . moveUp ( ) he…" at bounding box center [954, 207] width 217 height 271
click at [997, 107] on div "# นำทางไปโดยใช้ให้น้อยกว่า 5 คำสั่ง hero . moveRight ( 2 ) hero . moveUp ( ) he…" at bounding box center [954, 191] width 217 height 239
drag, startPoint x: 871, startPoint y: 93, endPoint x: 886, endPoint y: 140, distance: 49.3
click at [886, 140] on div "# นำทางไปโดยใช้ให้น้อยกว่า 5 คำสั่ง hero . moveRight ( 2 ) hero . moveUp ( ) he…" at bounding box center [954, 207] width 217 height 271
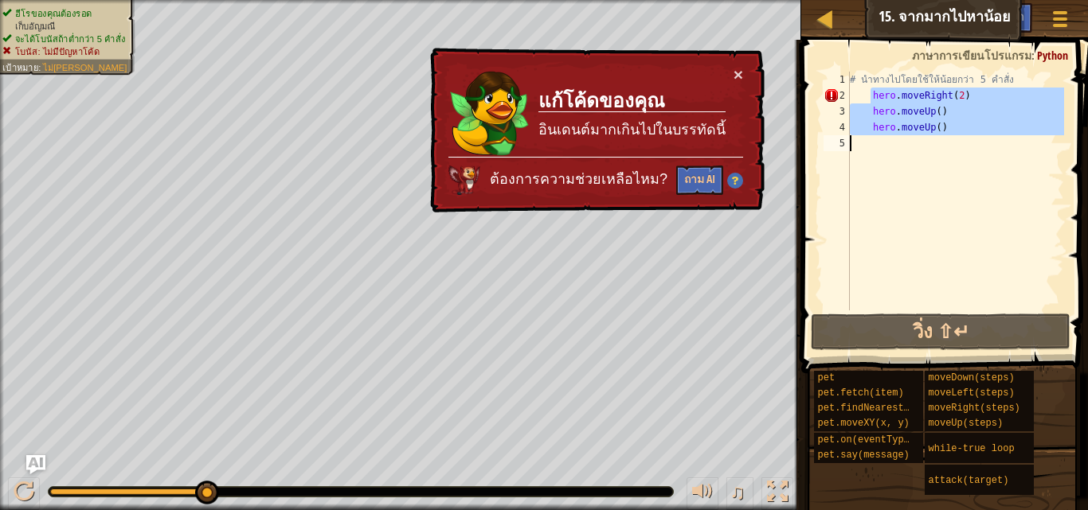
type textarea "hero.moveUp()"
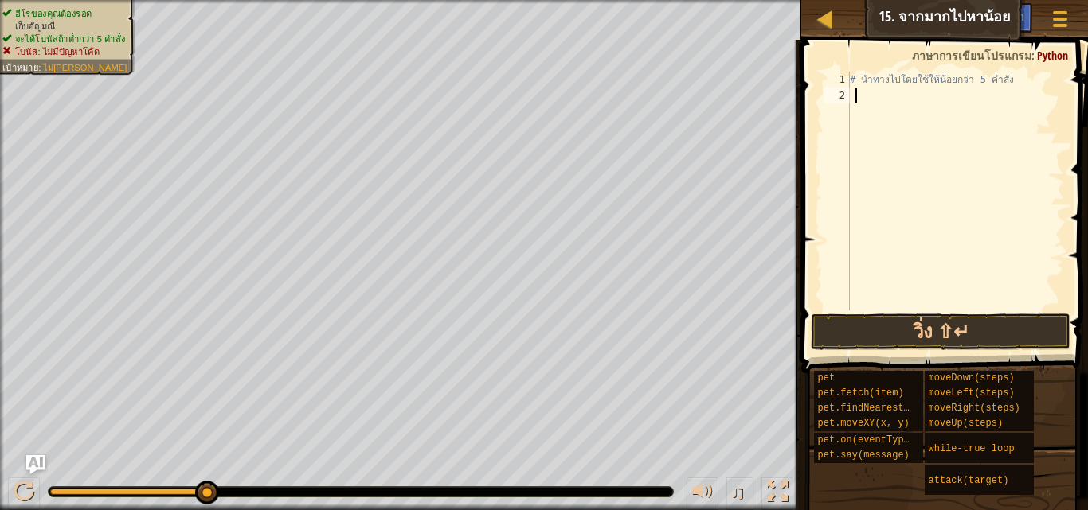
paste textarea
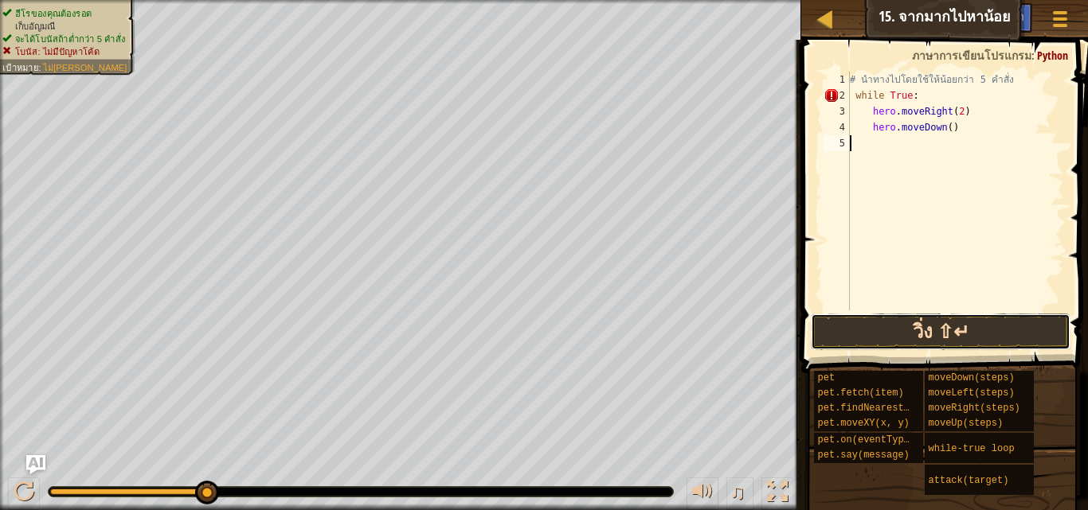
click at [927, 326] on button "วิ่ง ⇧↵" at bounding box center [940, 332] width 260 height 37
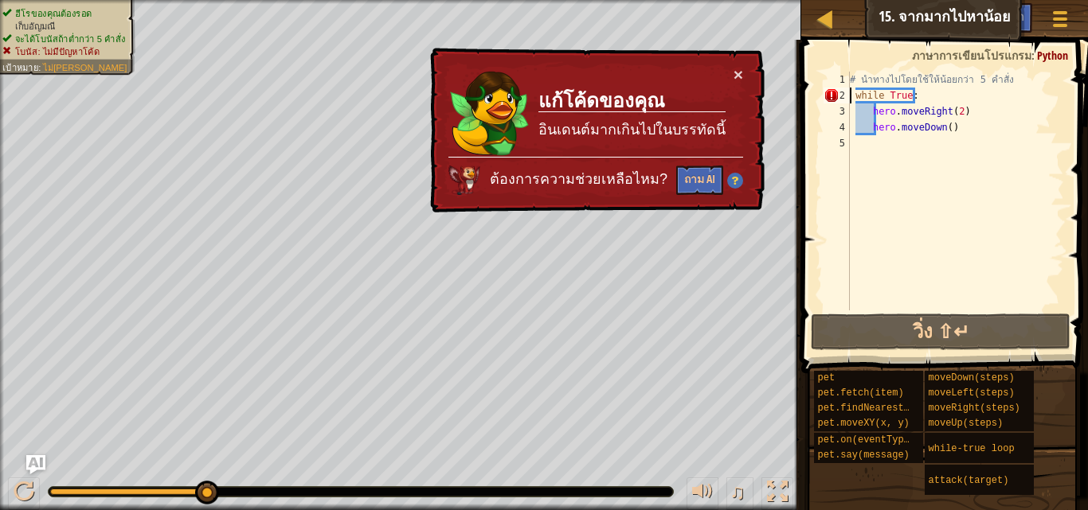
click at [850, 100] on div "# นำทางไปโดยใช้ให้น้อยกว่า 5 คำสั่ง while True : hero . moveRight ( 2 ) hero . …" at bounding box center [954, 207] width 217 height 271
click at [853, 96] on div "# นำทางไปโดยใช้ให้น้อยกว่า 5 คำสั่ง while True : hero . moveRight ( 2 ) hero . …" at bounding box center [954, 207] width 217 height 271
type textarea "while True:"
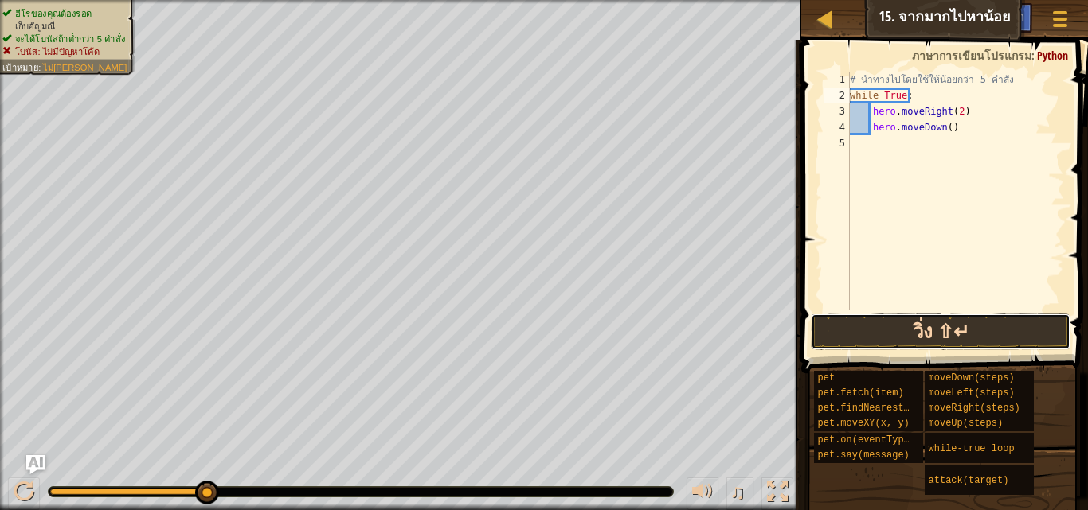
click at [912, 330] on button "วิ่ง ⇧↵" at bounding box center [940, 332] width 260 height 37
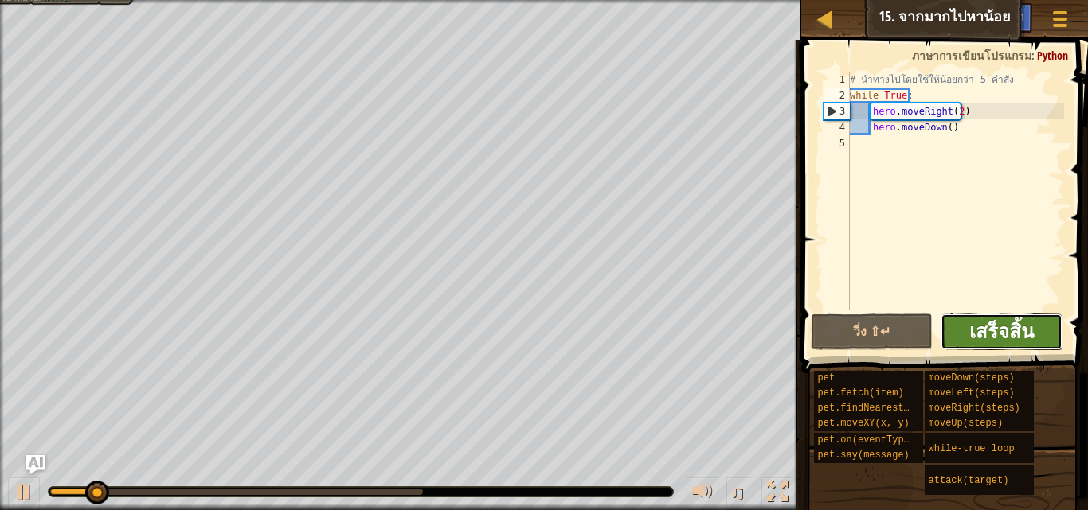
click at [1020, 318] on button "เสร็จสิ้น" at bounding box center [1001, 332] width 122 height 37
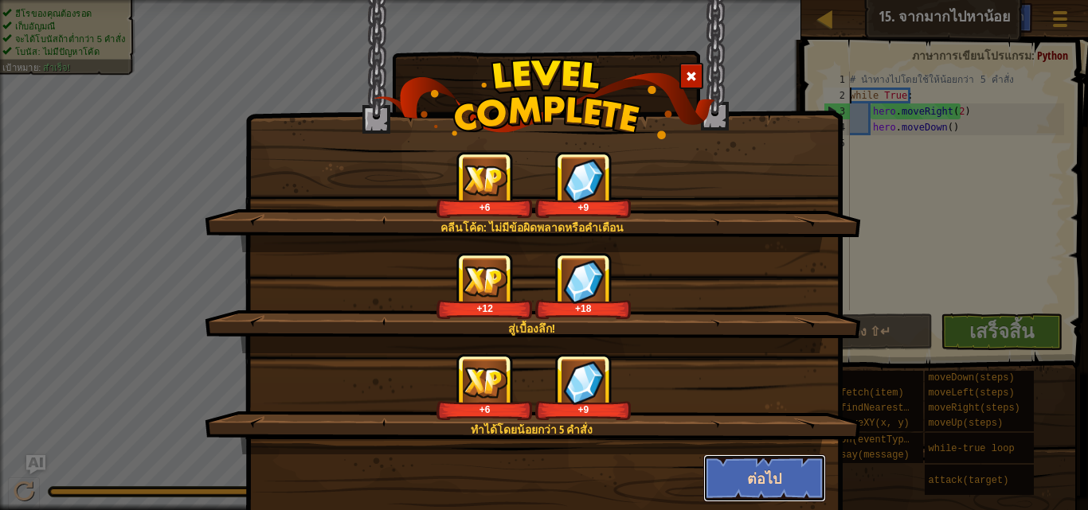
click at [740, 491] on button "ต่อไป" at bounding box center [764, 479] width 123 height 48
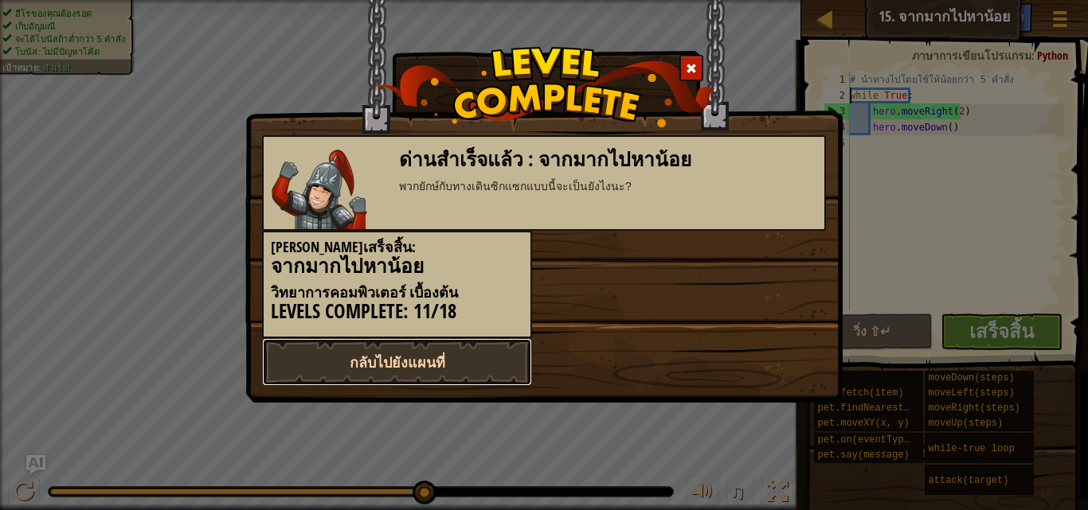
click at [451, 358] on link "กลับไปยังแผนที่" at bounding box center [397, 362] width 270 height 48
select select "th"
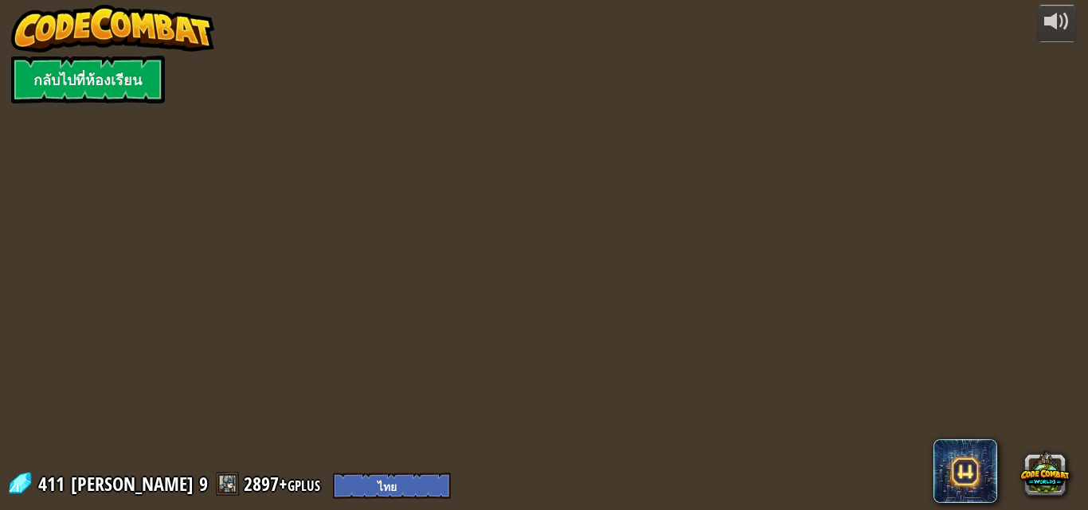
select select "th"
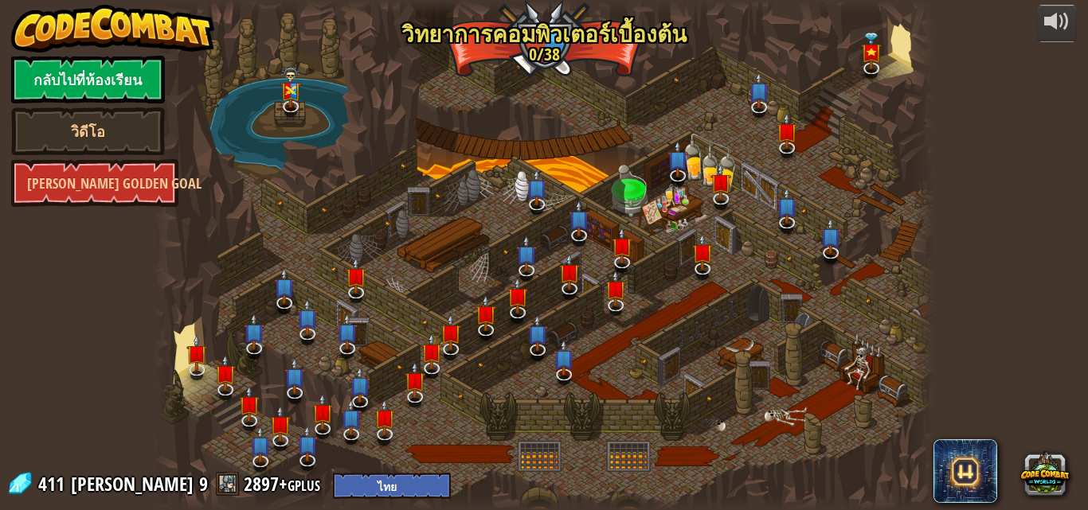
select select "th"
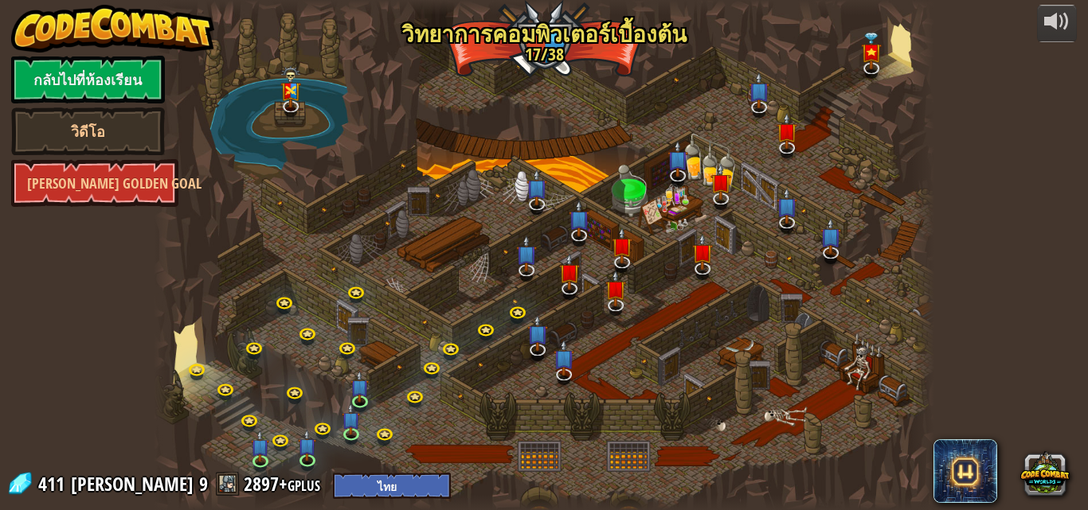
select select "th"
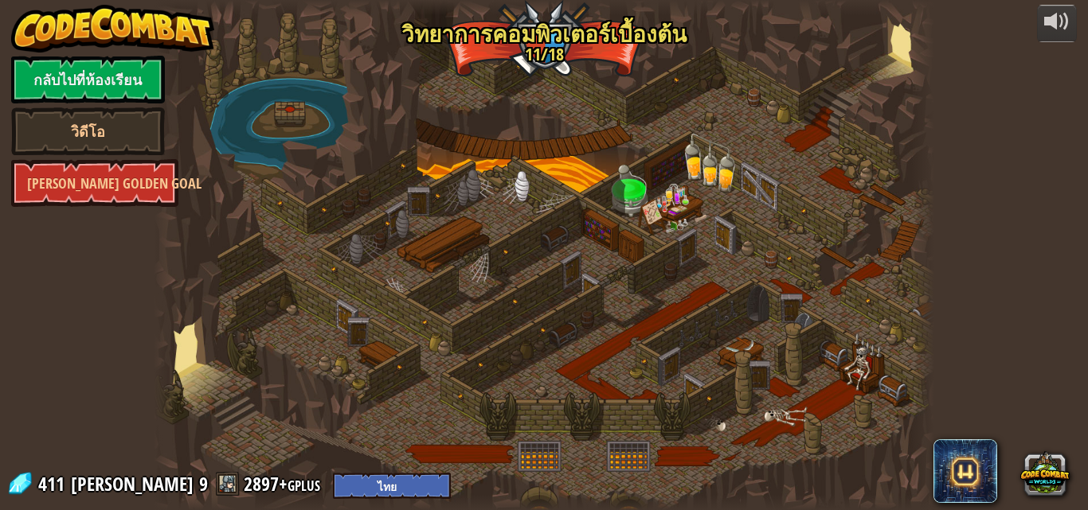
select select "th"
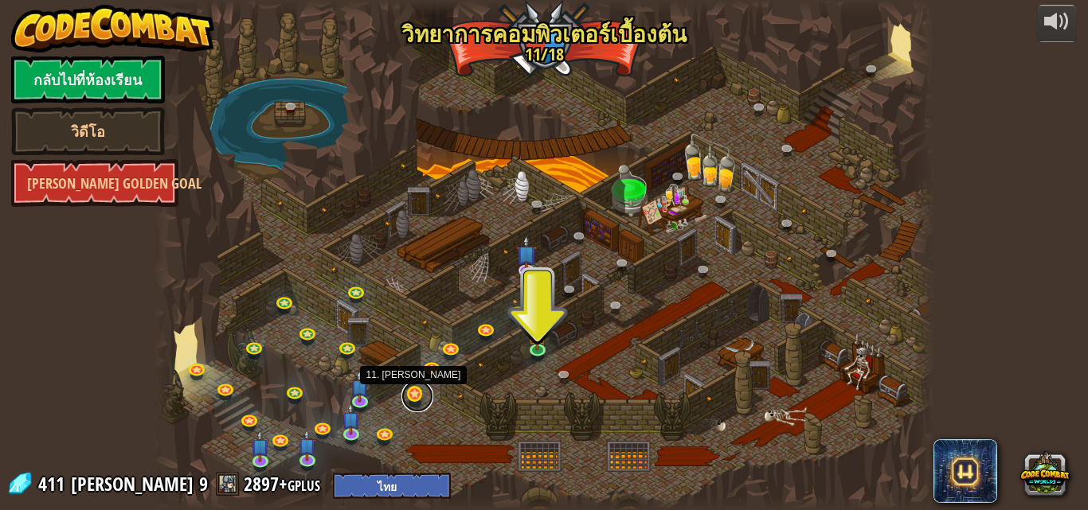
click at [411, 394] on link at bounding box center [417, 397] width 32 height 32
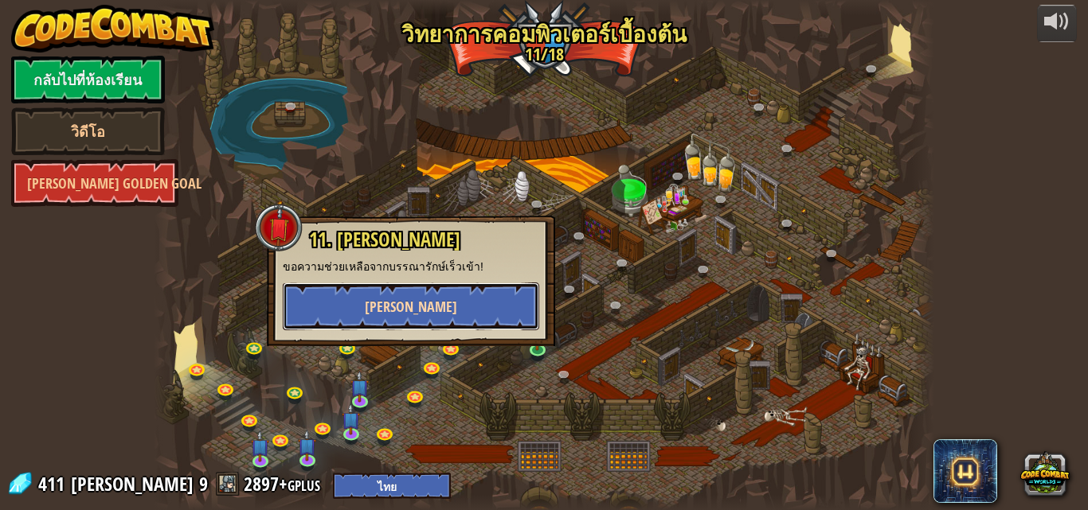
click at [431, 300] on button "[PERSON_NAME]" at bounding box center [411, 307] width 256 height 48
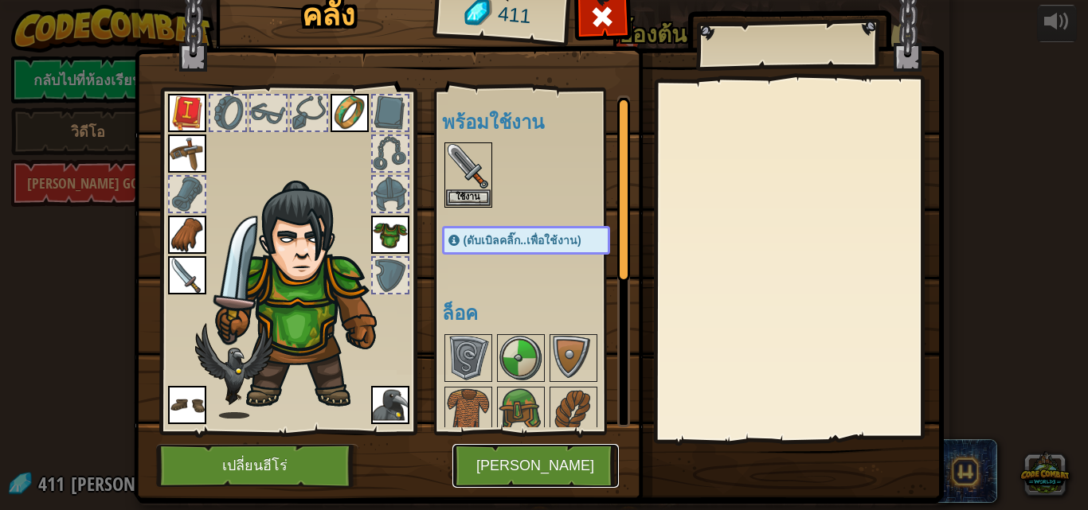
click at [535, 465] on button "[PERSON_NAME]" at bounding box center [535, 466] width 166 height 44
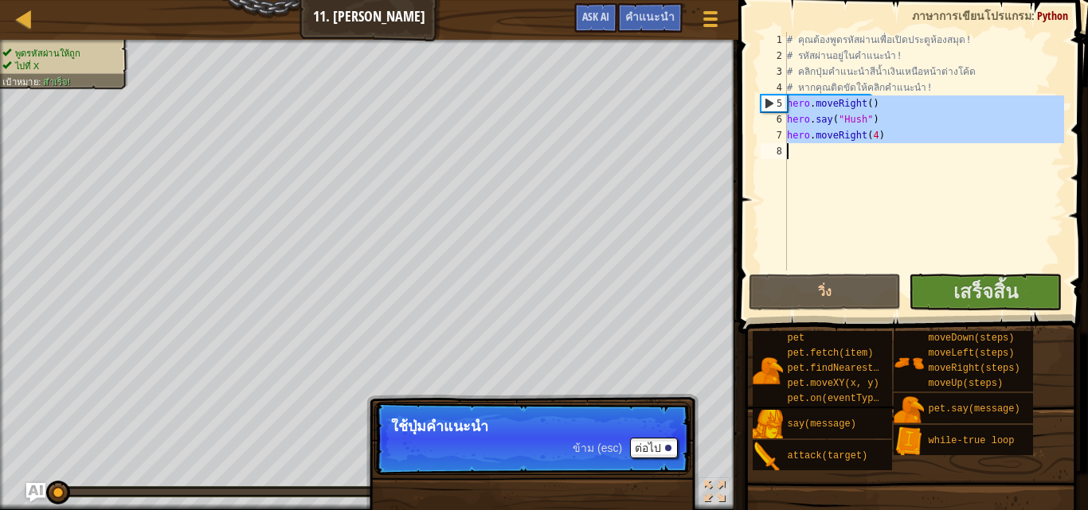
drag, startPoint x: 785, startPoint y: 100, endPoint x: 933, endPoint y: 152, distance: 156.9
click at [933, 152] on div "1 2 3 4 5 6 7 8 # คุณต้องพูดรหัสผ่านเพื่อเปิดประตูห้องสมุด! # รหัสผ่านอยู่ในคำแ…" at bounding box center [910, 151] width 307 height 239
type textarea "hero.moveRight(4)"
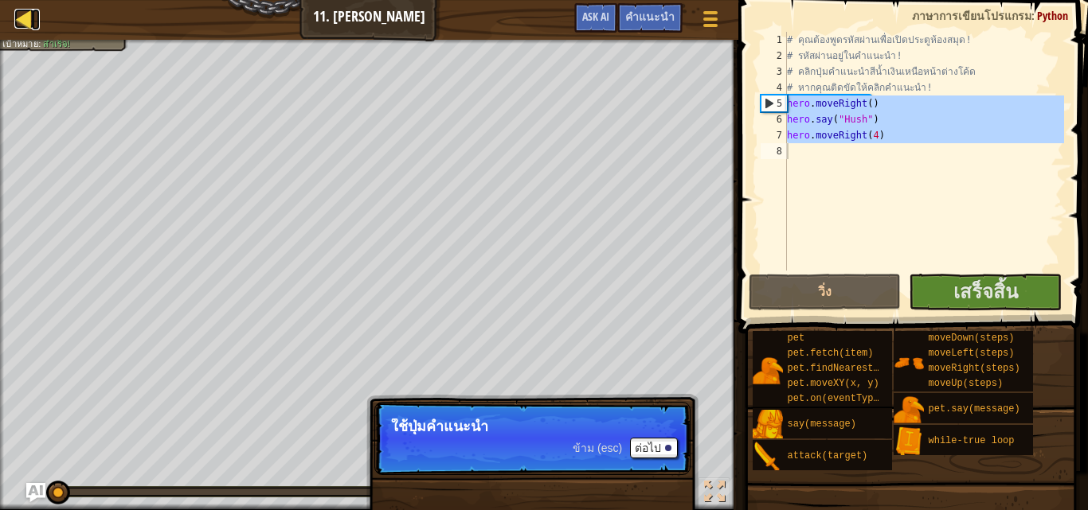
click at [20, 12] on div at bounding box center [24, 19] width 20 height 20
select select "th"
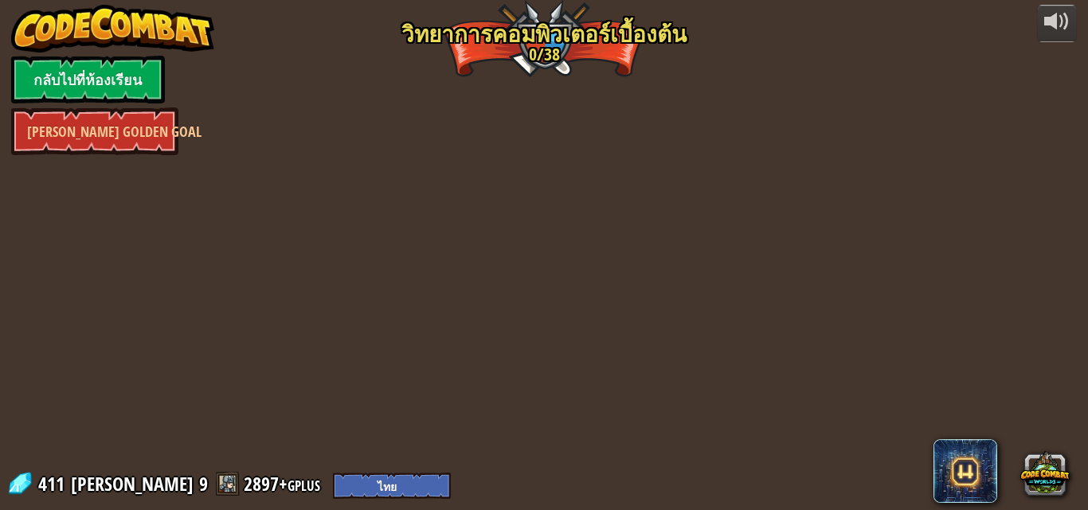
select select "th"
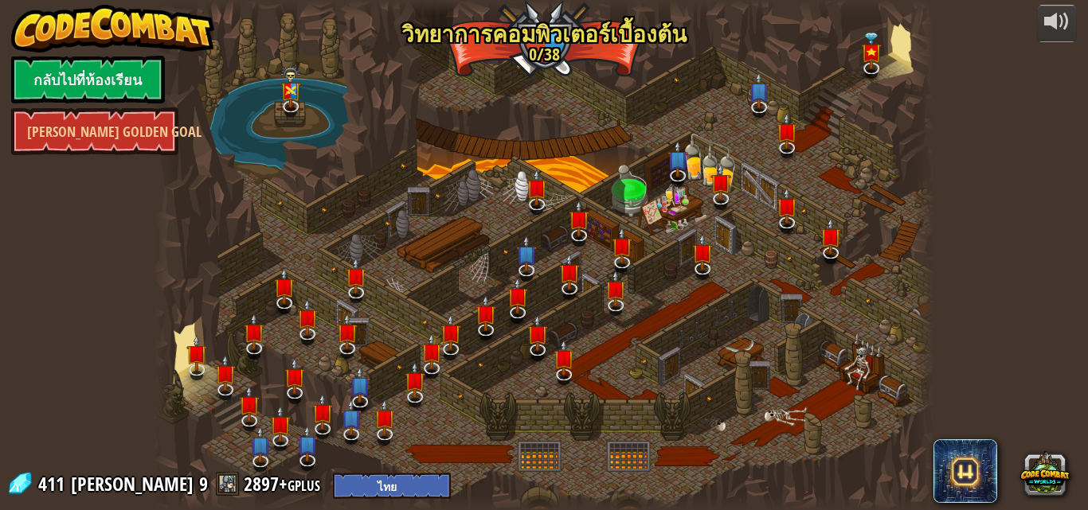
select select "th"
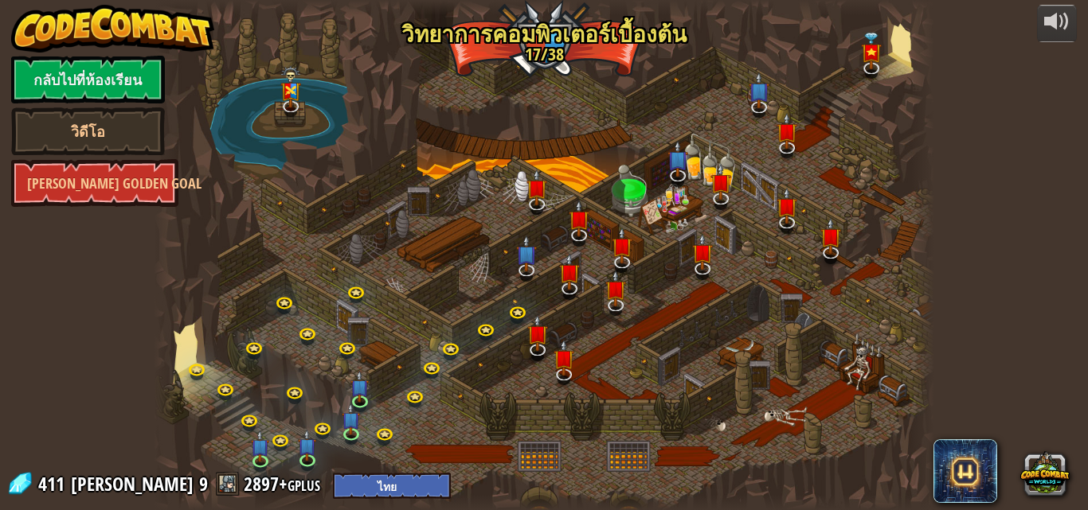
select select "th"
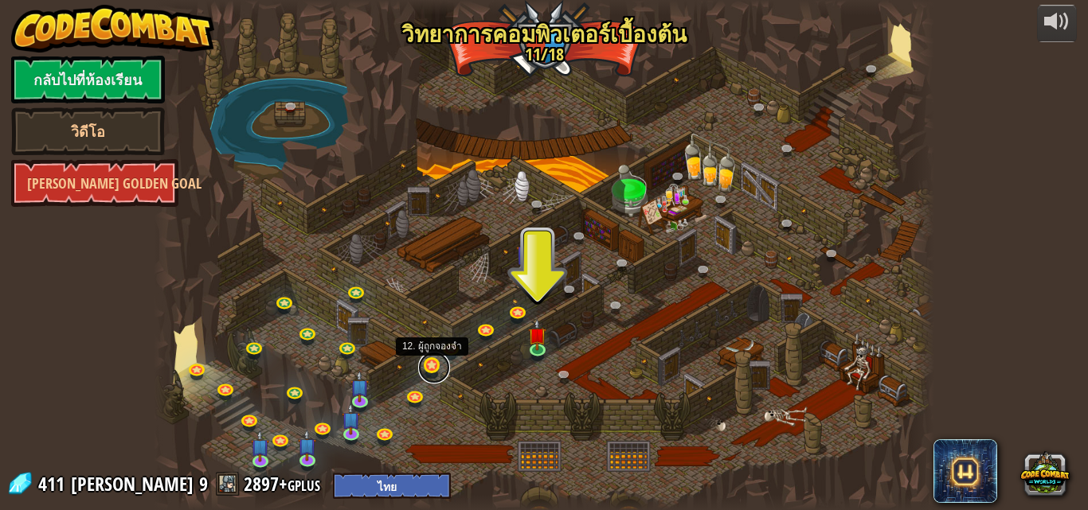
click at [430, 369] on link at bounding box center [434, 368] width 32 height 32
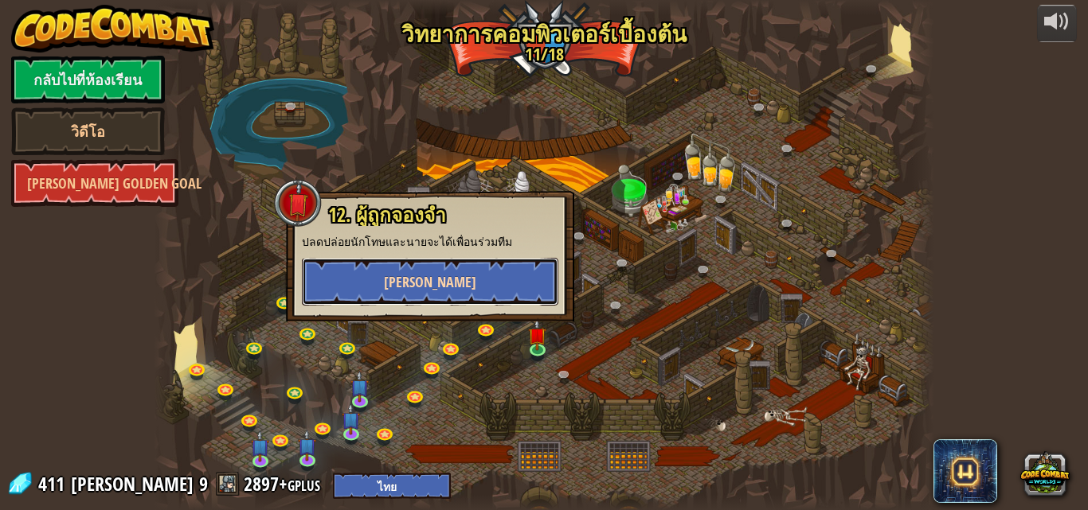
click at [470, 274] on button "[PERSON_NAME]" at bounding box center [430, 282] width 256 height 48
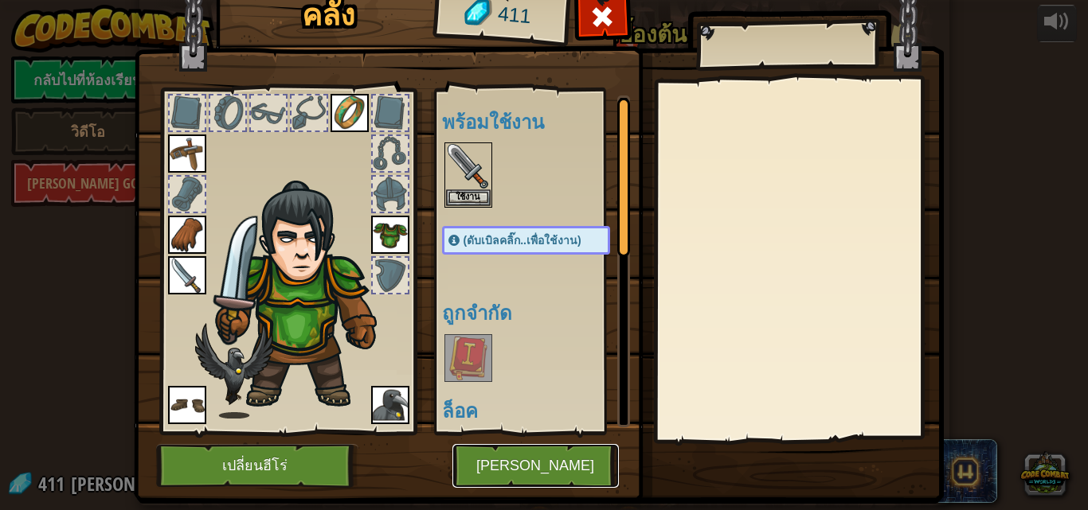
click at [499, 453] on button "[PERSON_NAME]" at bounding box center [535, 466] width 166 height 44
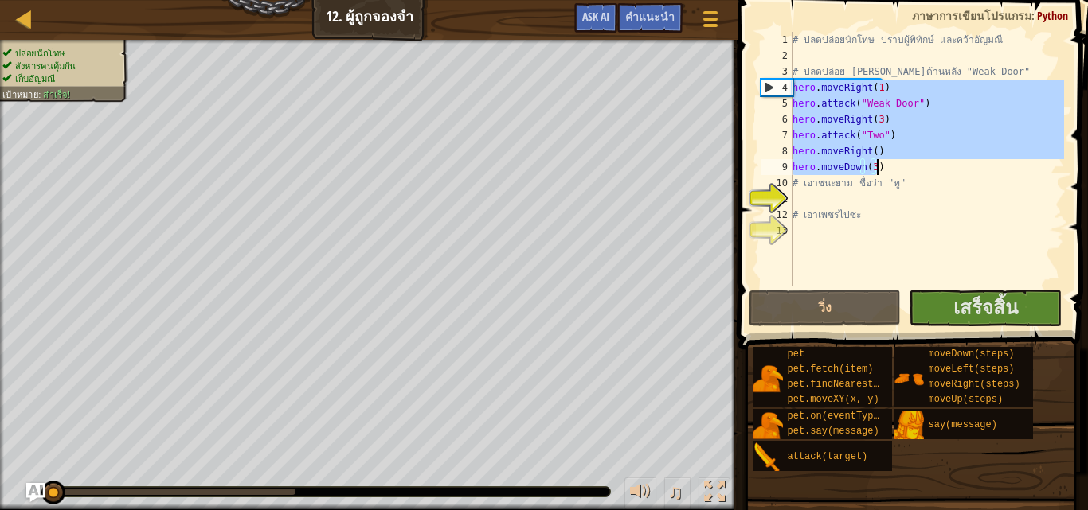
drag, startPoint x: 794, startPoint y: 88, endPoint x: 892, endPoint y: 172, distance: 129.9
click at [892, 172] on div "# ปลดปล่อยนักโทษ ปราบผู้[PERSON_NAME] และคว้า[PERSON_NAME] # ปลดปล่อย Patrick จ…" at bounding box center [926, 175] width 275 height 287
type textarea "hero.moveRight() hero.moveDown(3)"
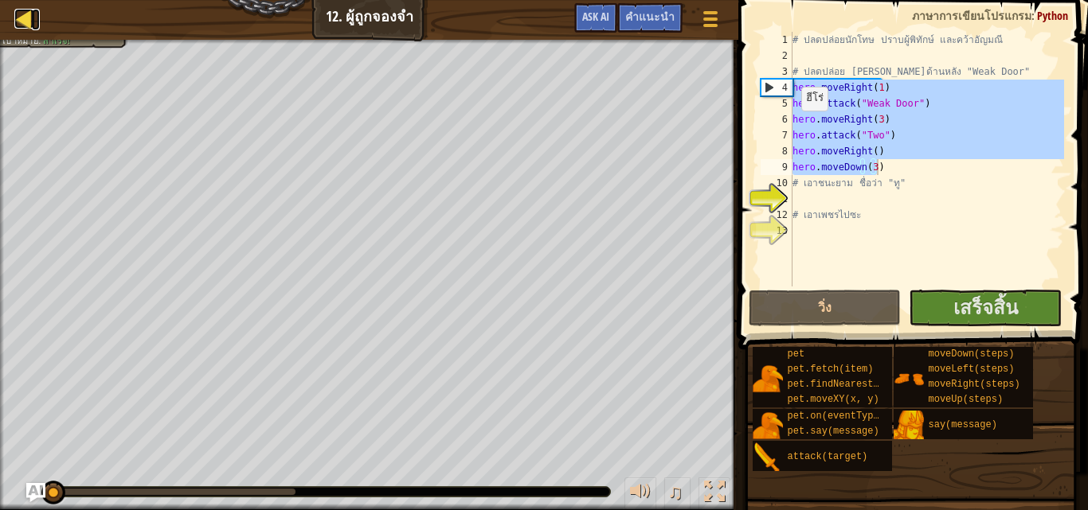
click at [33, 19] on div at bounding box center [24, 19] width 20 height 20
select select "th"
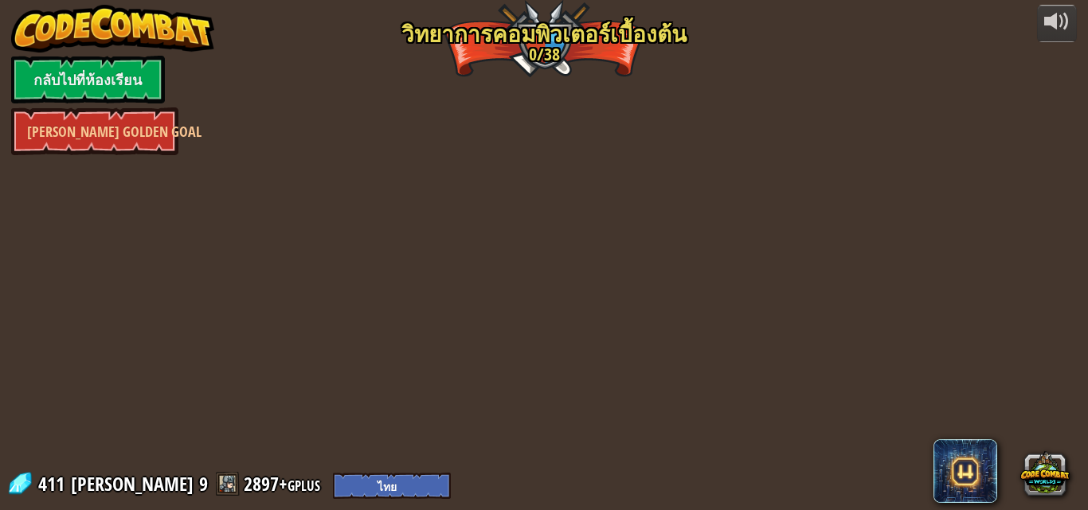
select select "th"
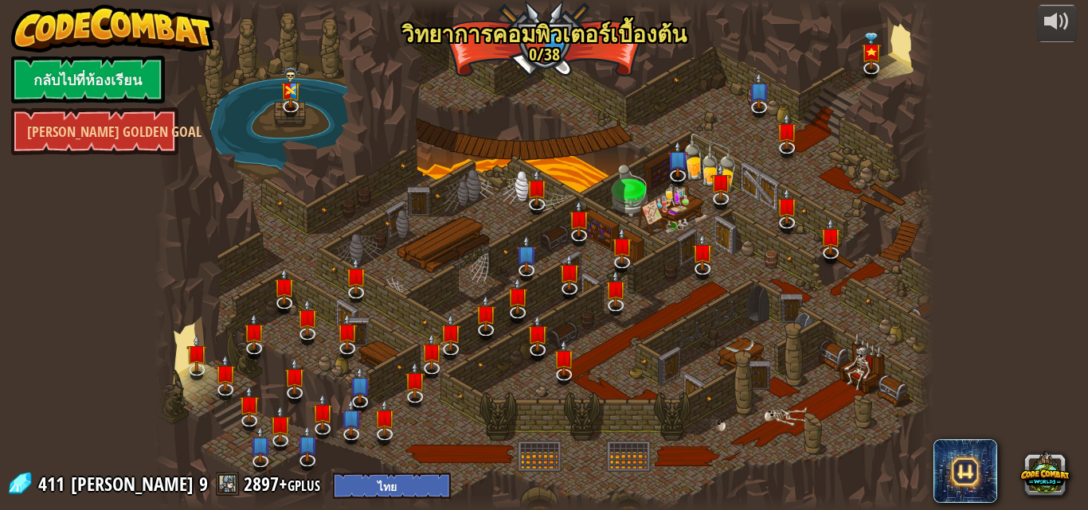
select select "th"
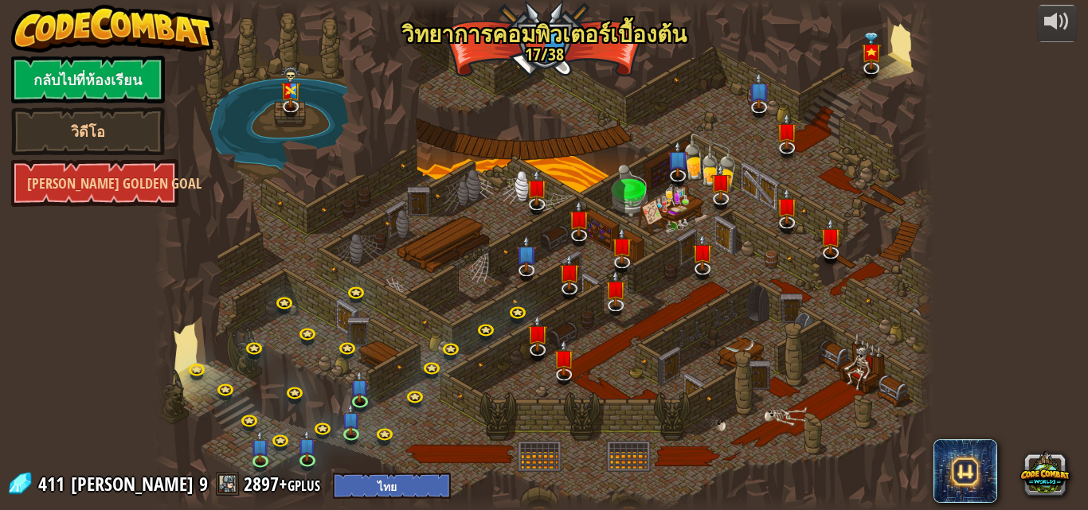
select select "th"
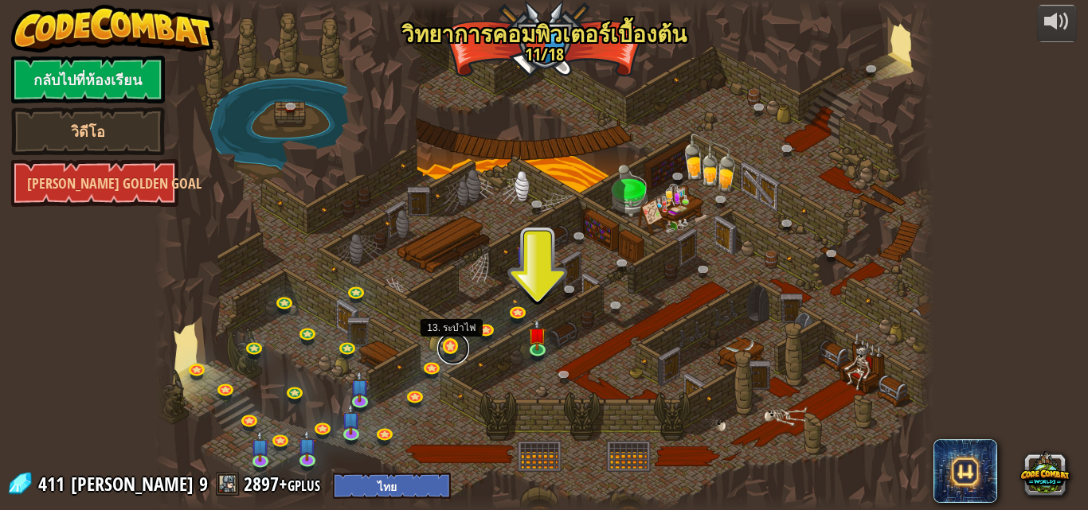
click at [448, 350] on link at bounding box center [453, 349] width 32 height 32
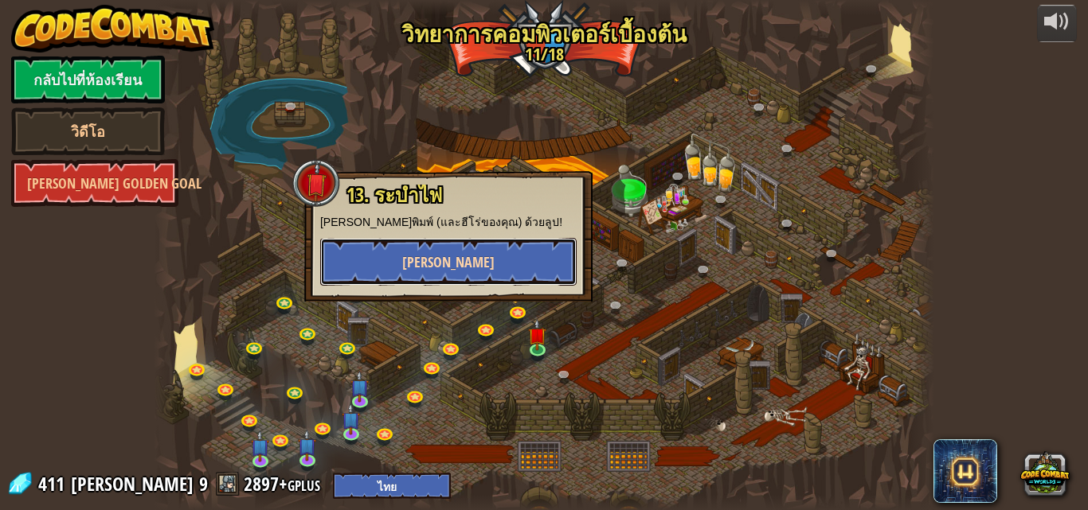
click at [478, 244] on button "[PERSON_NAME]" at bounding box center [448, 262] width 256 height 48
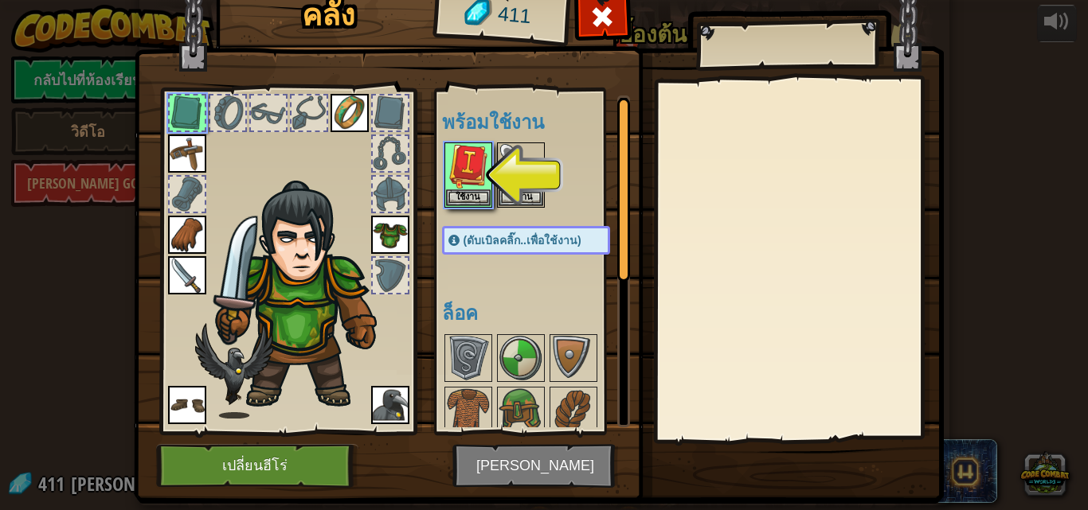
click at [488, 473] on img at bounding box center [539, 215] width 810 height 578
click at [446, 195] on button "ใช้งาน" at bounding box center [468, 197] width 45 height 17
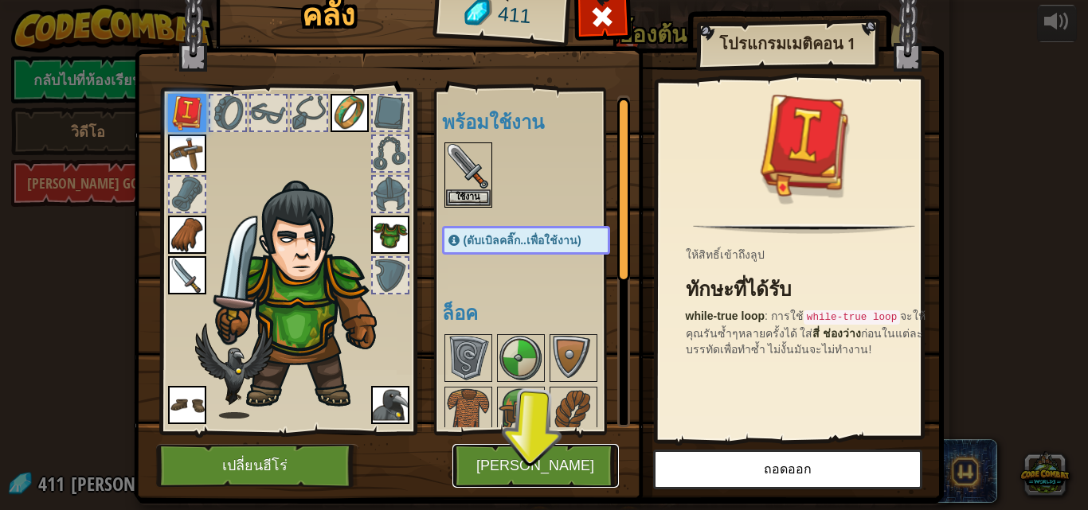
click at [588, 477] on button "[PERSON_NAME]" at bounding box center [535, 466] width 166 height 44
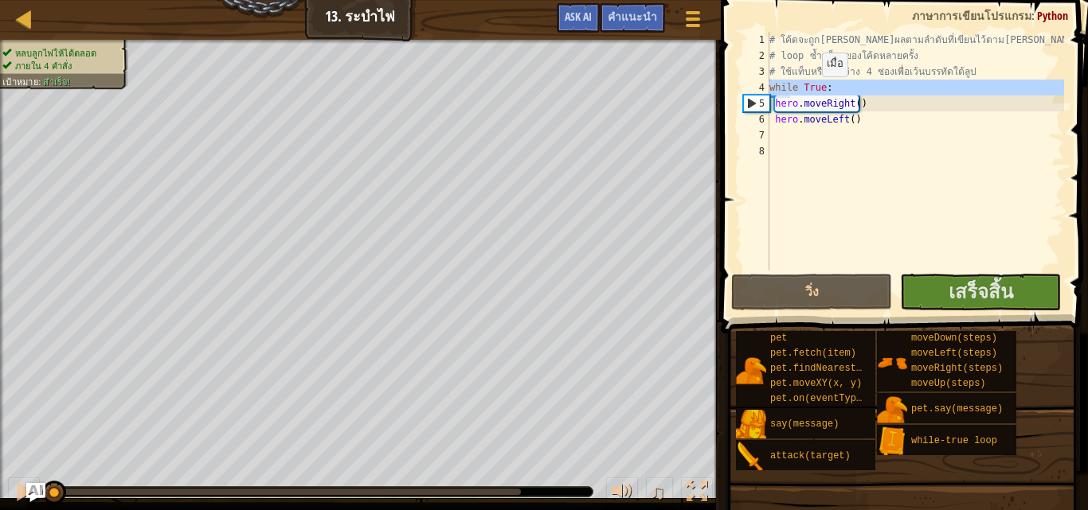
drag, startPoint x: 765, startPoint y: 86, endPoint x: 808, endPoint y: 92, distance: 43.5
click at [808, 92] on div "1 2 3 4 5 6 7 8 # โค้ดจะถูก[PERSON_NAME]ผลตามลำดับที่เขียนไว้ตาม[PERSON_NAME] #…" at bounding box center [902, 151] width 324 height 239
click at [906, 123] on div "# โค้ดจะถูก[PERSON_NAME]ผลตามลำดับที่เขียนไว้ตาม[PERSON_NAME] # loop ซ้ำบล็อกขอ…" at bounding box center [915, 167] width 298 height 271
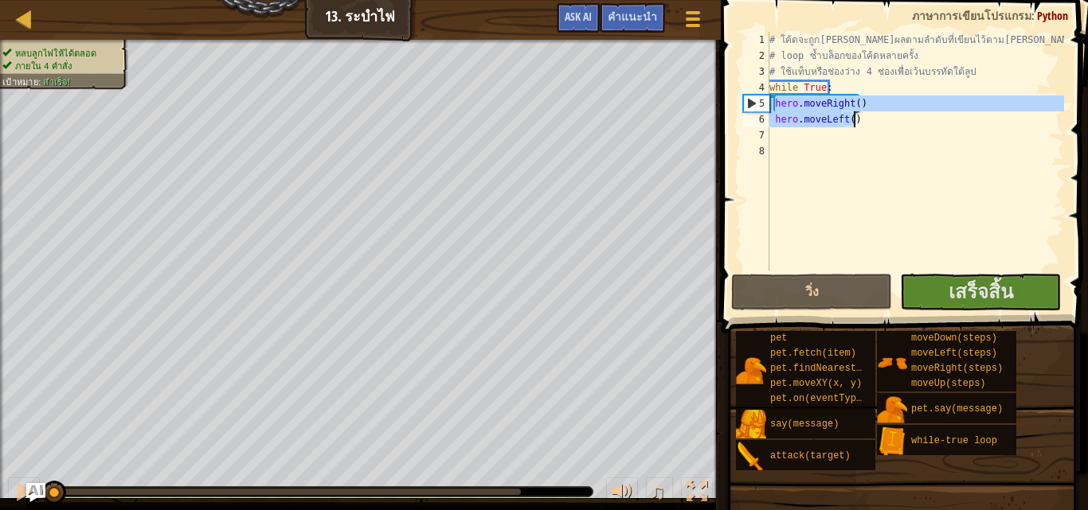
drag, startPoint x: 772, startPoint y: 100, endPoint x: 871, endPoint y: 119, distance: 100.6
click at [871, 119] on div "# โค้ดจะถูก[PERSON_NAME]ผลตามลำดับที่เขียนไว้ตาม[PERSON_NAME] # loop ซ้ำบล็อกขอ…" at bounding box center [915, 167] width 298 height 271
type textarea "hero.moveRight() hero.moveLeft()"
click at [35, 7] on div "แผนที่" at bounding box center [36, 20] width 8 height 40
select select "th"
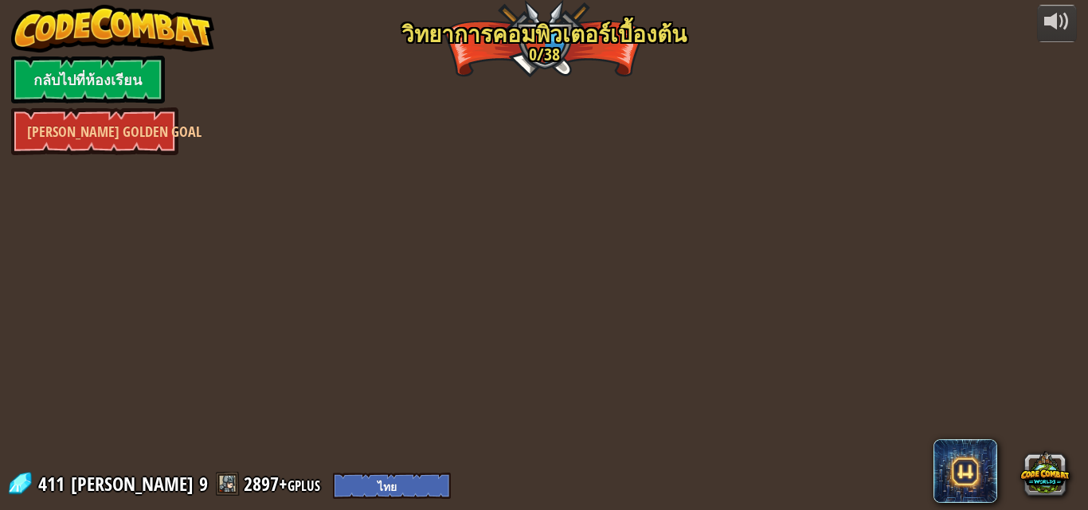
select select "th"
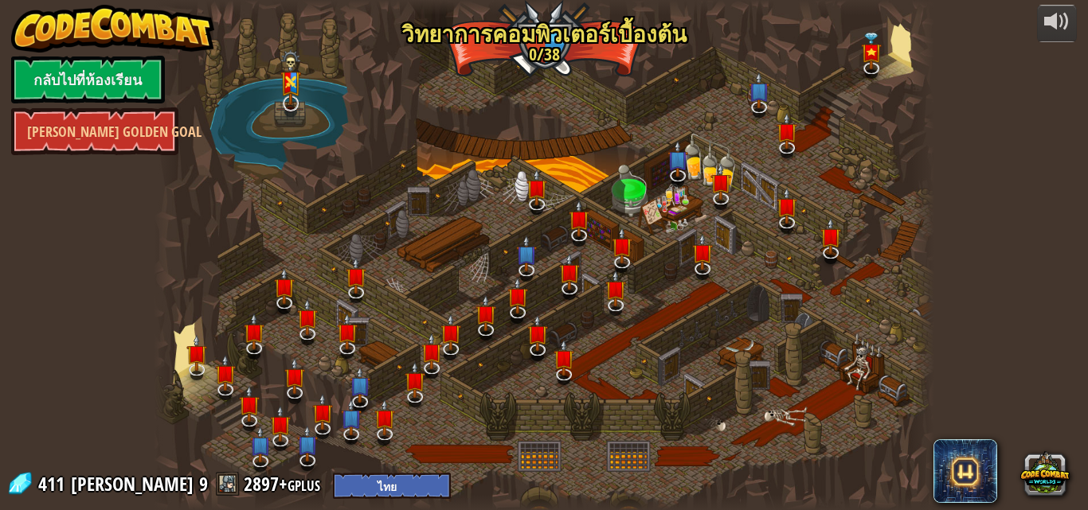
select select "th"
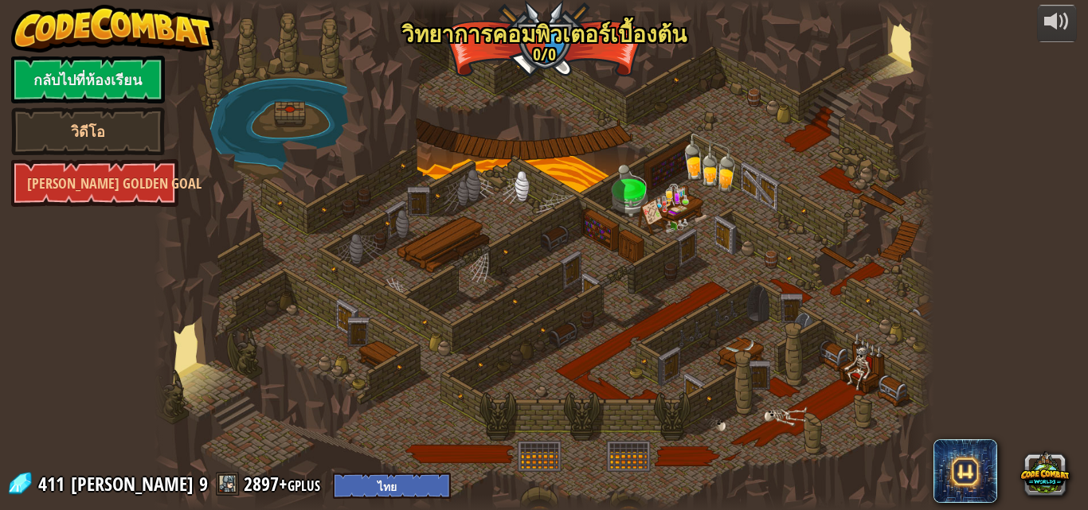
select select "th"
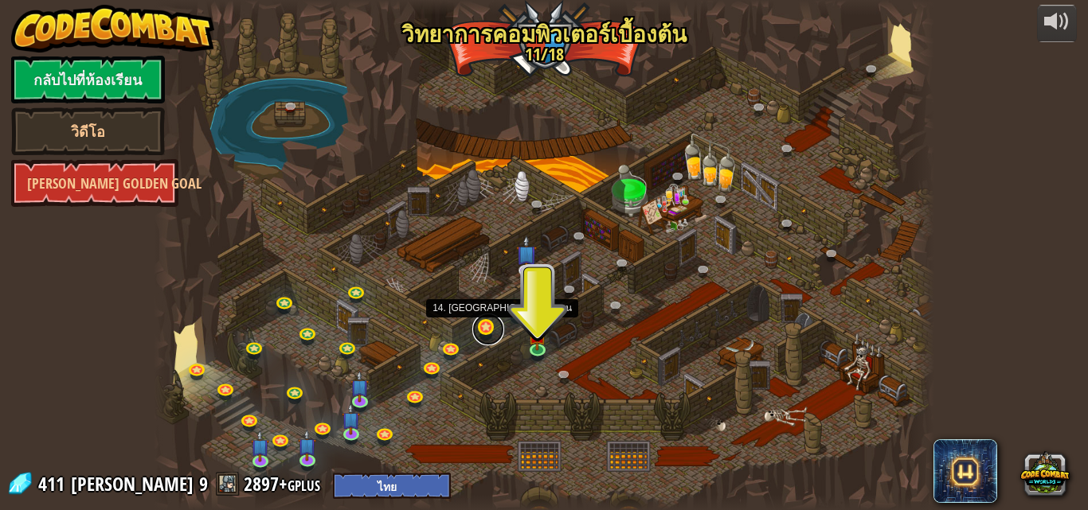
click at [489, 320] on link at bounding box center [488, 330] width 32 height 32
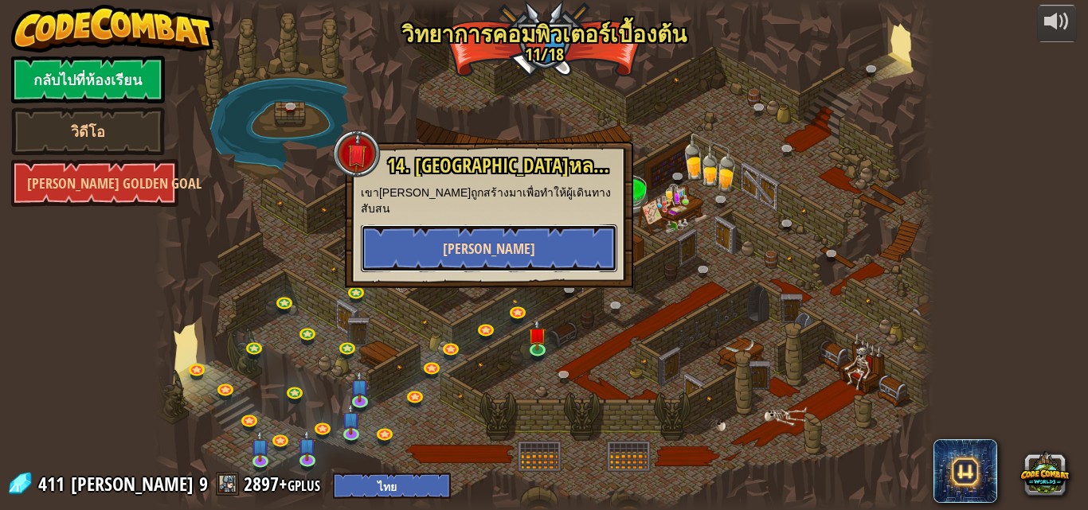
click at [522, 225] on button "[PERSON_NAME]" at bounding box center [489, 249] width 256 height 48
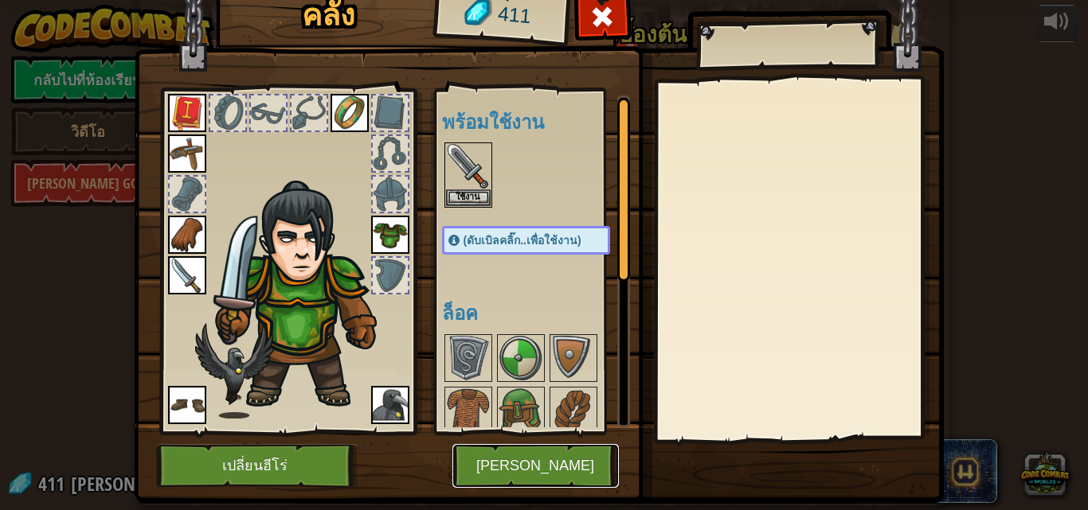
click at [537, 461] on button "[PERSON_NAME]" at bounding box center [535, 466] width 166 height 44
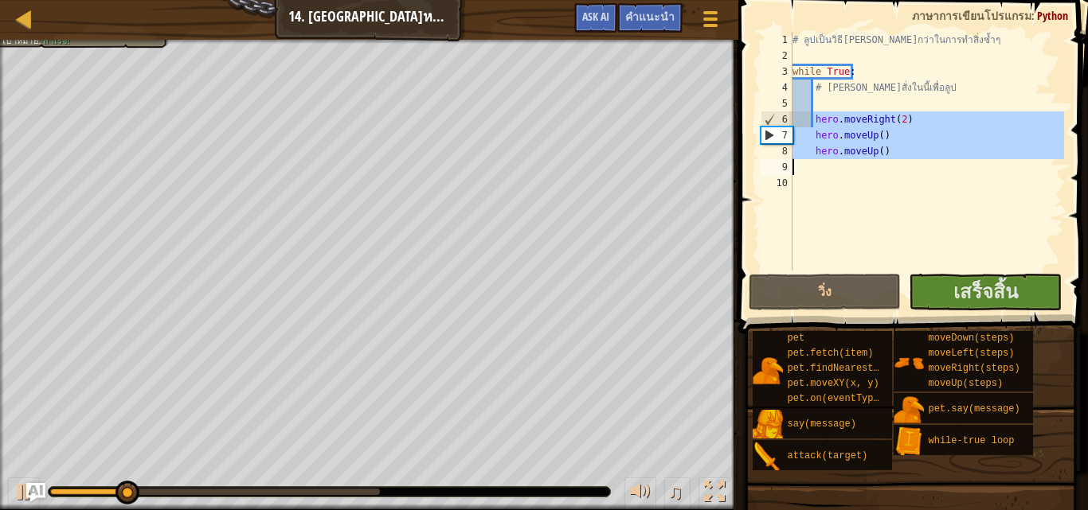
drag, startPoint x: 811, startPoint y: 119, endPoint x: 828, endPoint y: 167, distance: 50.6
click at [828, 167] on div "# ลูปเป็นวิธี[PERSON_NAME]กว่าในการทำสิ่งซ้ำๆ while True : # [PERSON_NAME]สั่งใ…" at bounding box center [926, 167] width 275 height 271
type textarea "hero.moveUp()"
select select "th"
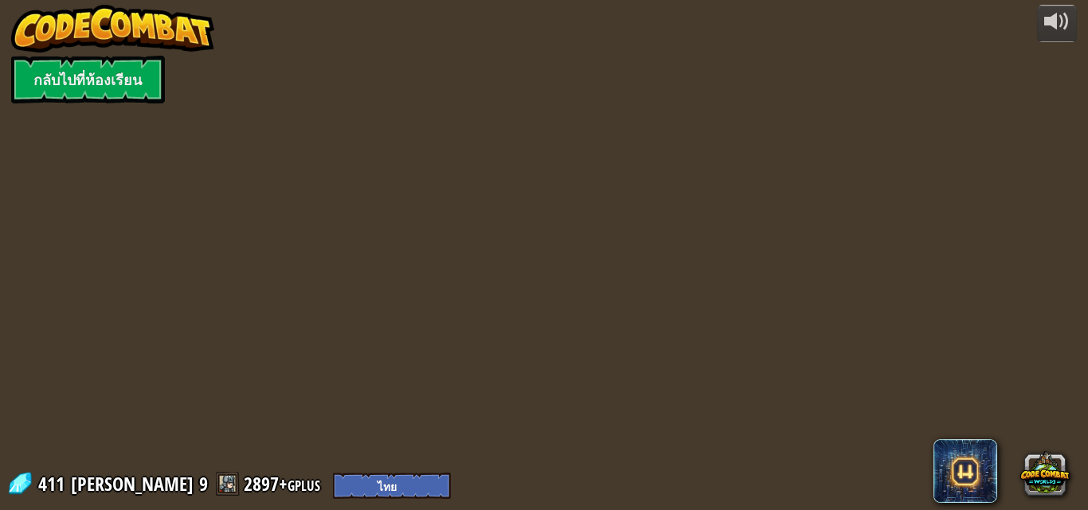
select select "th"
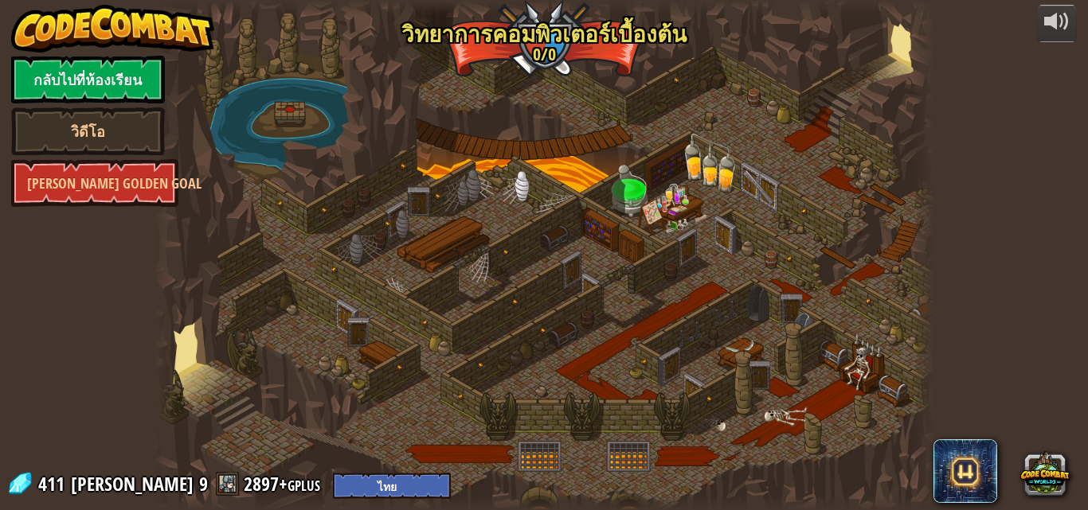
select select "th"
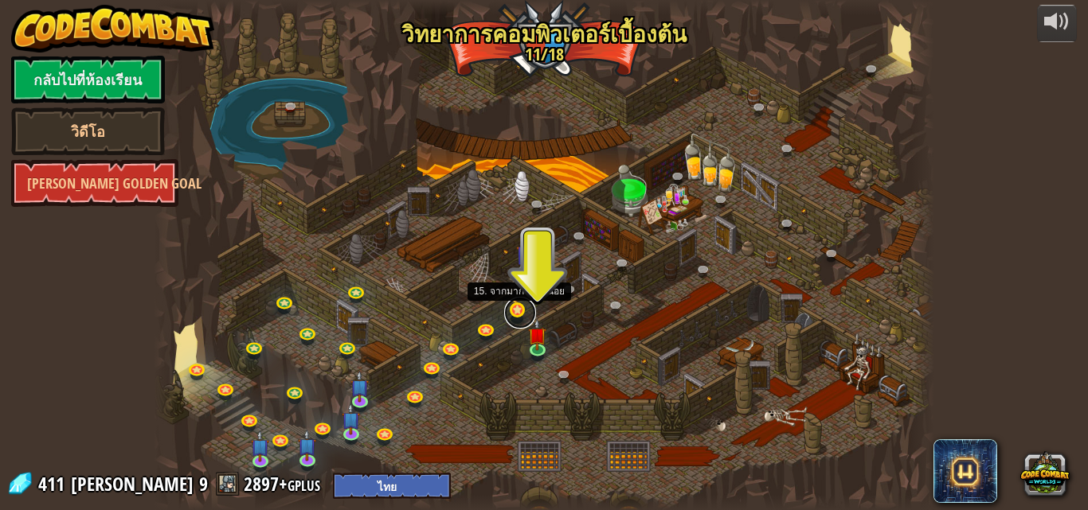
click at [525, 307] on link at bounding box center [520, 313] width 32 height 32
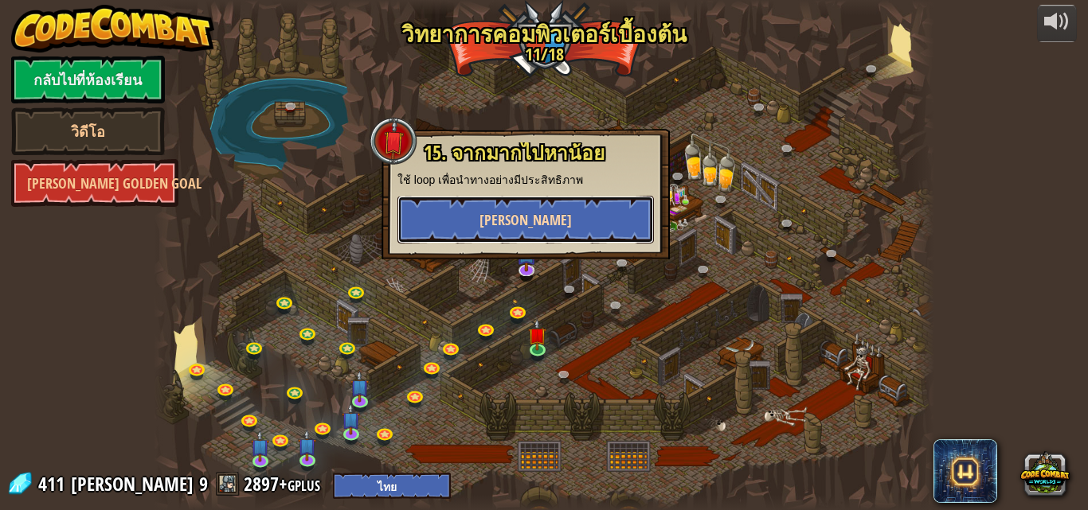
click at [520, 229] on span "[PERSON_NAME]" at bounding box center [525, 220] width 92 height 20
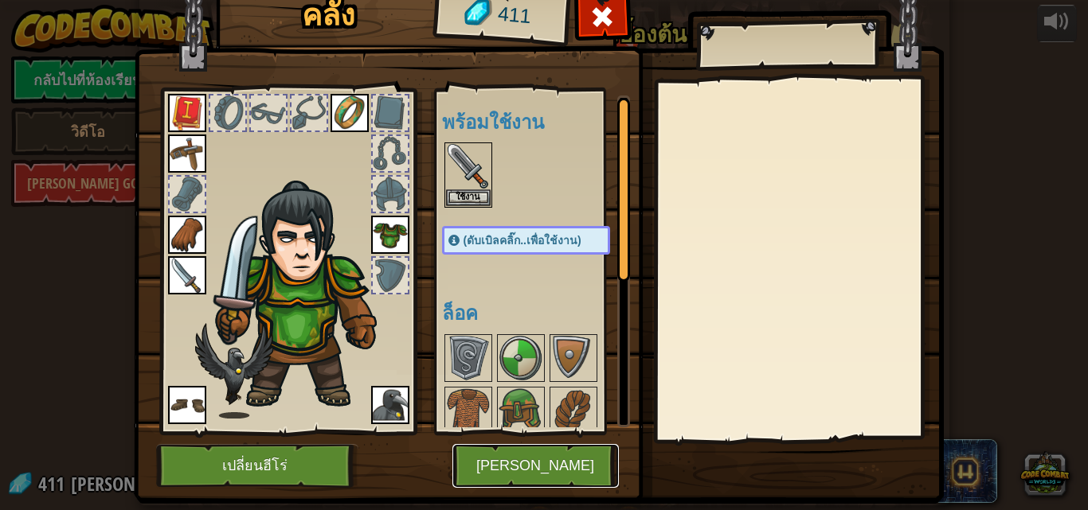
click at [543, 455] on button "[PERSON_NAME]" at bounding box center [535, 466] width 166 height 44
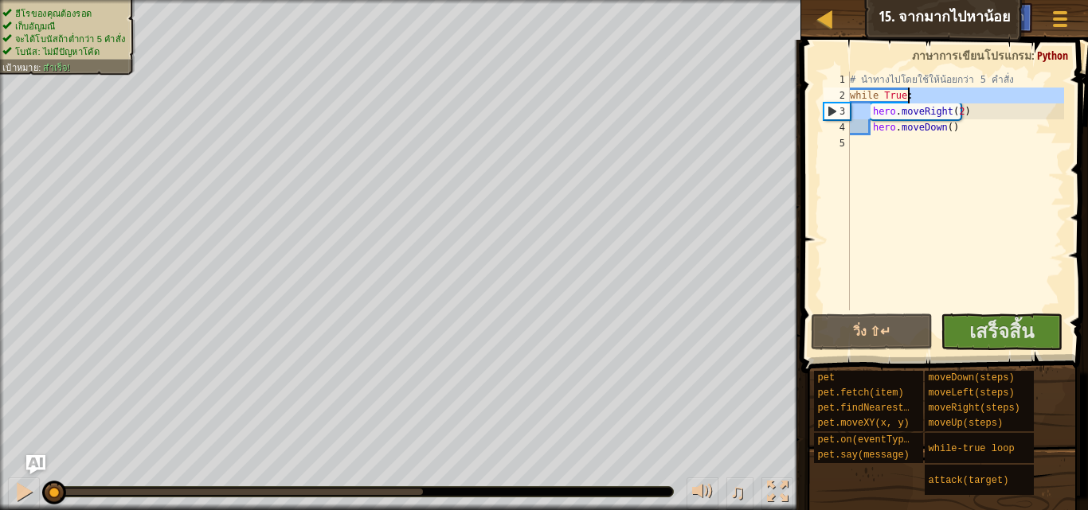
drag, startPoint x: 868, startPoint y: 116, endPoint x: 911, endPoint y: 102, distance: 45.3
click at [911, 102] on div "# นำทางไปโดยใช้ให้น้อยกว่า 5 คำสั่ง while True : hero . moveRight ( 2 ) hero . …" at bounding box center [954, 207] width 217 height 271
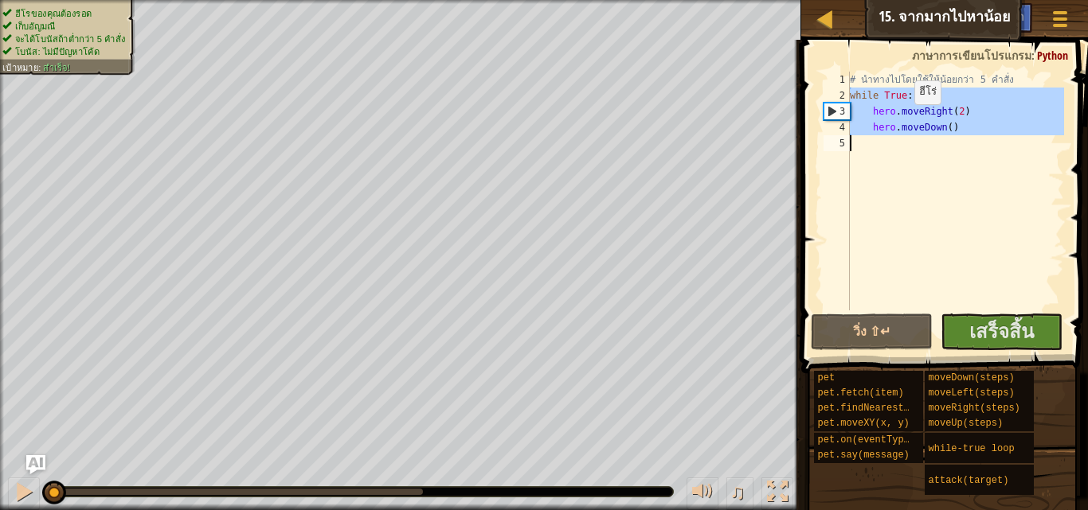
drag, startPoint x: 846, startPoint y: 95, endPoint x: 900, endPoint y: 120, distance: 59.8
click at [900, 120] on div "while True: hero.moveRight(2) 1 2 3 4 5 # นำทางไปโดยใช้ให้น้อยกว่า 5 คำสั่ง whi…" at bounding box center [942, 191] width 244 height 239
type textarea "hero.moveDown()"
